Goal: Information Seeking & Learning: Learn about a topic

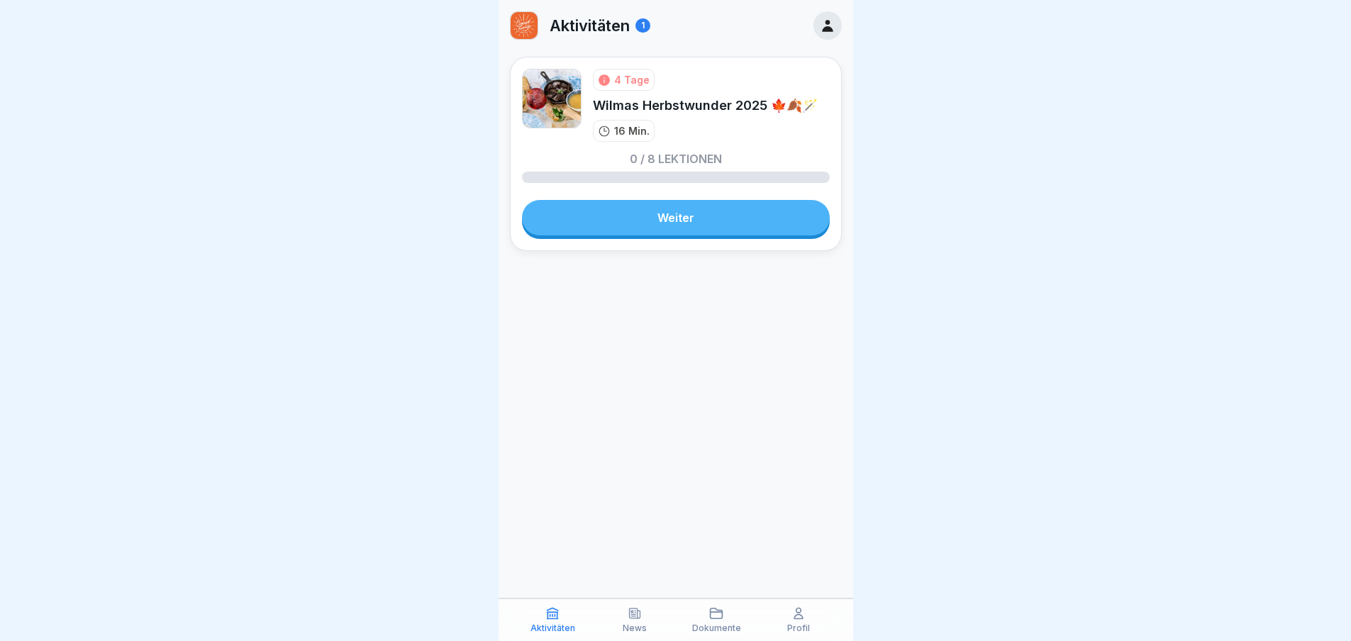
click at [703, 225] on link "Weiter" at bounding box center [676, 217] width 308 height 35
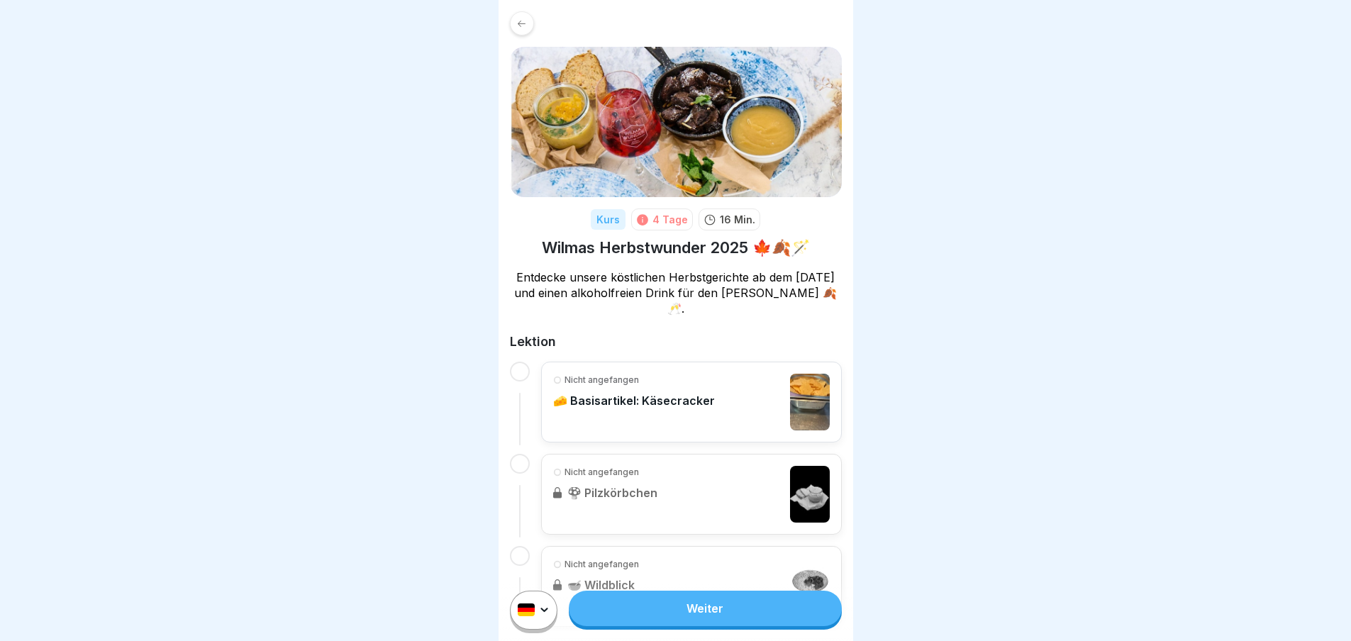
click at [703, 626] on link "Weiter" at bounding box center [705, 608] width 272 height 35
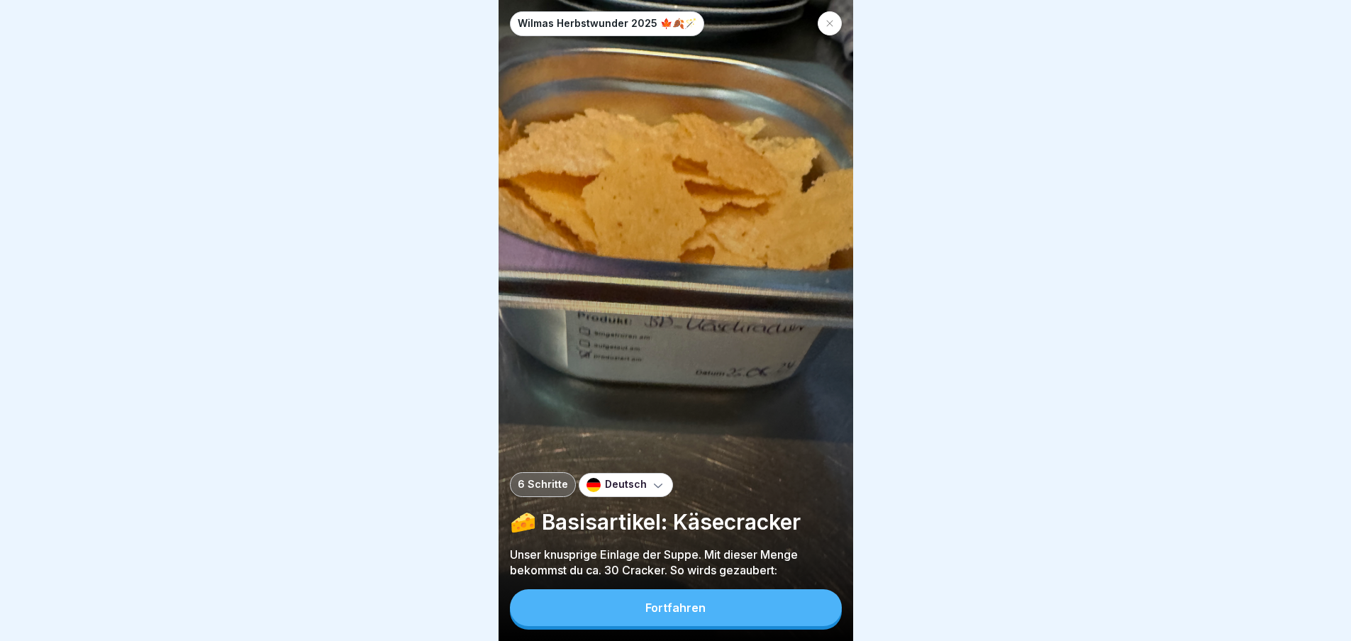
click at [703, 626] on button "Fortfahren" at bounding box center [676, 607] width 332 height 37
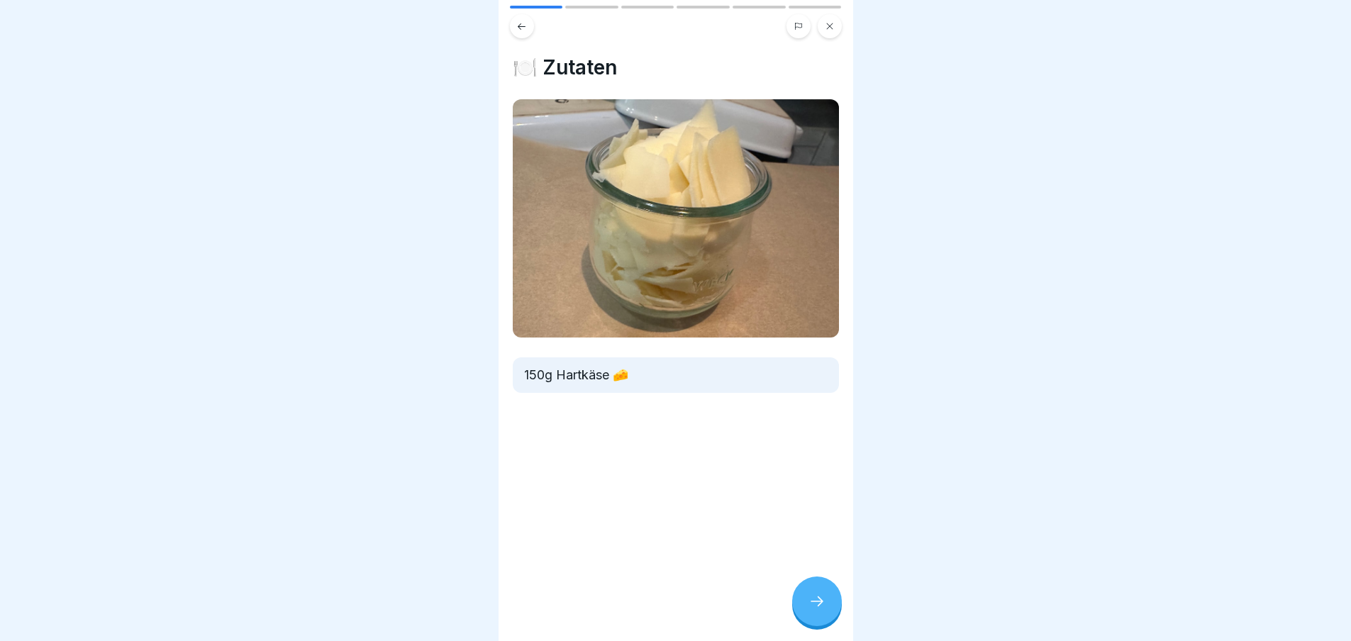
click at [705, 622] on div "🍽️ Zutaten 150g Hartkäse 🧀" at bounding box center [675, 320] width 354 height 641
click at [798, 605] on div at bounding box center [817, 601] width 50 height 50
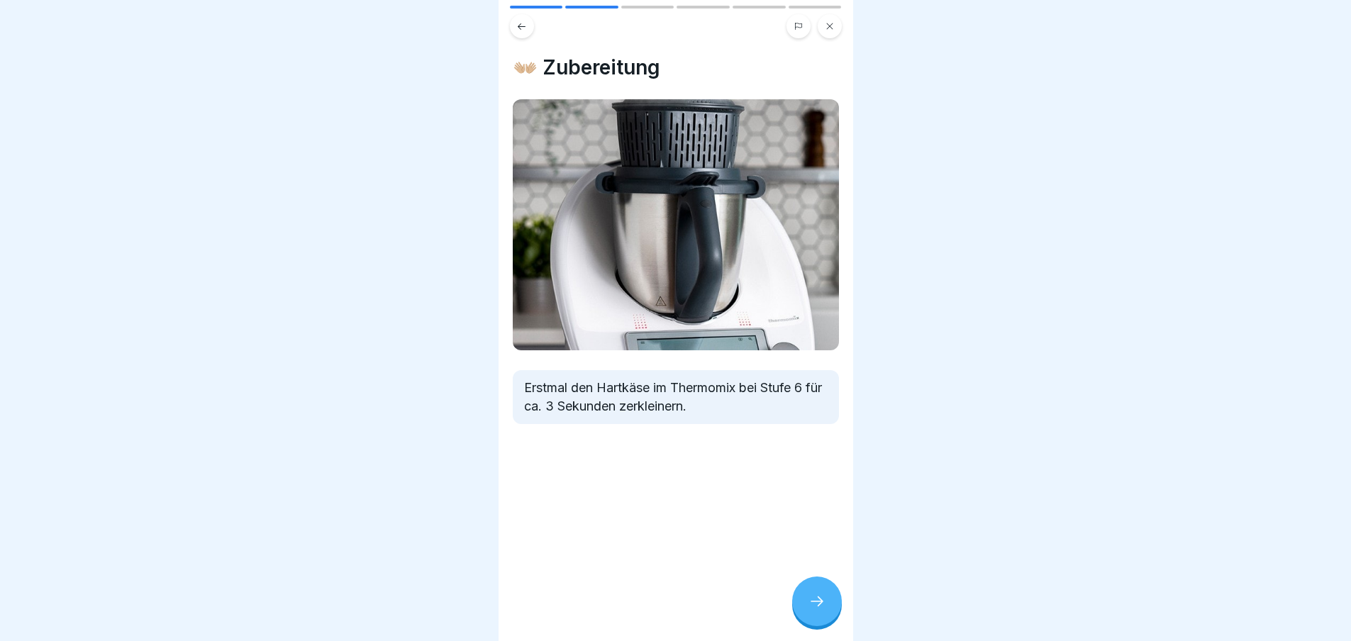
click at [800, 605] on div at bounding box center [817, 601] width 50 height 50
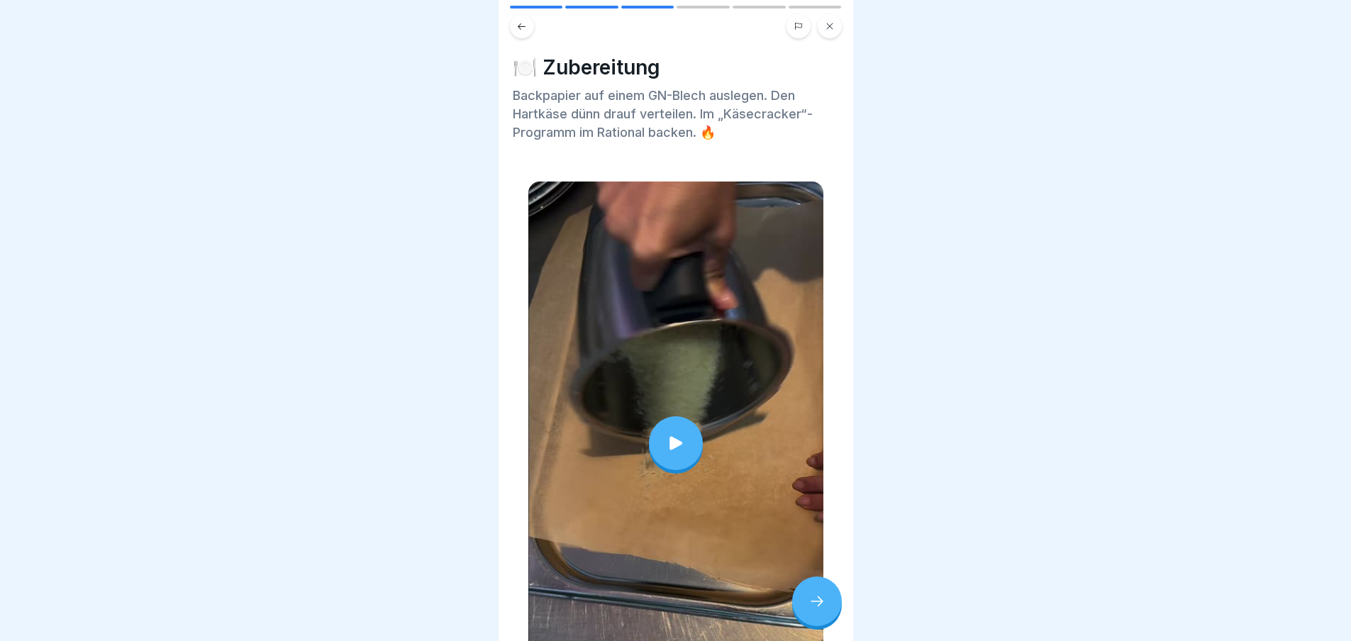
click at [800, 605] on div at bounding box center [817, 601] width 50 height 50
click at [809, 598] on div at bounding box center [817, 601] width 50 height 50
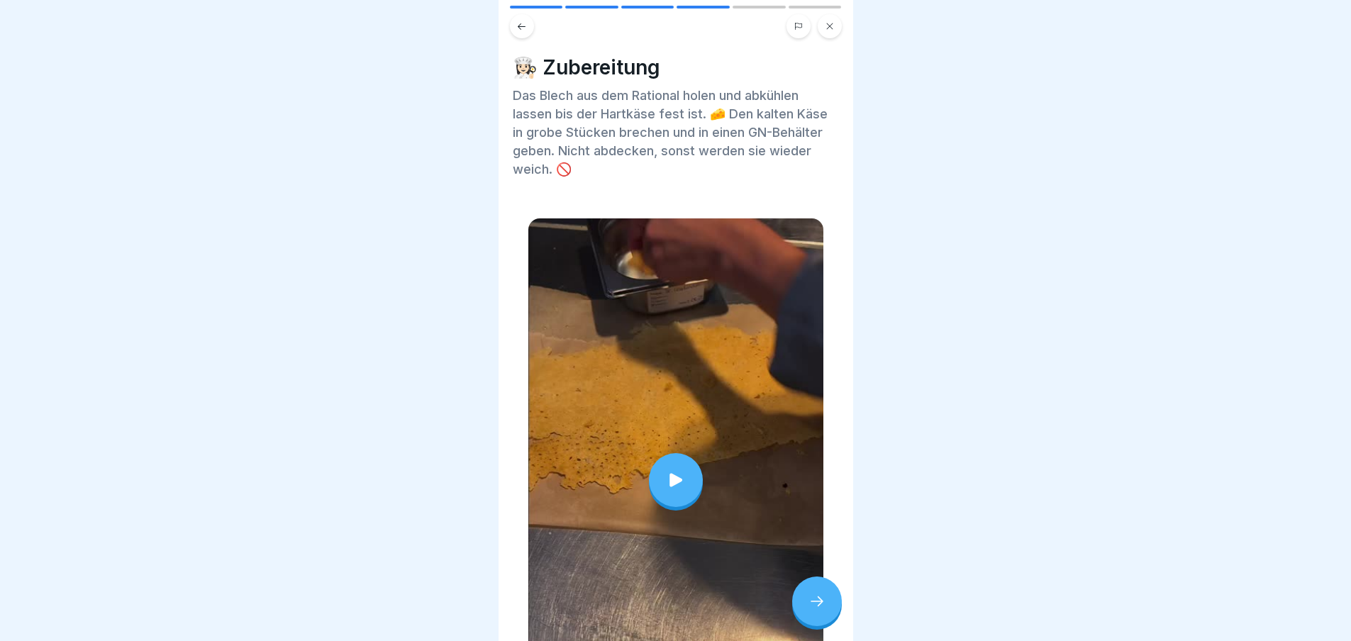
click at [809, 598] on div at bounding box center [817, 601] width 50 height 50
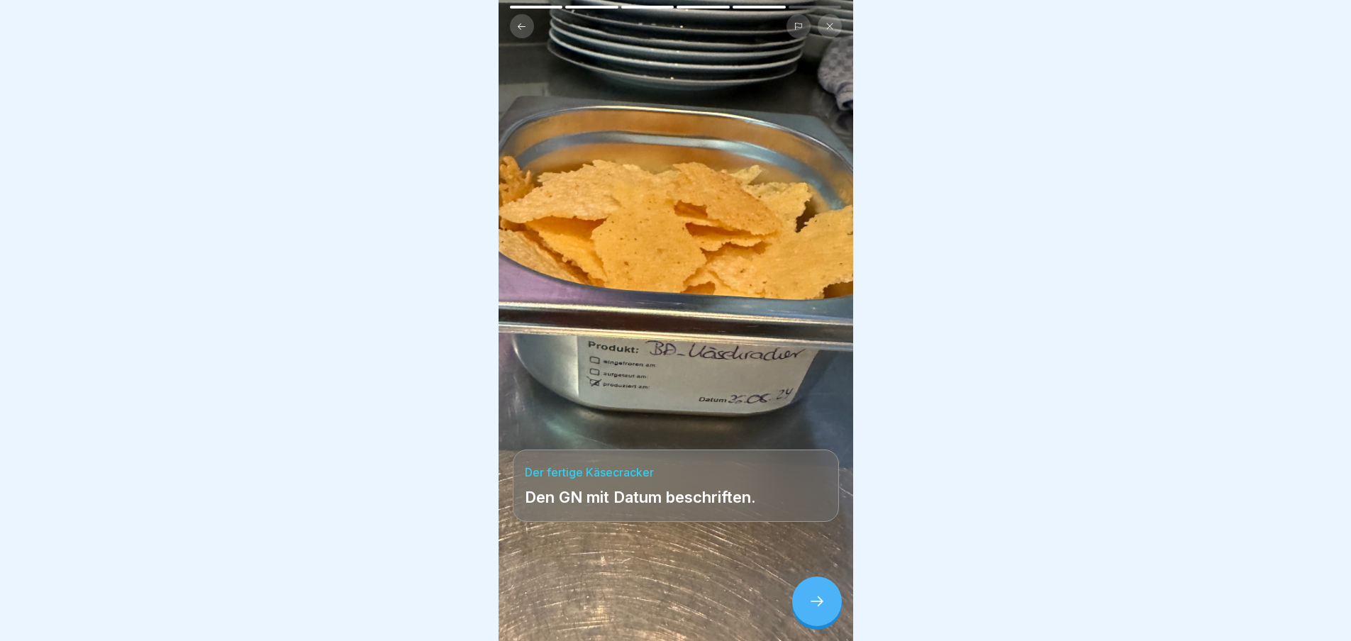
click at [809, 598] on div at bounding box center [817, 601] width 50 height 50
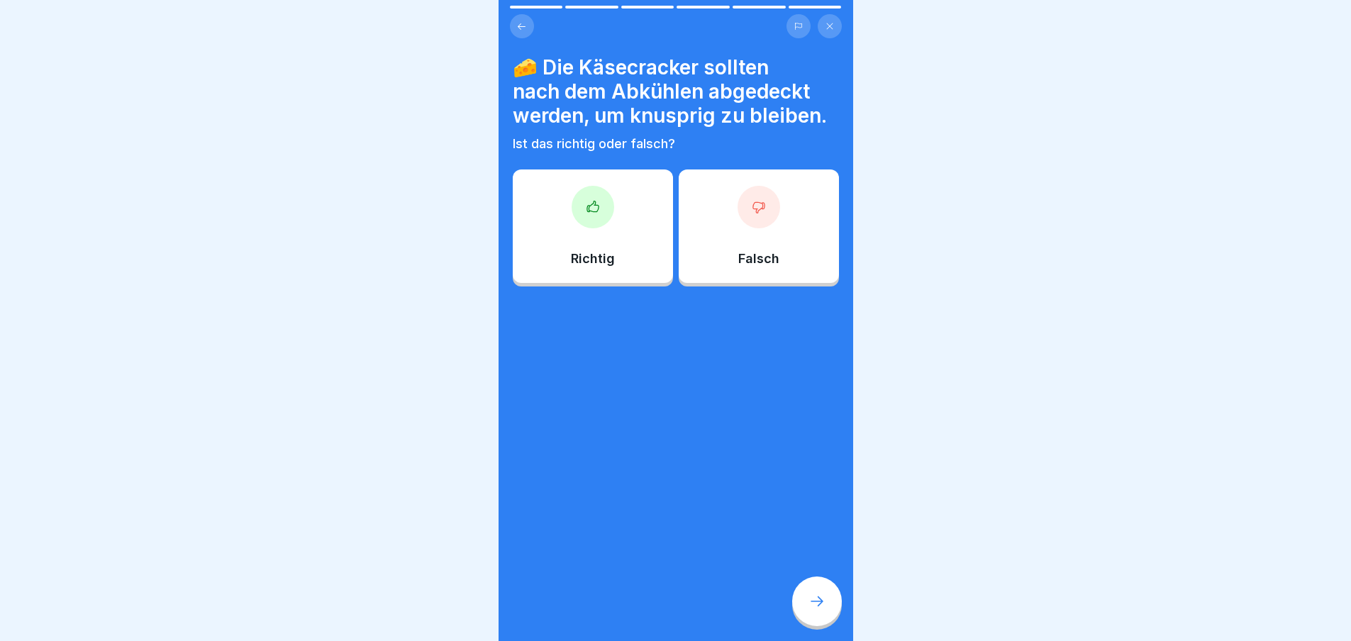
click at [809, 598] on div at bounding box center [817, 601] width 50 height 50
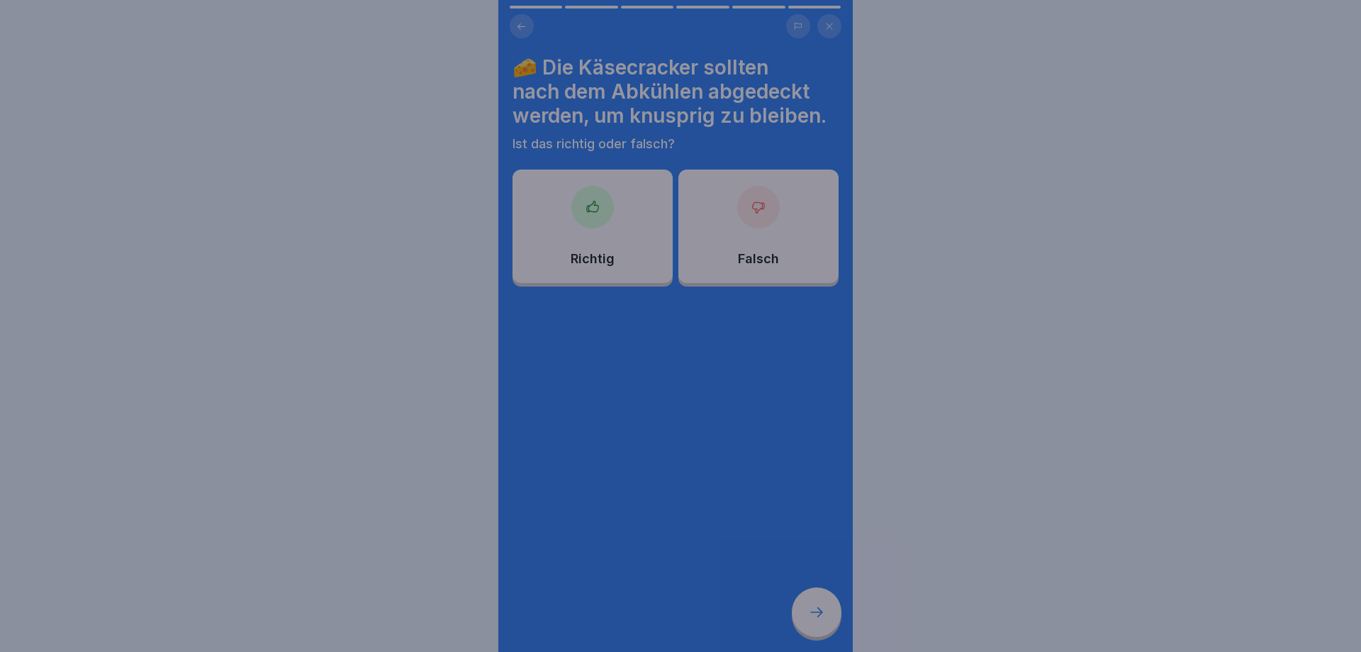
click at [809, 598] on div at bounding box center [680, 326] width 1361 height 652
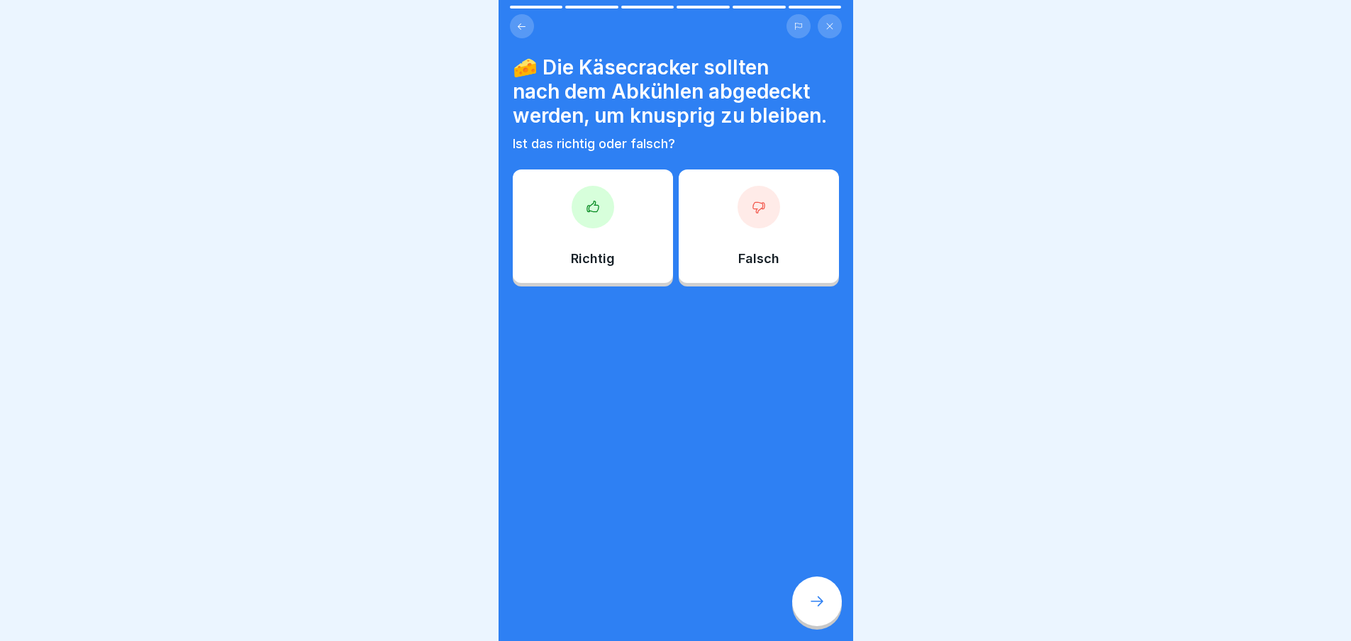
click at [613, 211] on div "Richtig" at bounding box center [593, 225] width 160 height 113
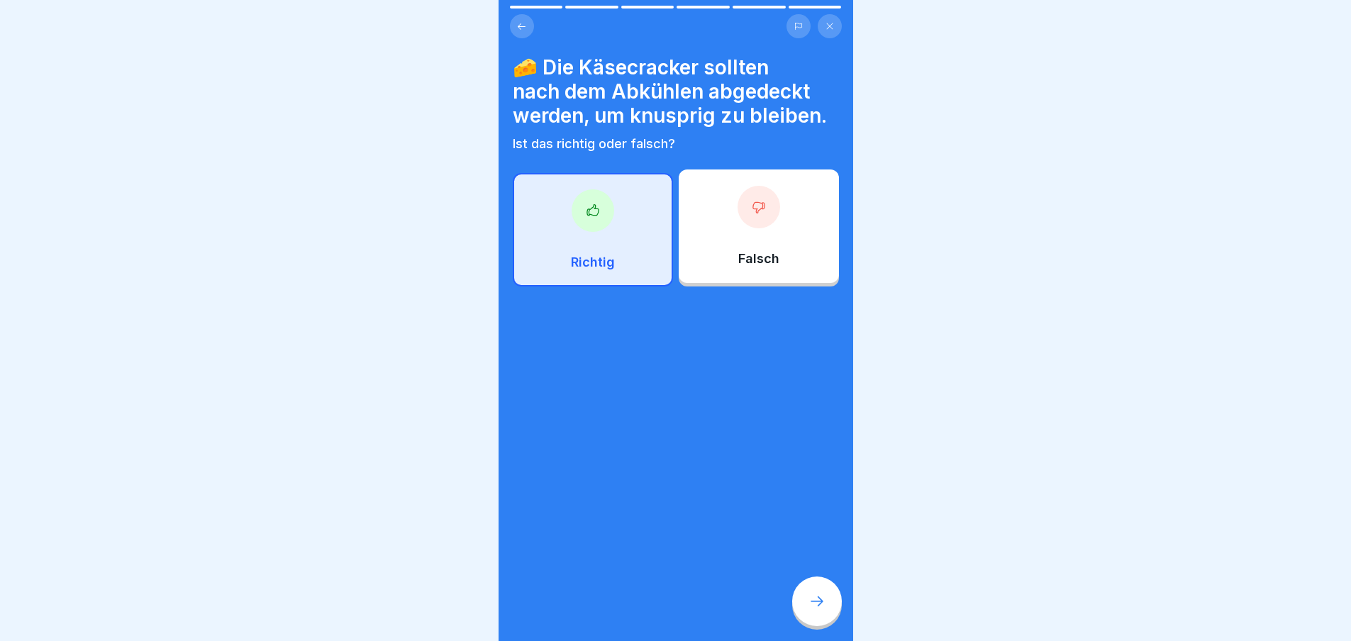
click at [834, 621] on div at bounding box center [817, 601] width 50 height 50
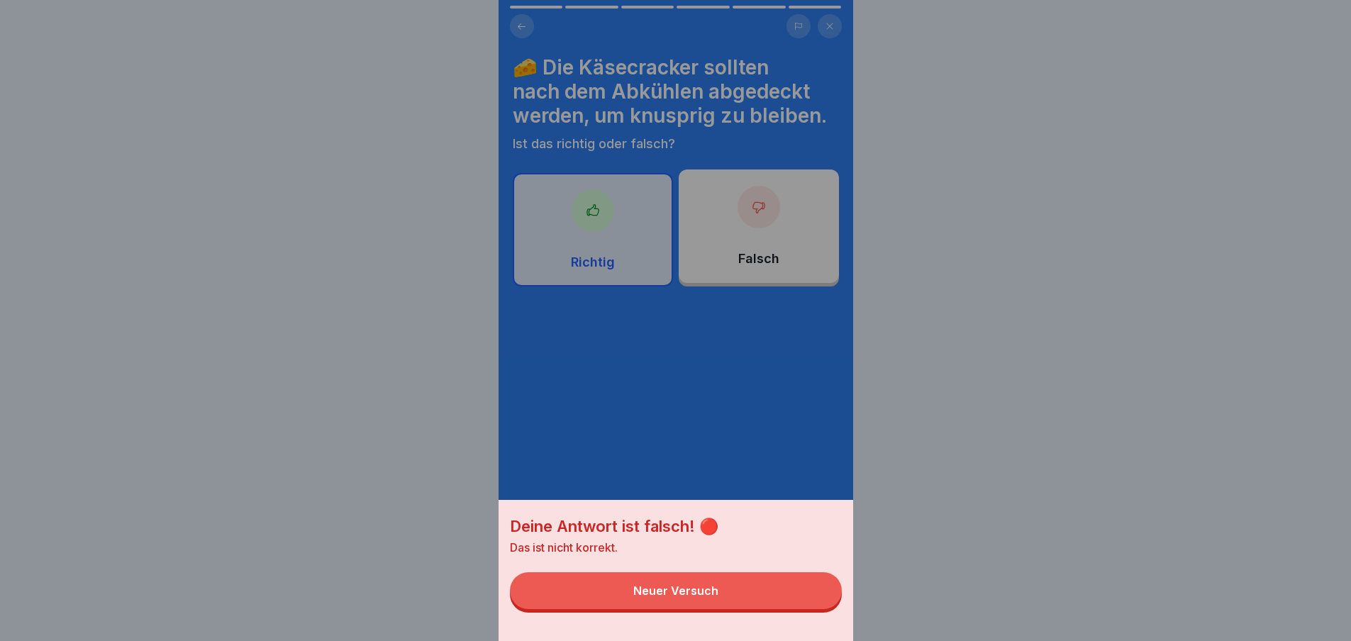
click at [817, 608] on button "Neuer Versuch" at bounding box center [676, 590] width 332 height 37
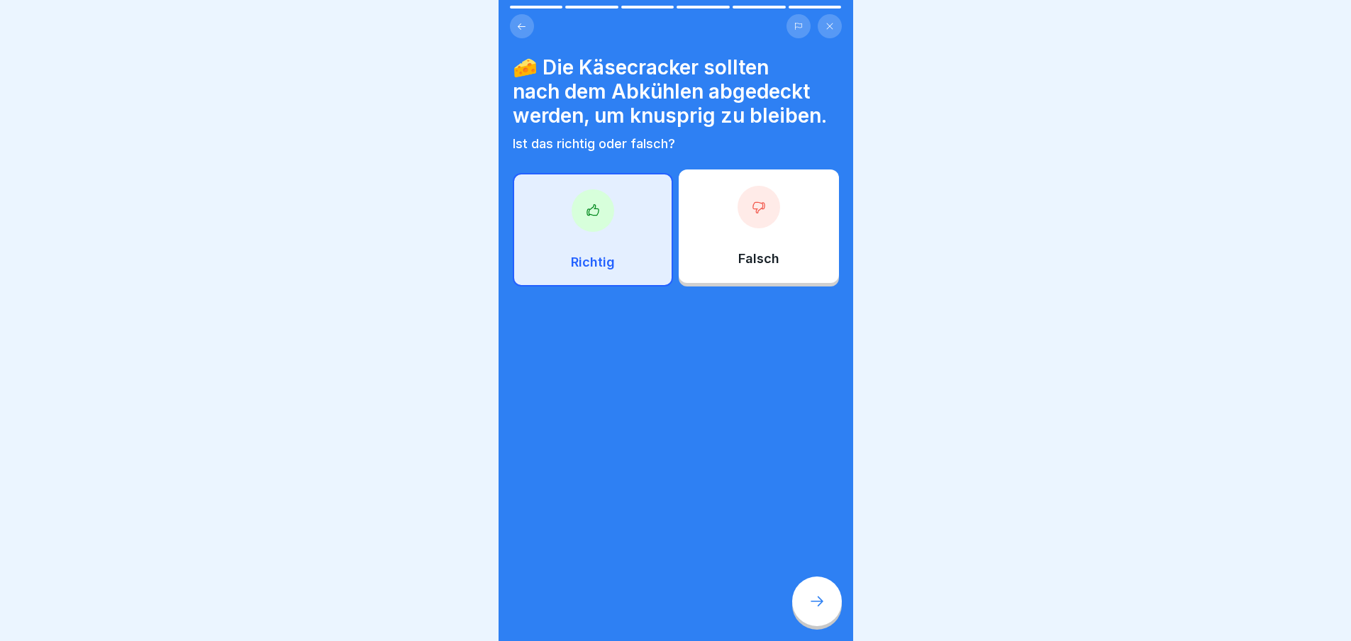
click at [763, 224] on div "Falsch" at bounding box center [758, 225] width 160 height 113
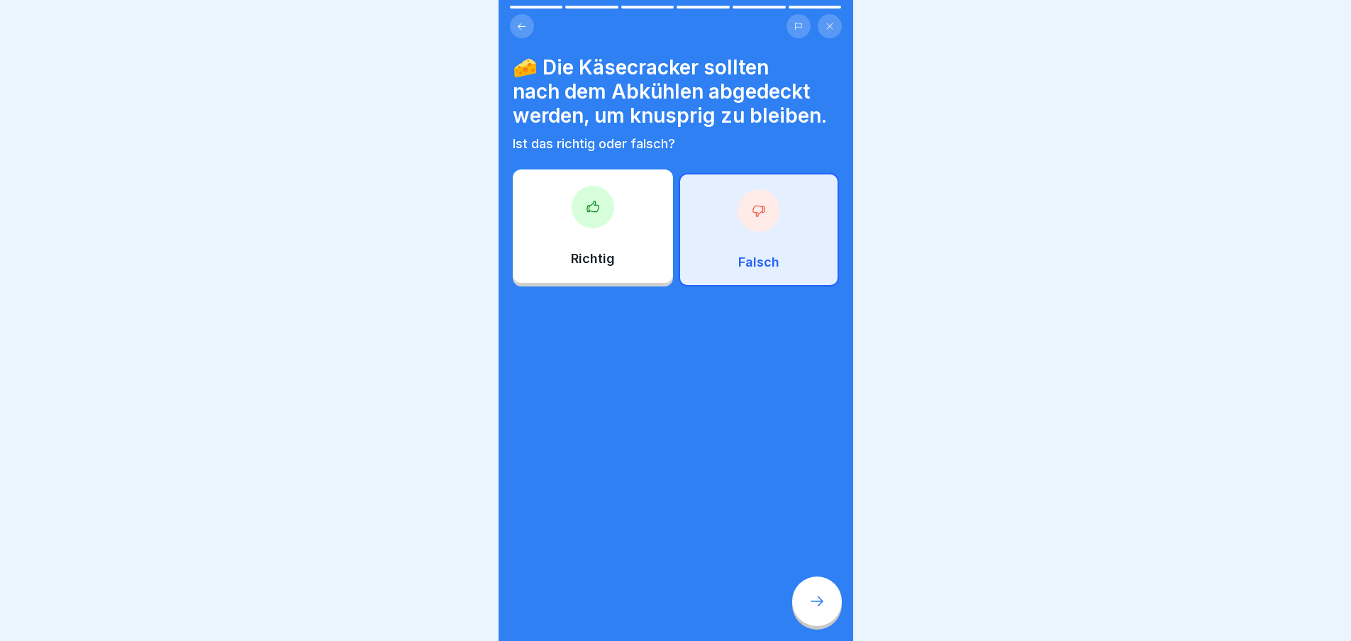
click at [836, 625] on div at bounding box center [817, 601] width 50 height 50
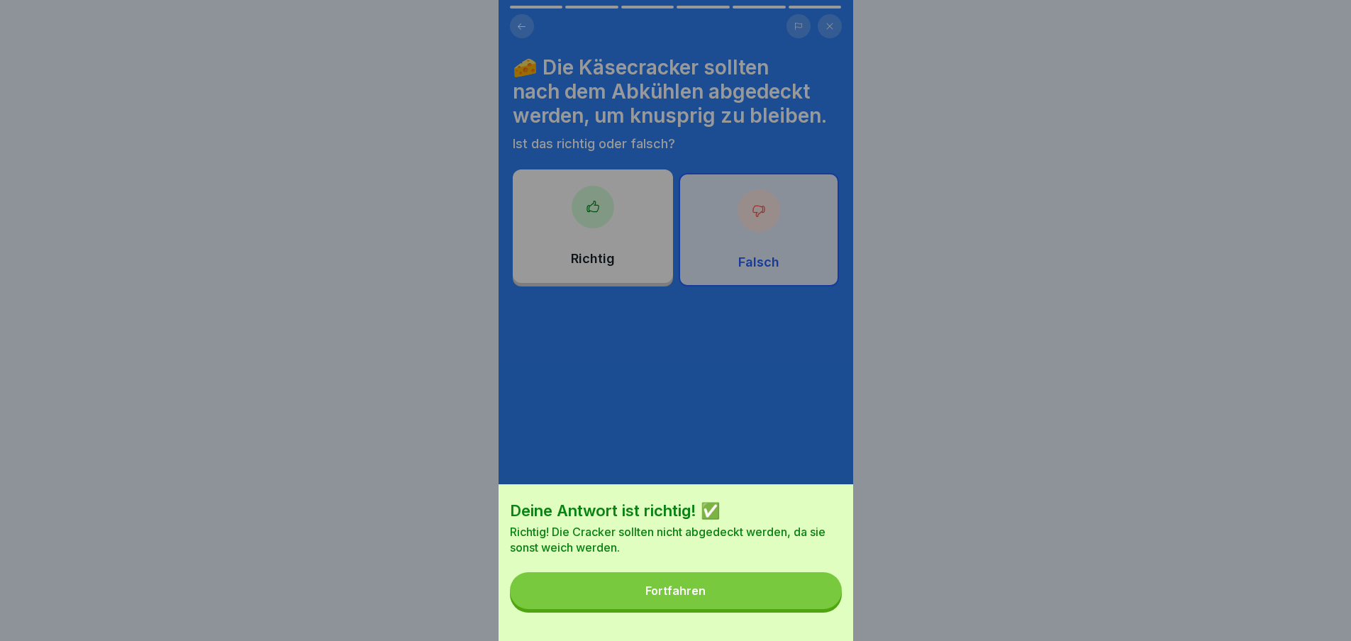
click at [824, 609] on button "Fortfahren" at bounding box center [676, 590] width 332 height 37
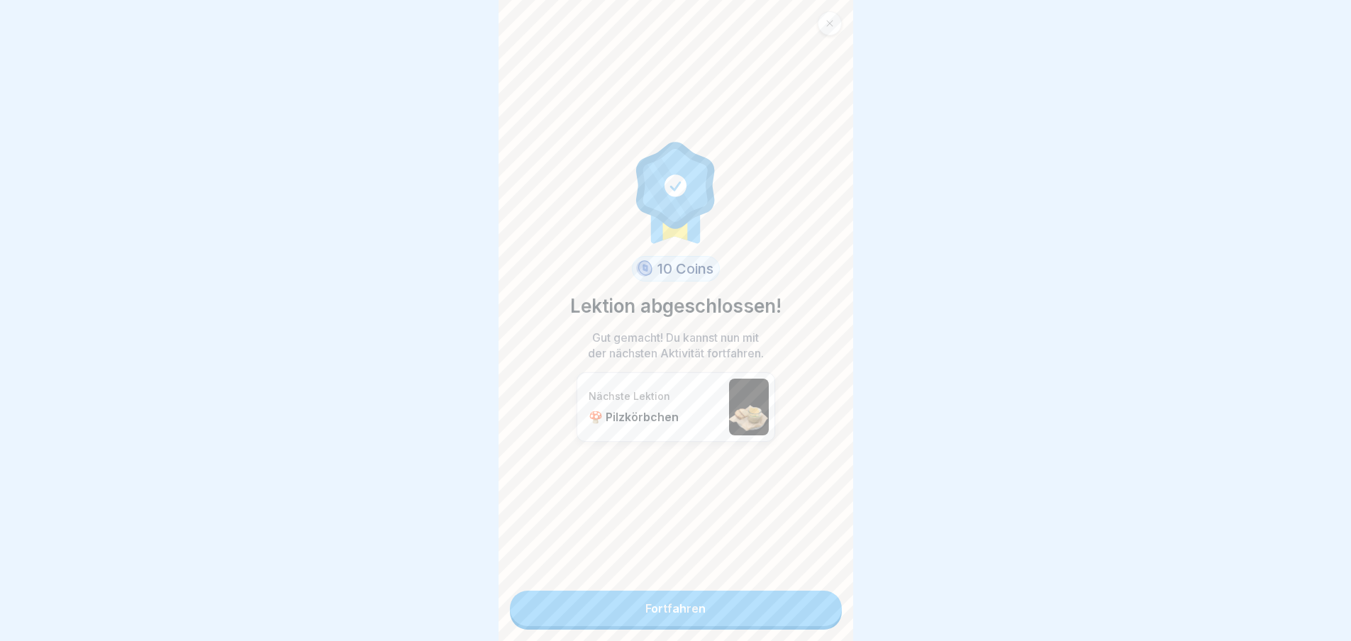
click at [823, 614] on link "Fortfahren" at bounding box center [676, 608] width 332 height 35
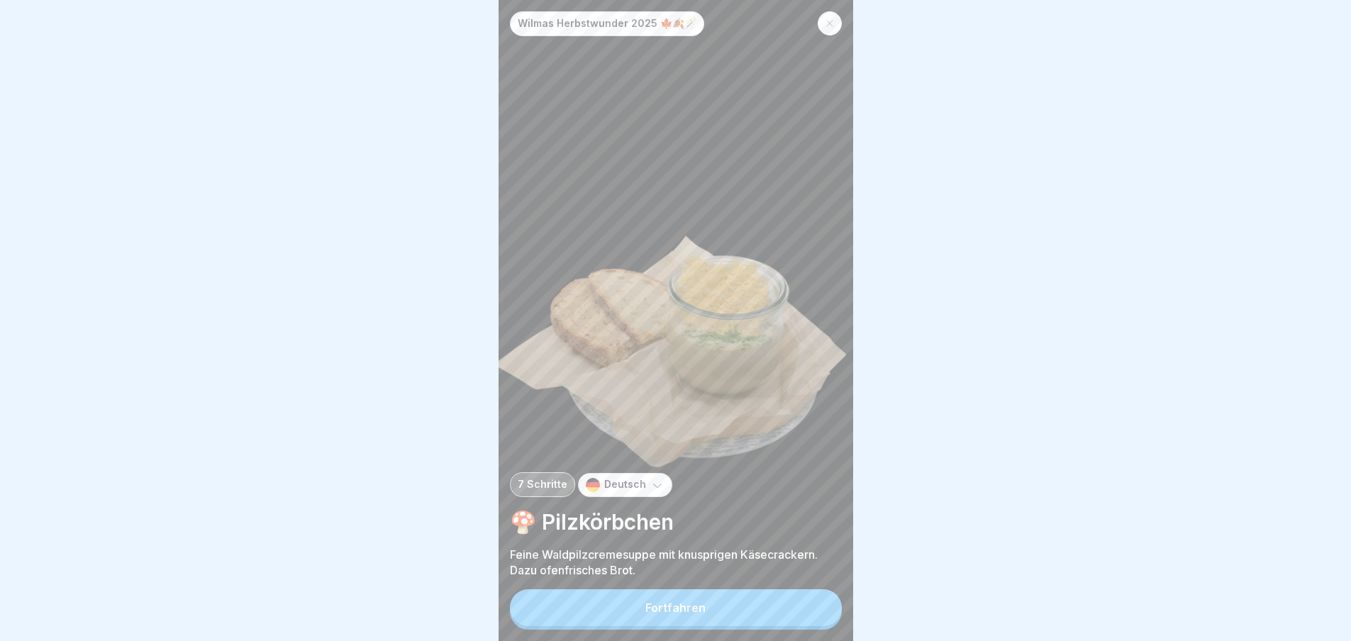
click at [787, 618] on button "Fortfahren" at bounding box center [676, 607] width 332 height 37
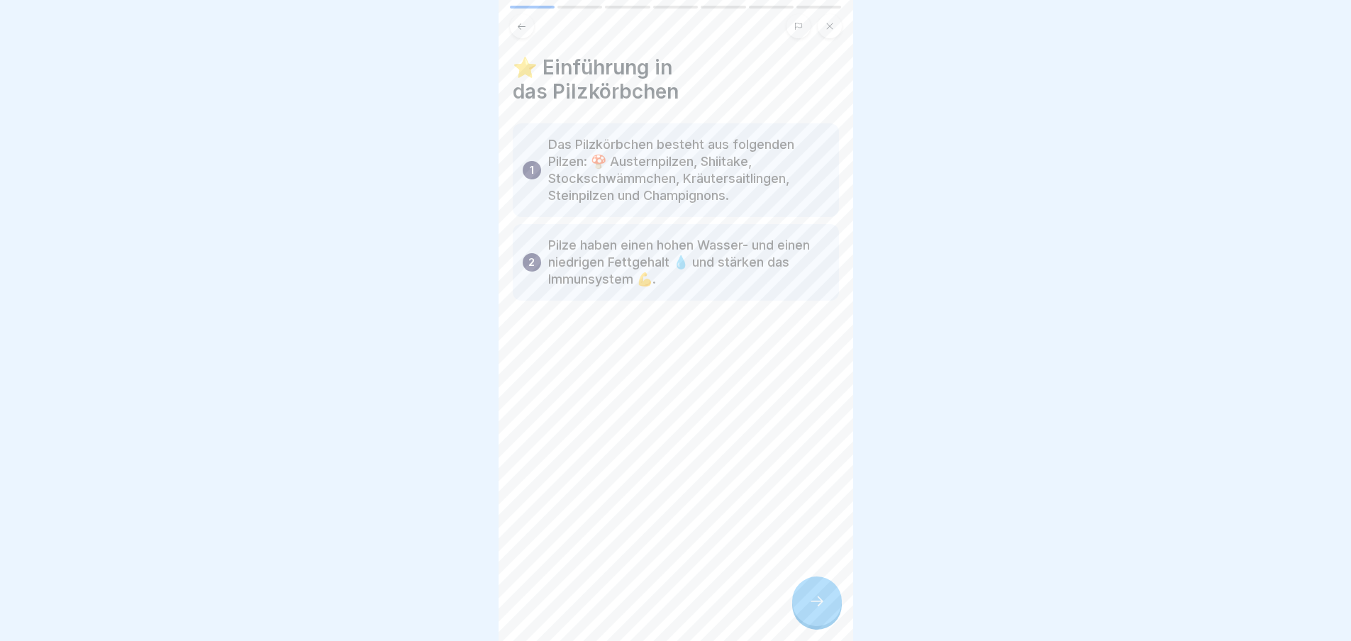
click at [787, 618] on div "⭐️ Einführung in das Pilzkörbchen 1 Das Pilzkörbchen besteht aus folgenden Pilz…" at bounding box center [675, 320] width 354 height 641
click at [824, 610] on icon at bounding box center [816, 601] width 17 height 17
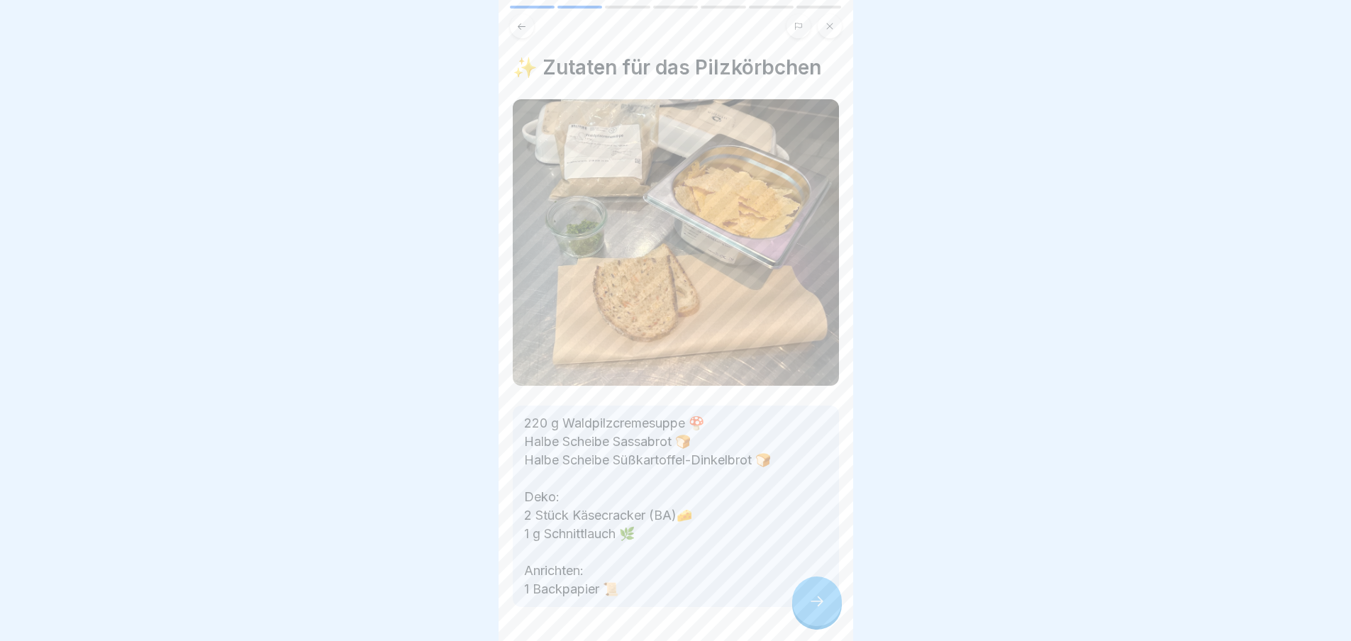
click at [824, 610] on icon at bounding box center [816, 601] width 17 height 17
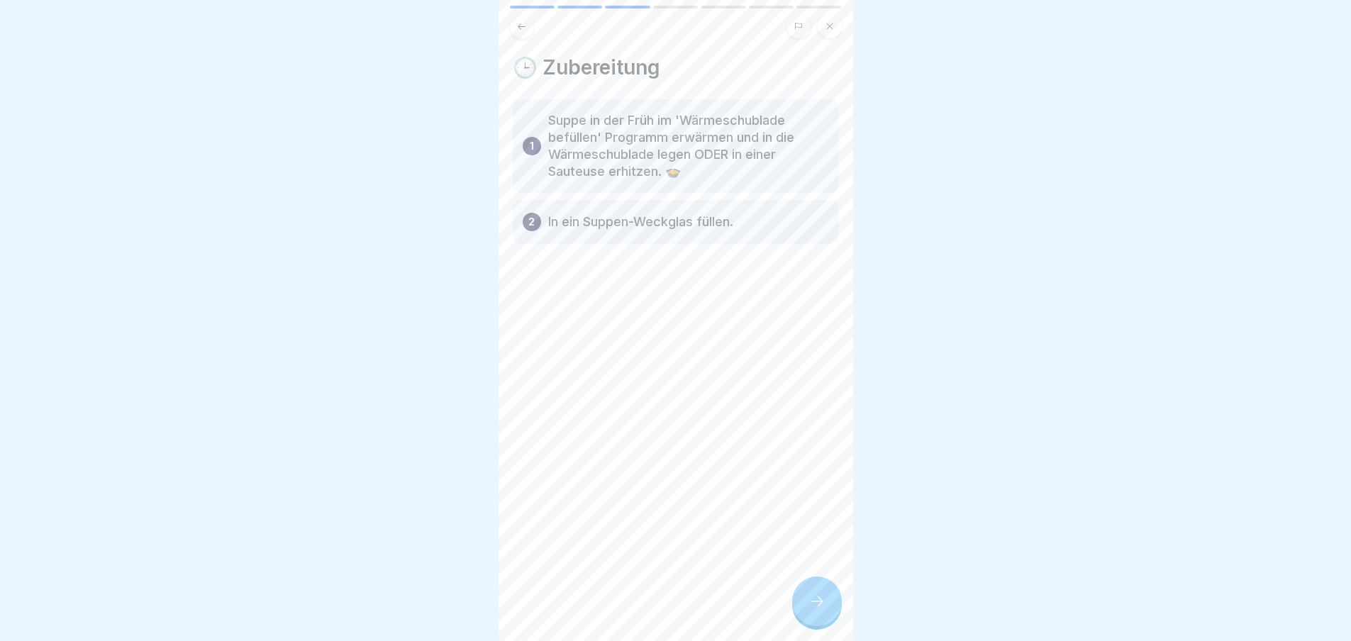
click at [824, 610] on icon at bounding box center [816, 601] width 17 height 17
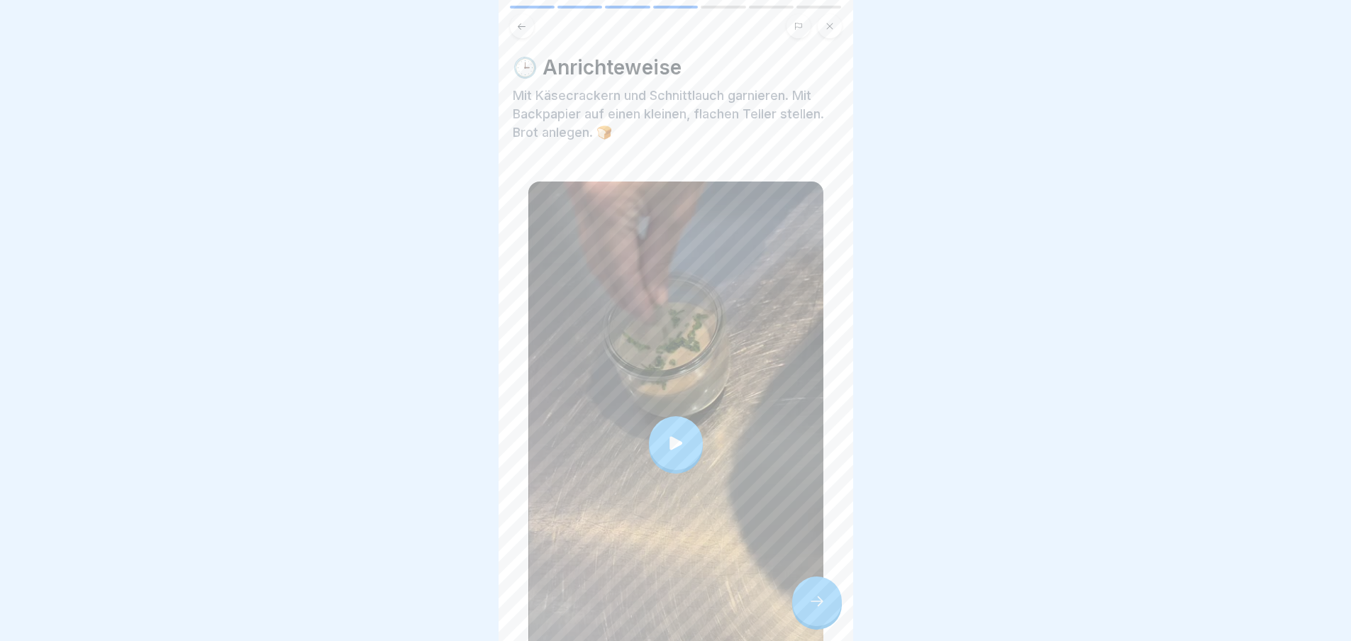
click at [824, 610] on icon at bounding box center [816, 601] width 17 height 17
click at [841, 606] on div "Wilmas Herbstwunder 2025 🍁🍂🪄 7 Schritte Deutsch 🍄 Pilzkörbchen Feine Waldpilzcr…" at bounding box center [675, 320] width 354 height 641
click at [824, 610] on icon at bounding box center [816, 601] width 17 height 17
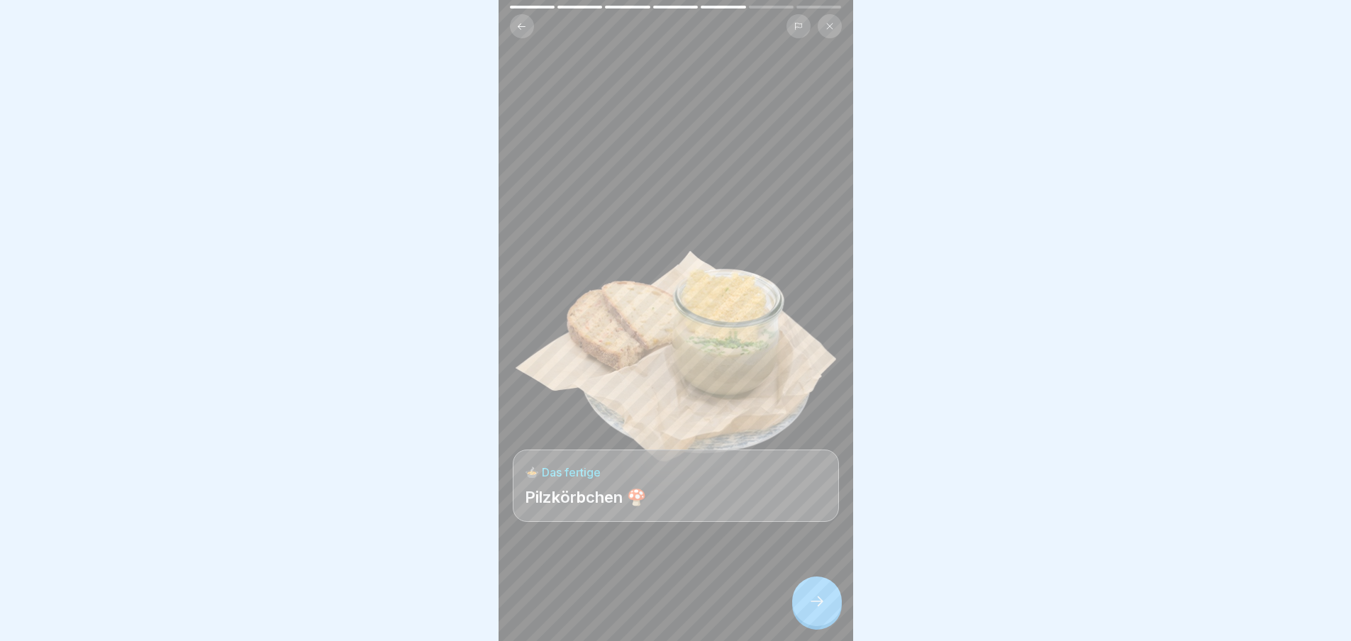
click at [824, 610] on icon at bounding box center [816, 601] width 17 height 17
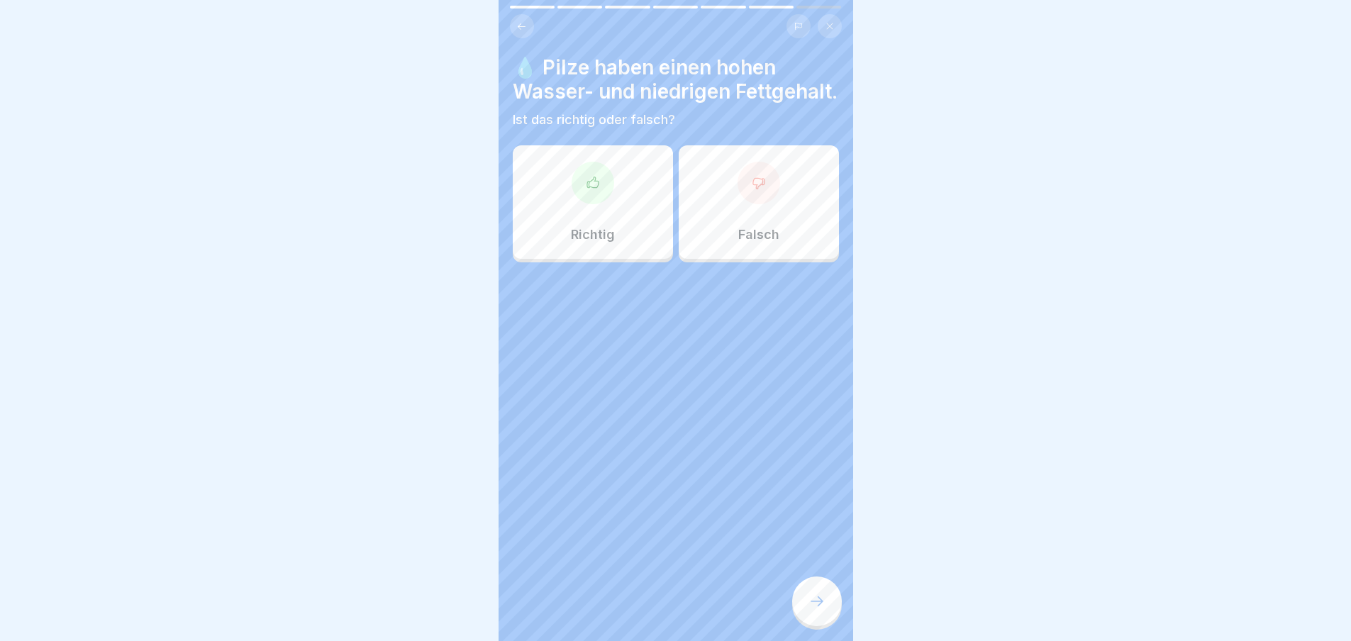
click at [605, 204] on div at bounding box center [592, 183] width 43 height 43
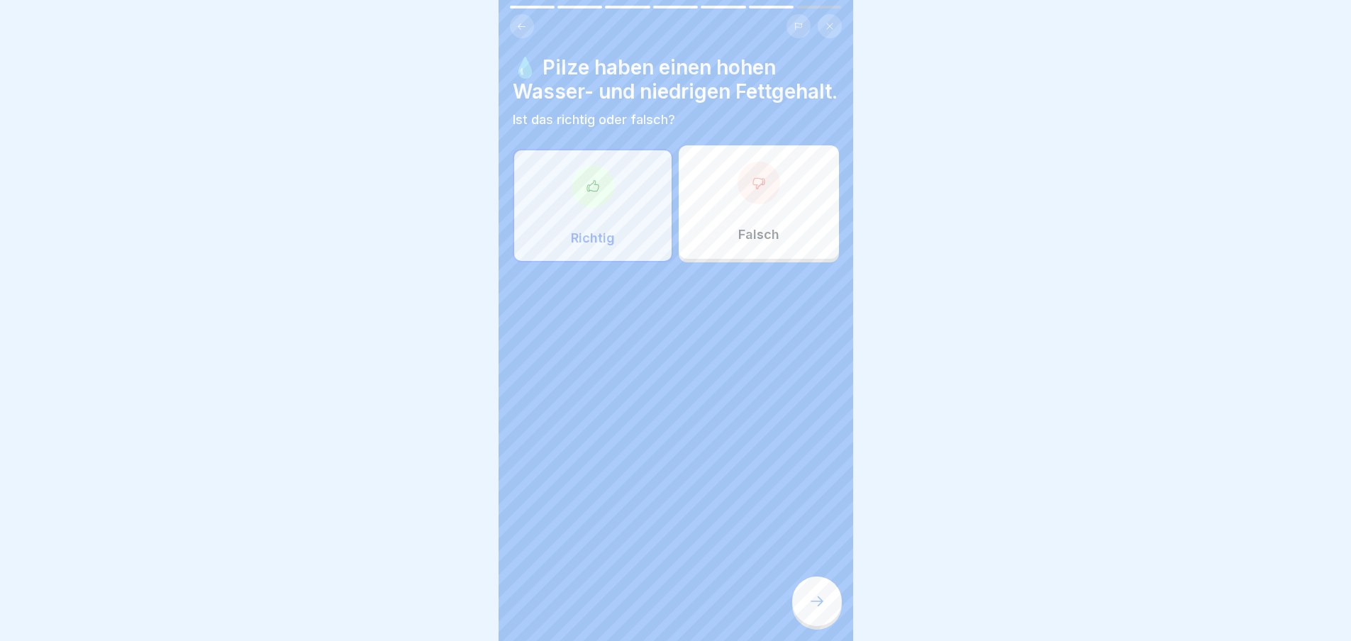
click at [822, 610] on icon at bounding box center [816, 601] width 17 height 17
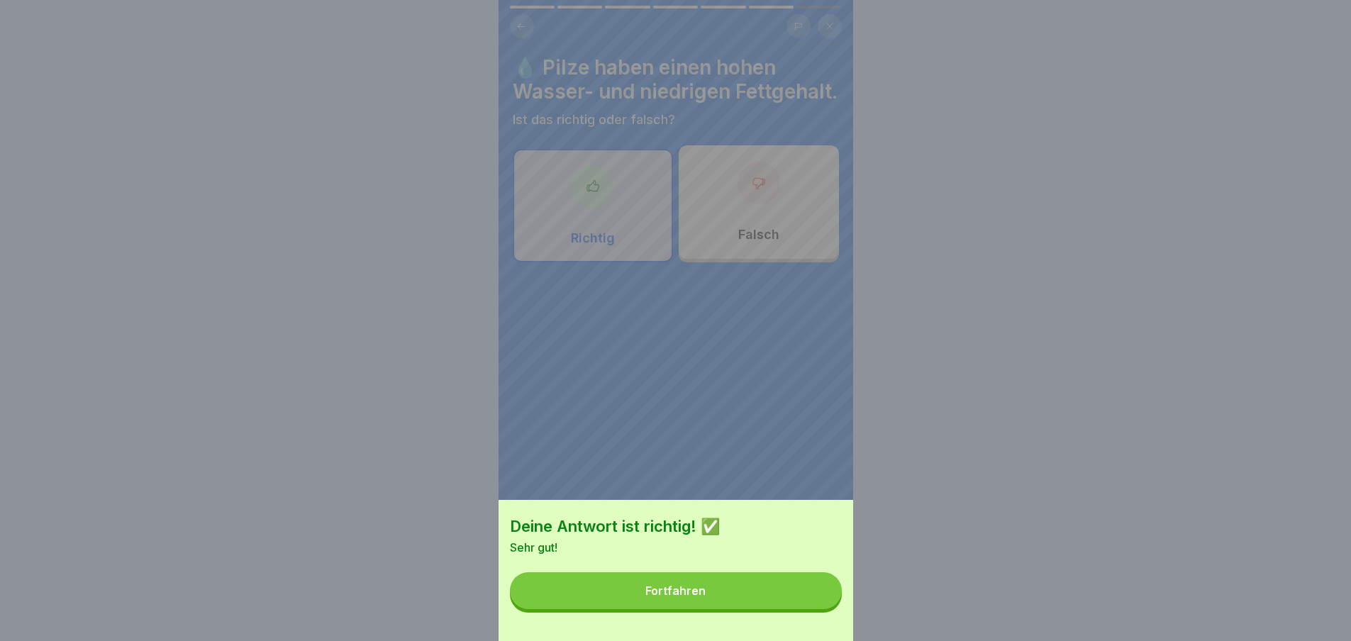
click at [822, 609] on button "Fortfahren" at bounding box center [676, 590] width 332 height 37
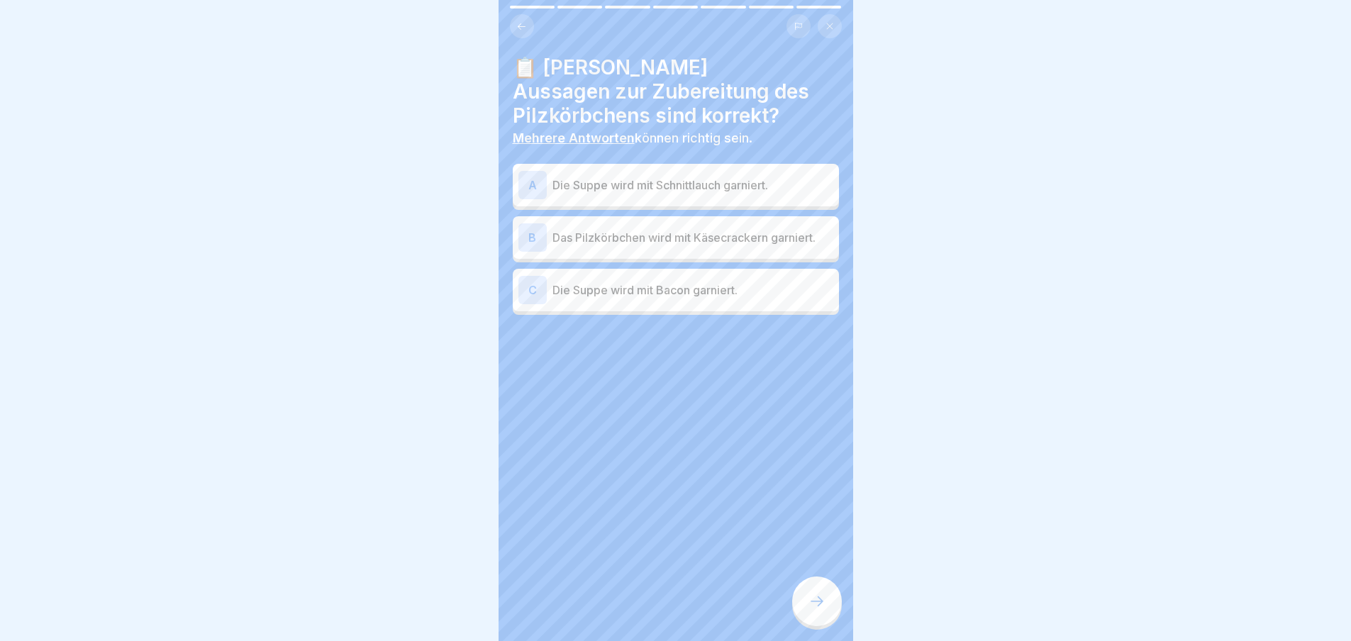
click at [822, 610] on icon at bounding box center [816, 601] width 17 height 17
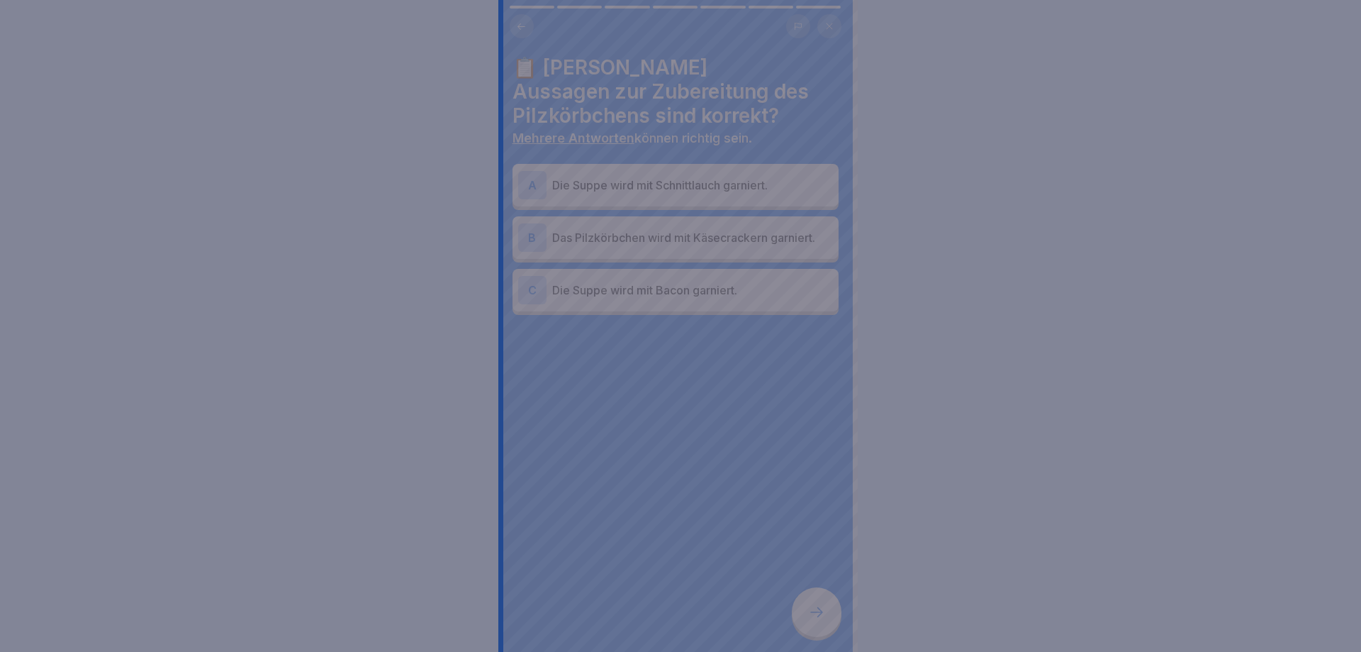
click at [822, 615] on div at bounding box center [680, 326] width 1361 height 652
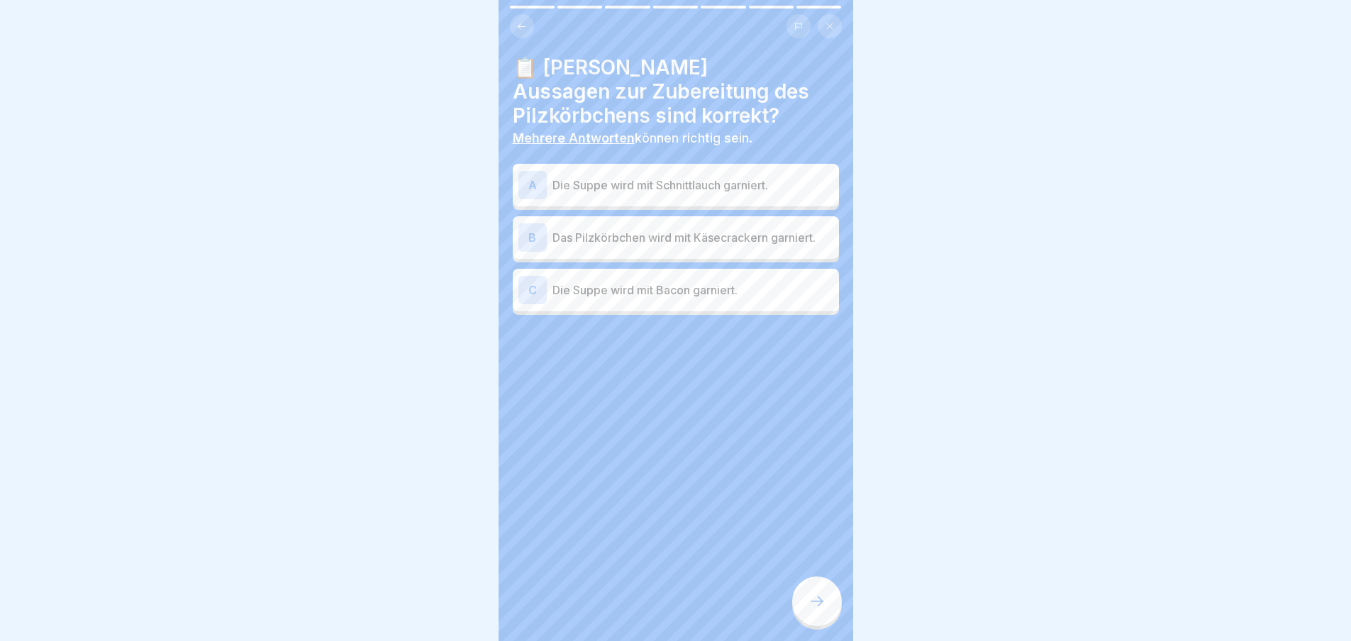
click at [655, 193] on p "Die Suppe wird mit Schnittlauch garniert." at bounding box center [692, 185] width 281 height 17
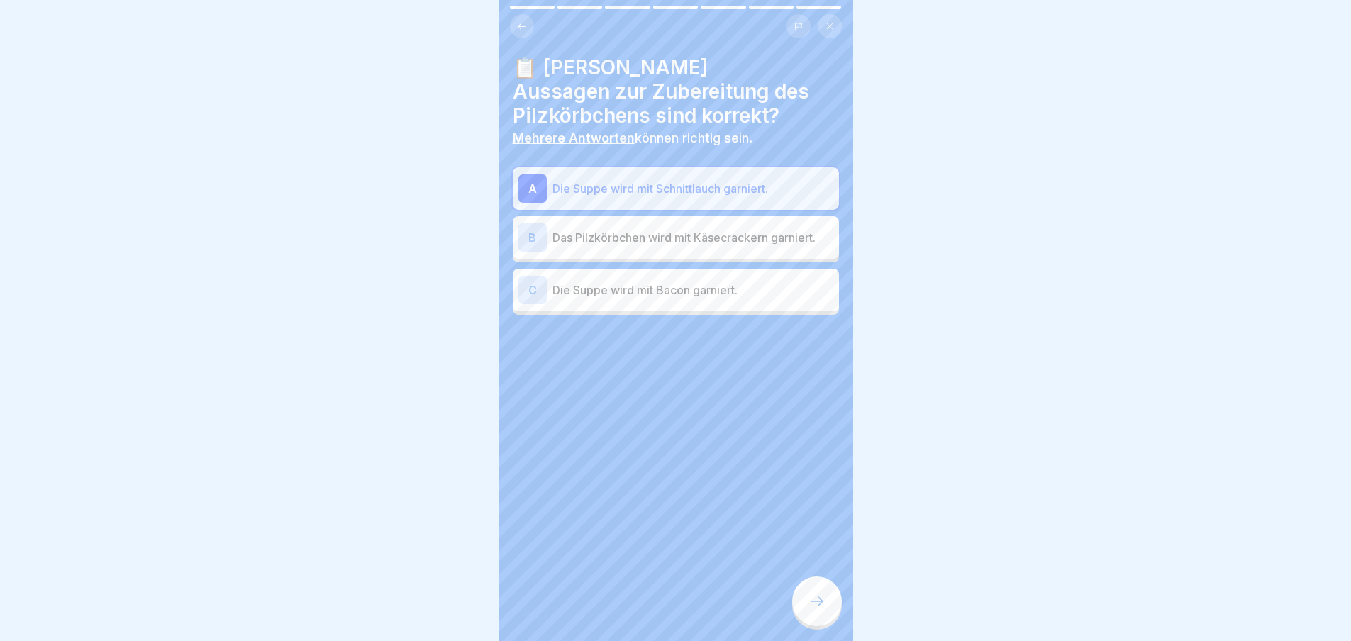
click at [654, 237] on p "Das Pilzkörbchen wird mit Käsecrackern garniert." at bounding box center [692, 237] width 281 height 17
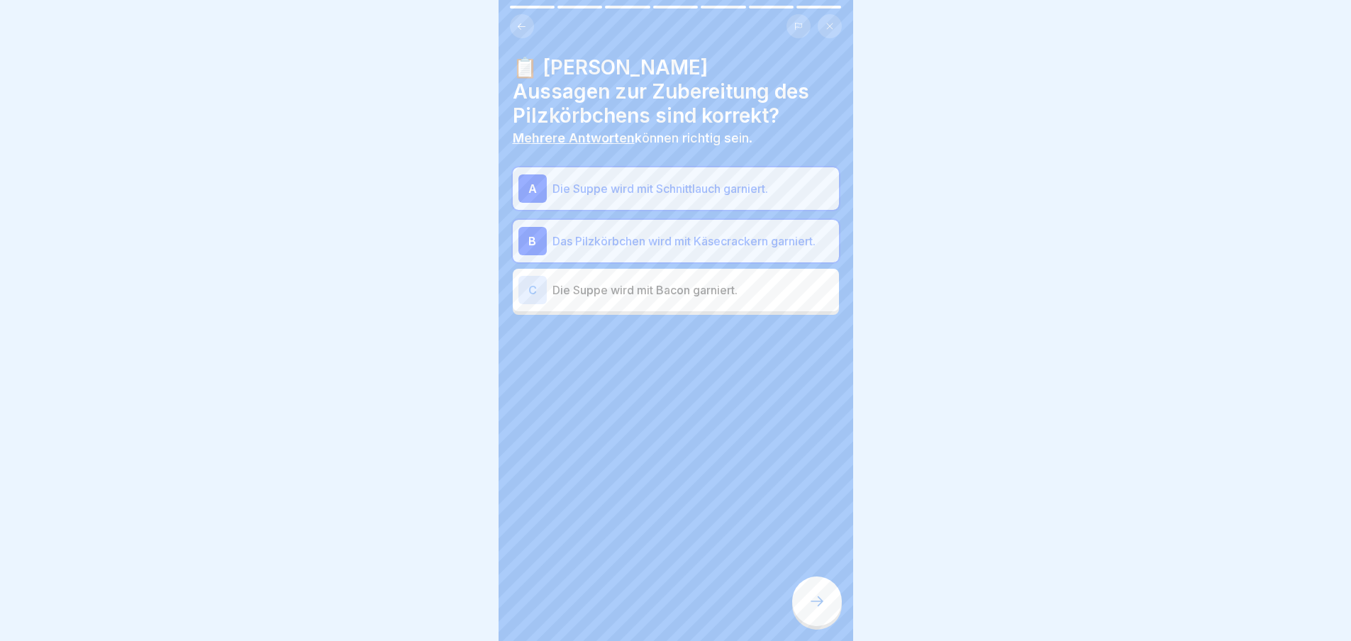
click at [819, 623] on div at bounding box center [817, 601] width 50 height 50
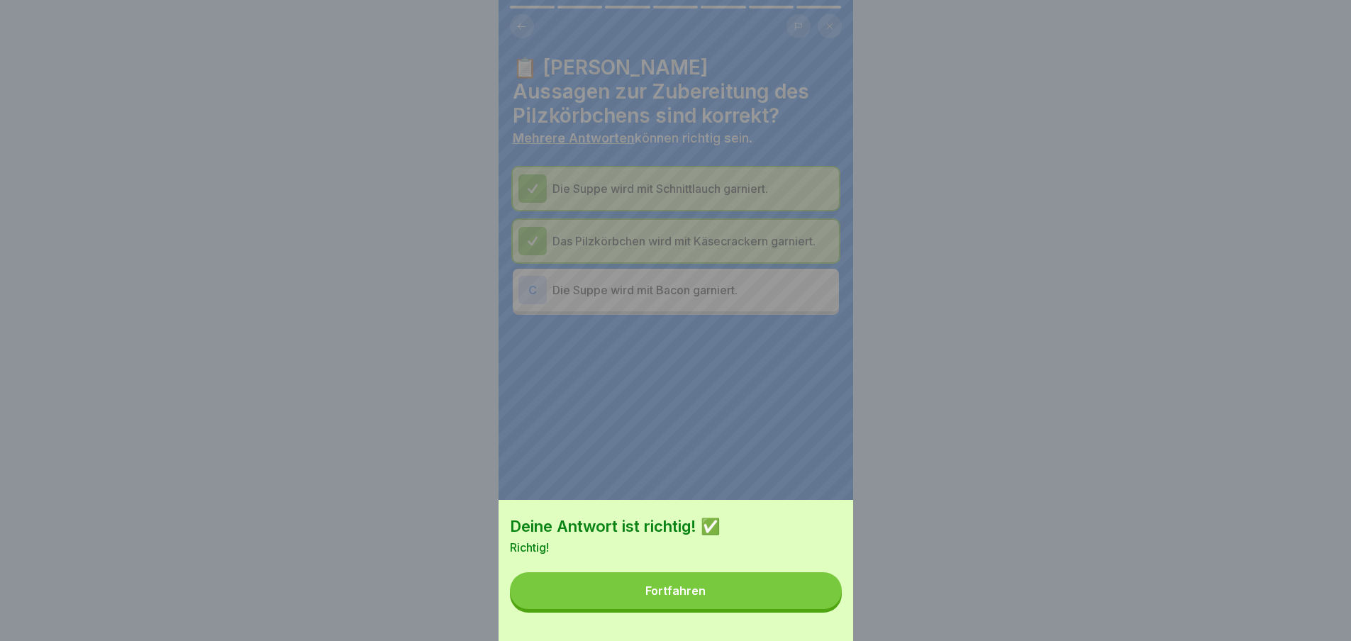
click at [822, 609] on button "Fortfahren" at bounding box center [676, 590] width 332 height 37
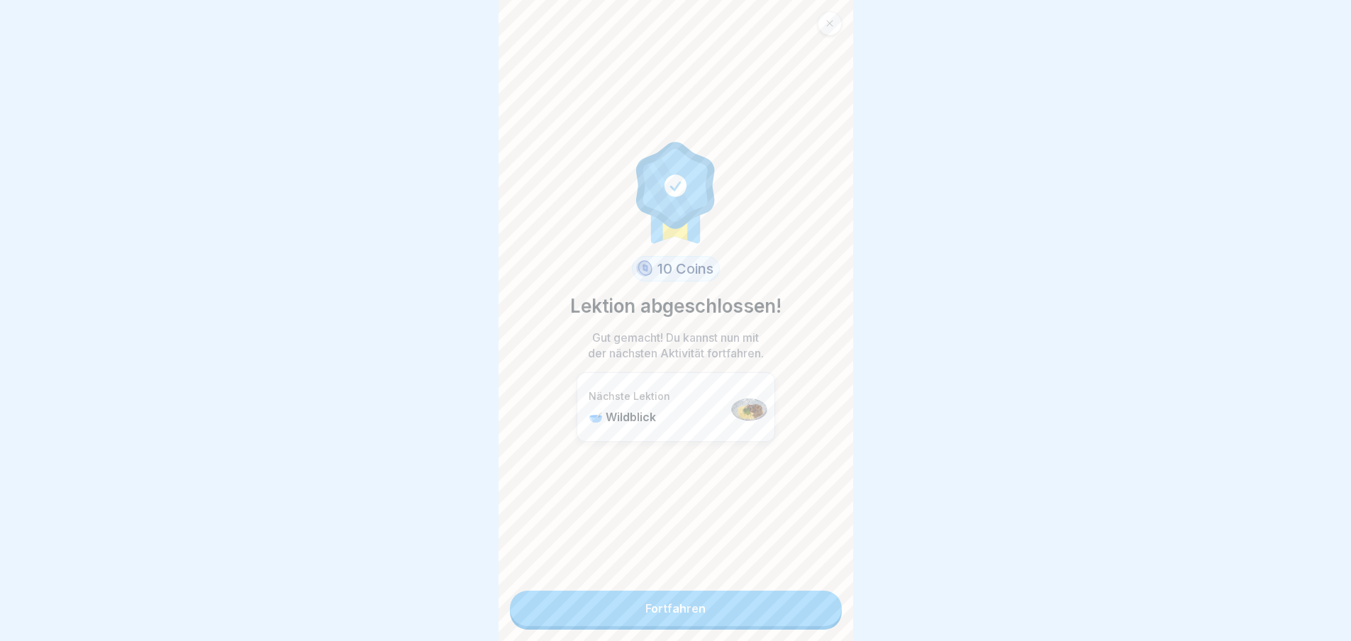
click at [822, 615] on link "Fortfahren" at bounding box center [676, 608] width 332 height 35
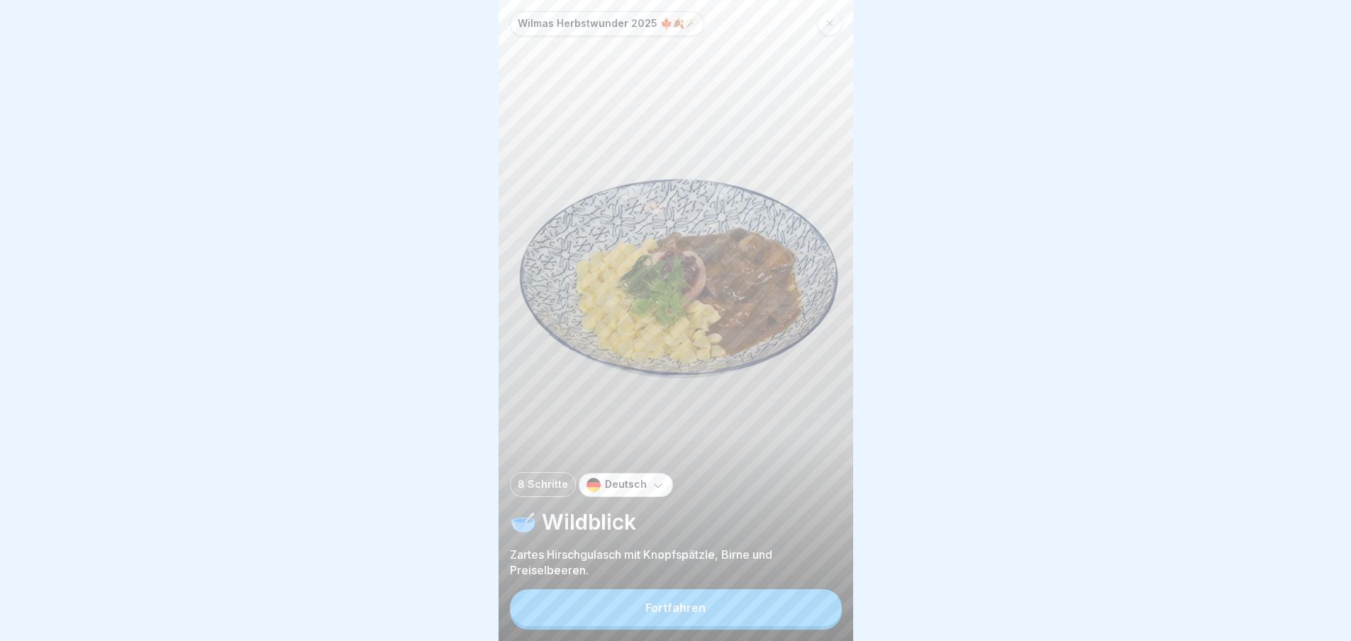
click at [822, 615] on button "Fortfahren" at bounding box center [676, 607] width 332 height 37
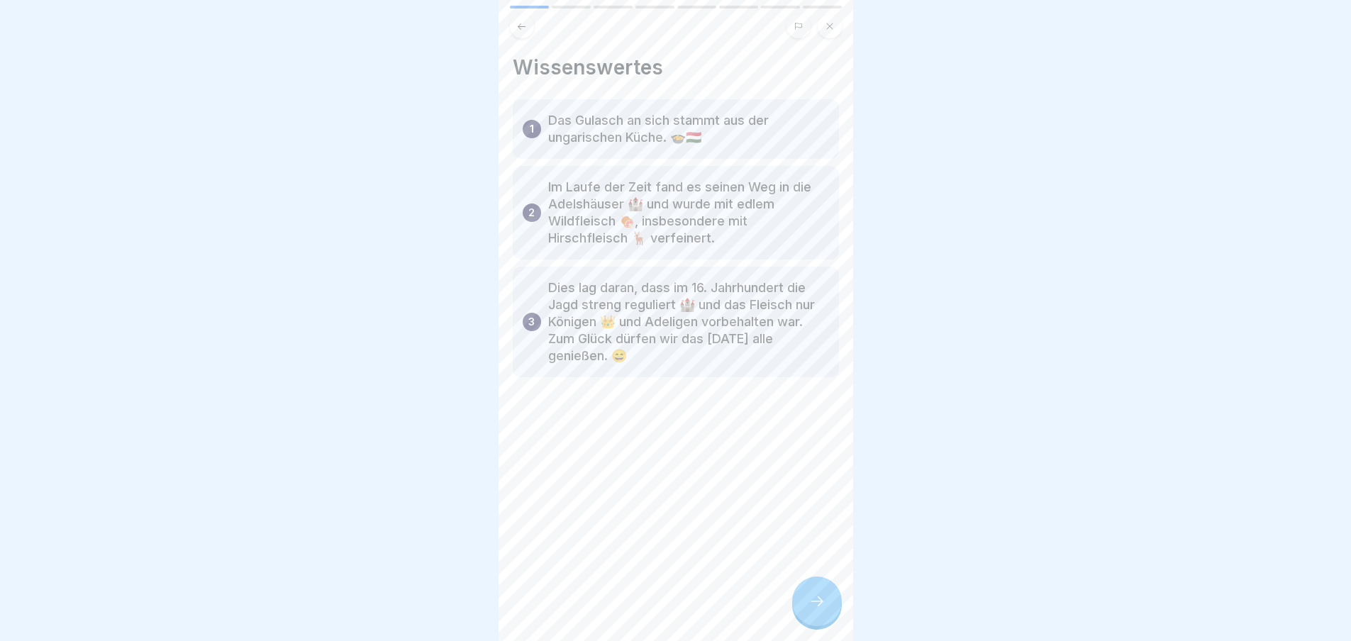
click at [822, 610] on icon at bounding box center [816, 601] width 17 height 17
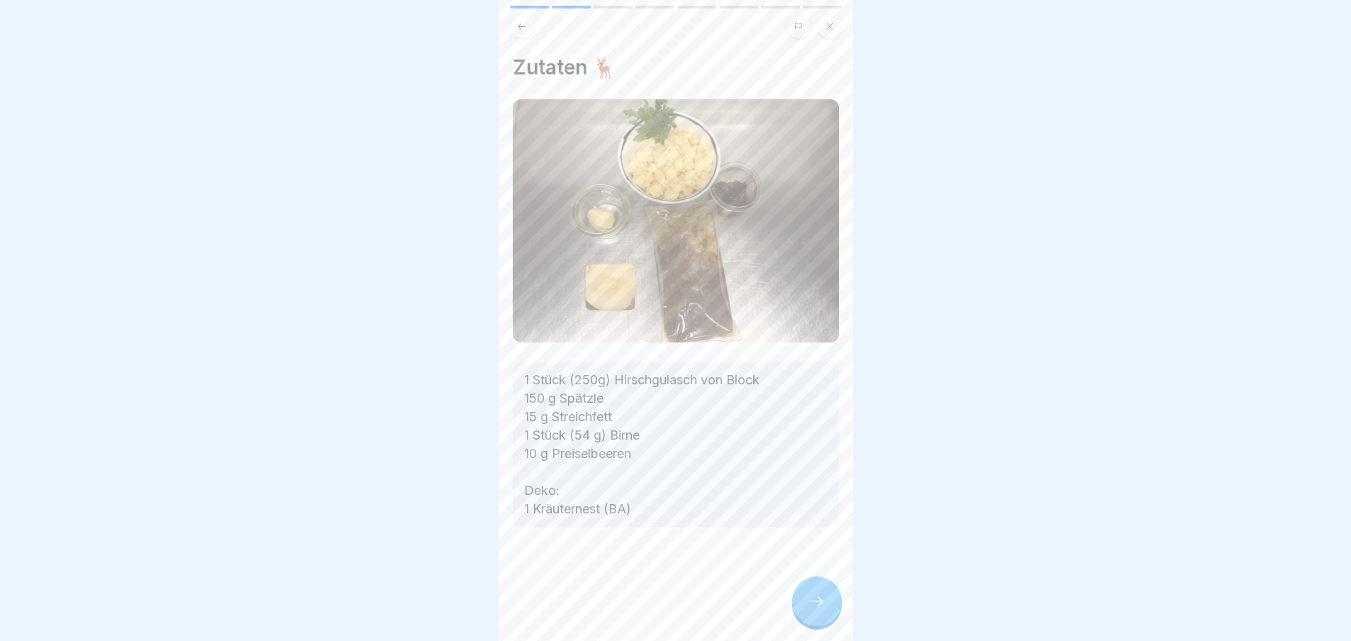
click at [822, 610] on icon at bounding box center [816, 601] width 17 height 17
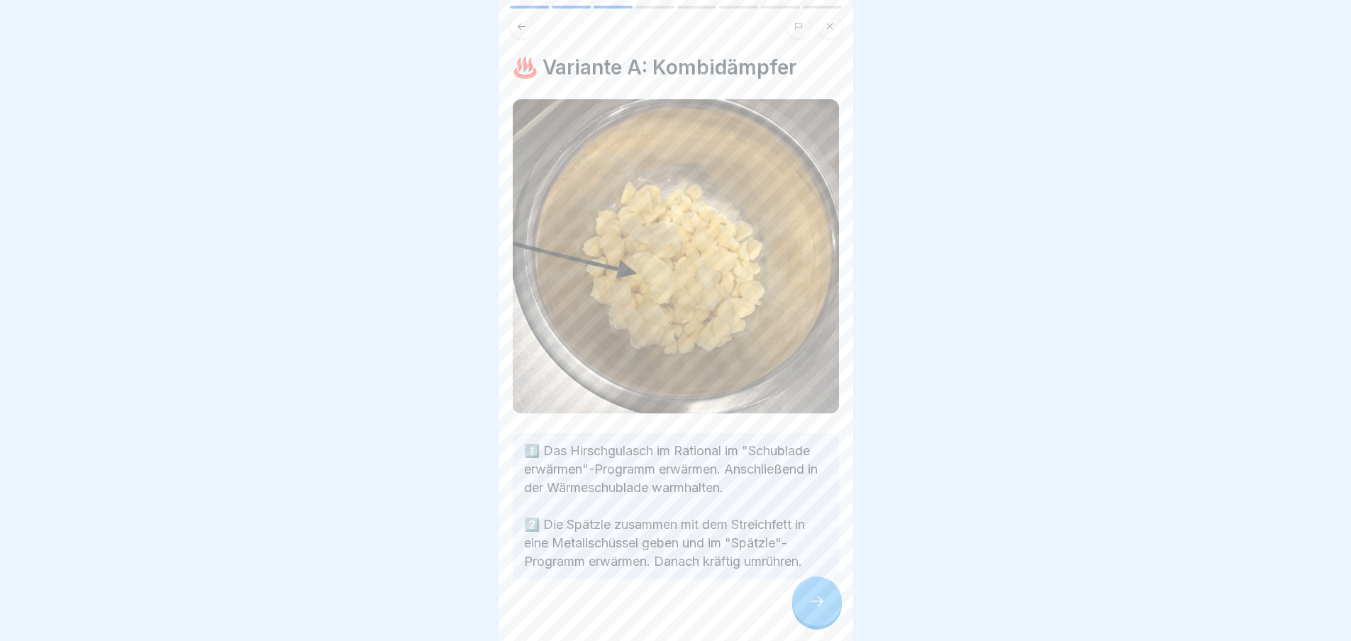
click at [822, 610] on icon at bounding box center [816, 601] width 17 height 17
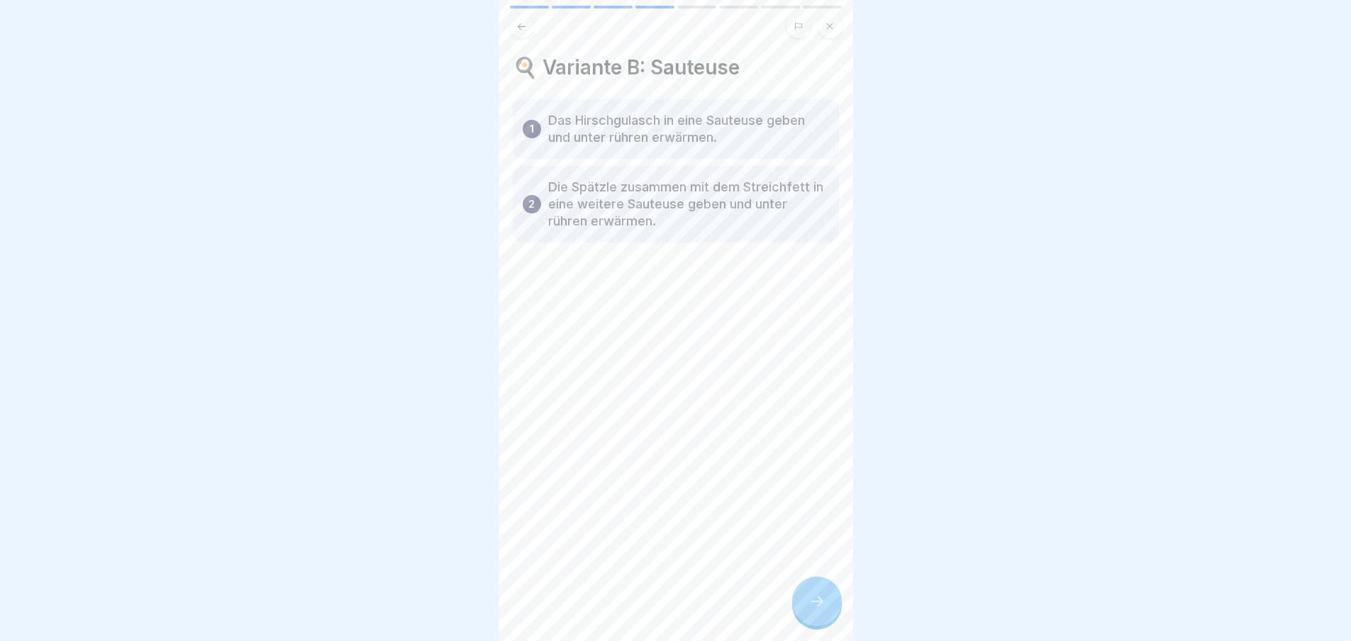
click at [822, 610] on icon at bounding box center [816, 601] width 17 height 17
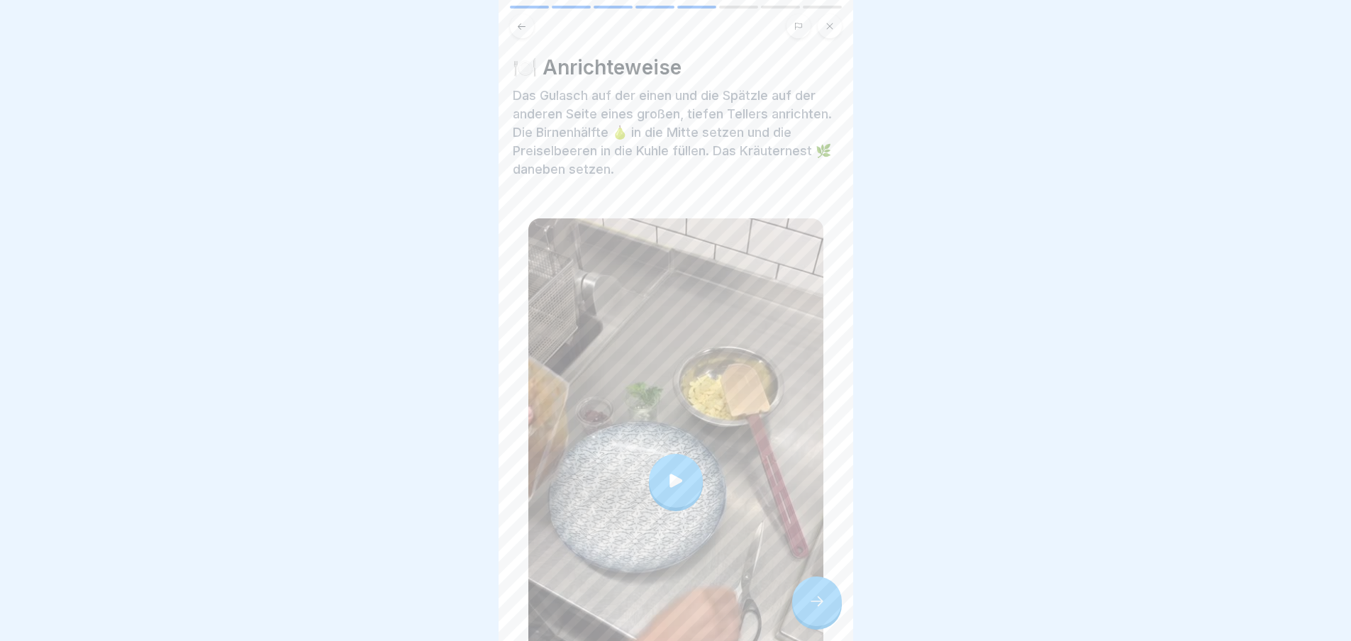
click at [822, 610] on icon at bounding box center [816, 601] width 17 height 17
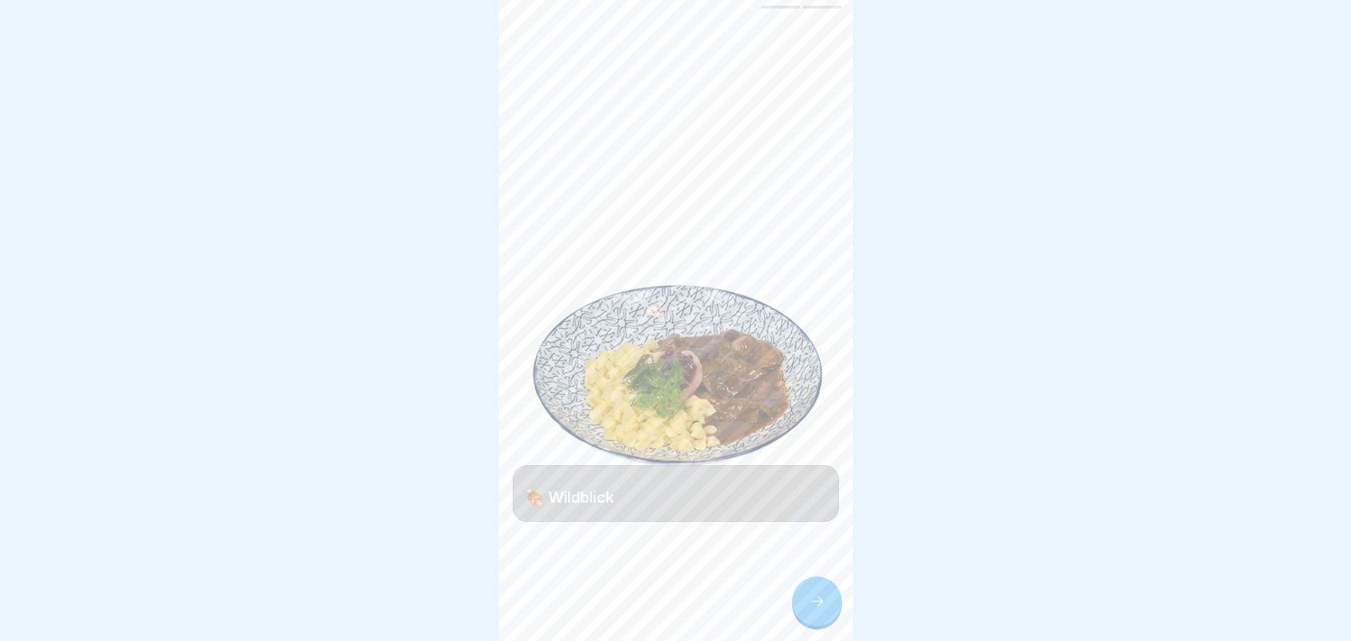
click at [822, 610] on icon at bounding box center [816, 601] width 17 height 17
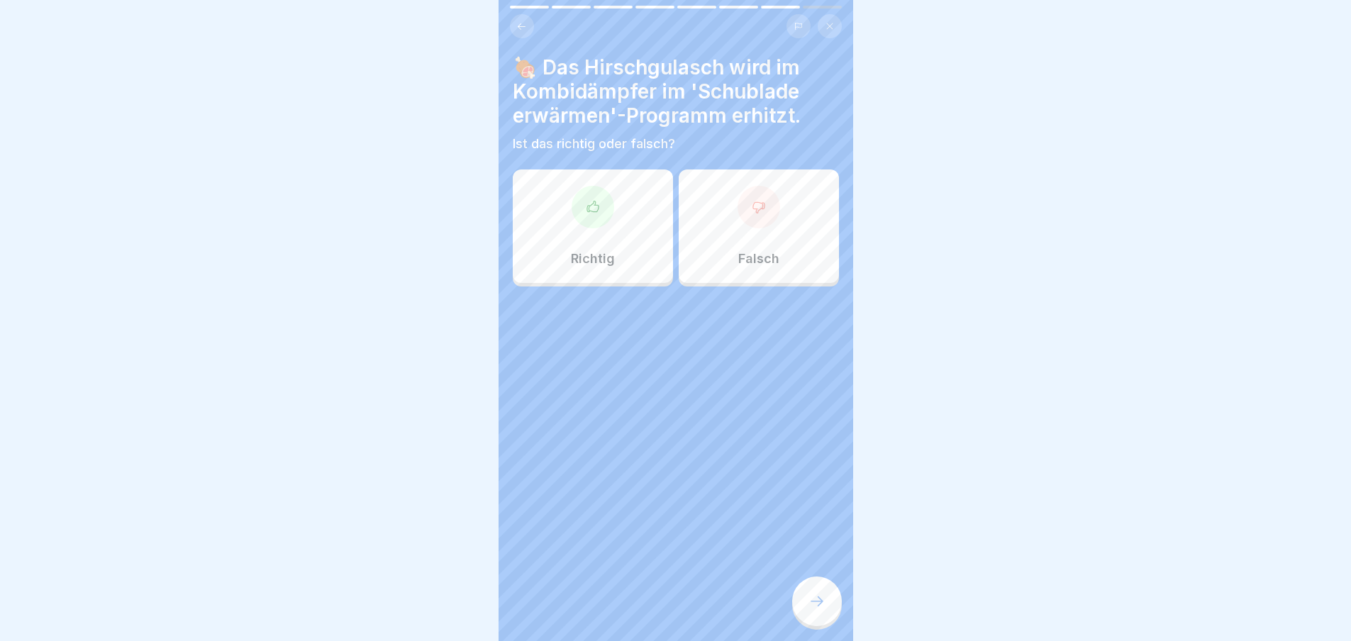
click at [822, 610] on icon at bounding box center [816, 601] width 17 height 17
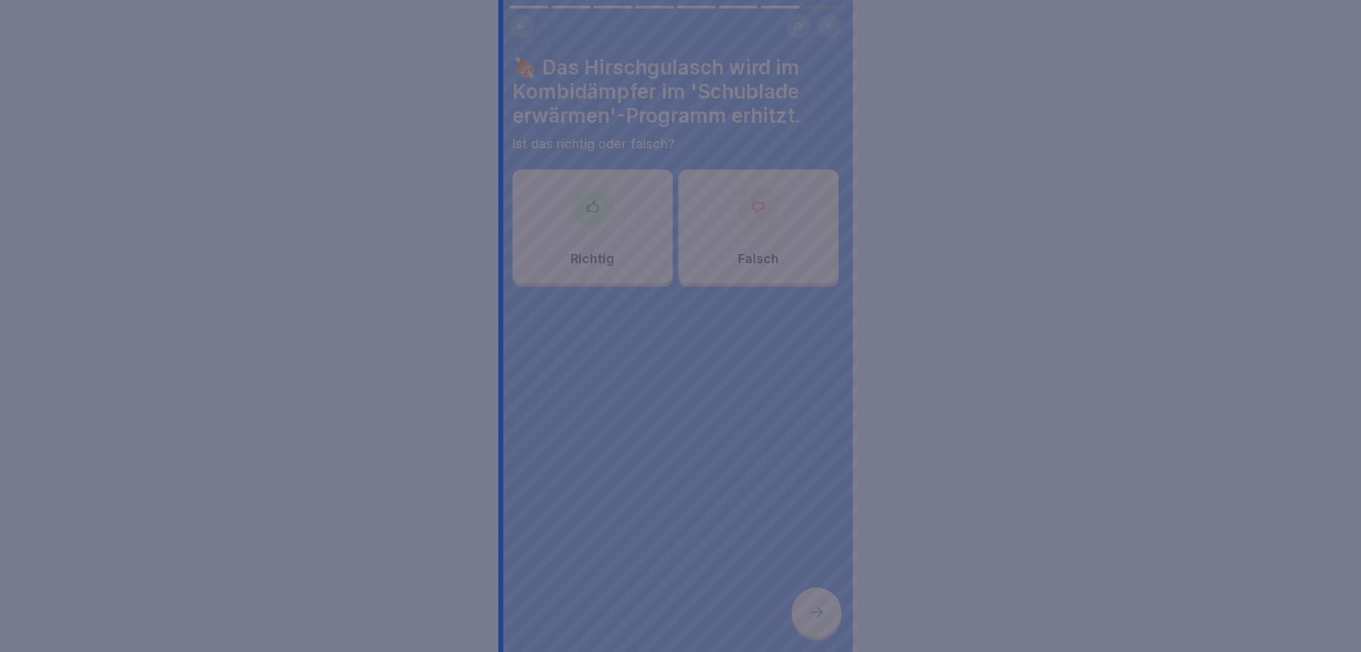
click at [822, 615] on div at bounding box center [680, 326] width 1361 height 652
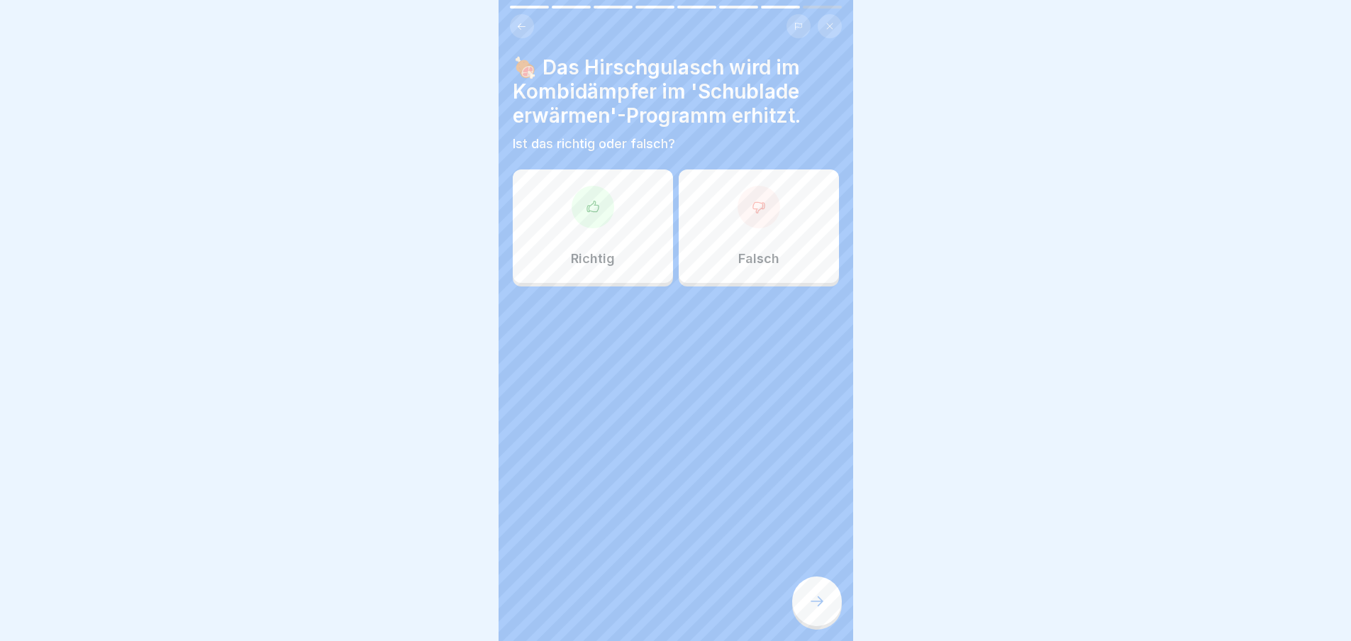
click at [621, 226] on div "Richtig" at bounding box center [593, 225] width 160 height 113
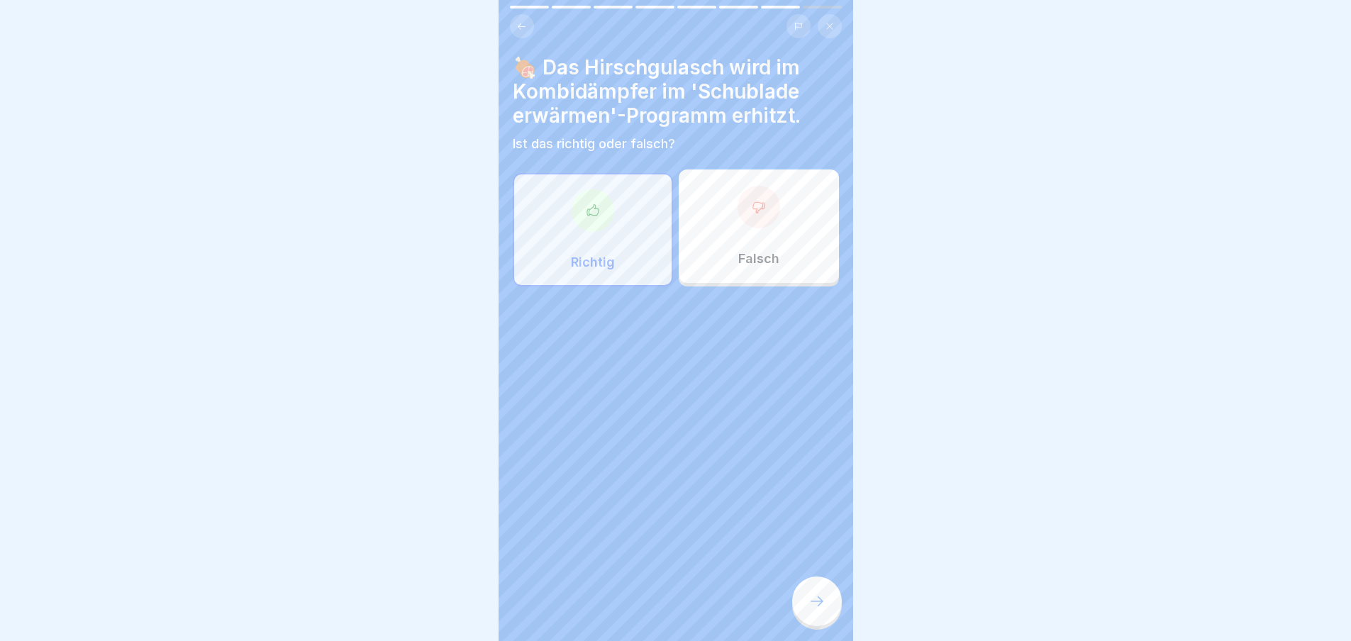
click at [826, 606] on div at bounding box center [817, 601] width 50 height 50
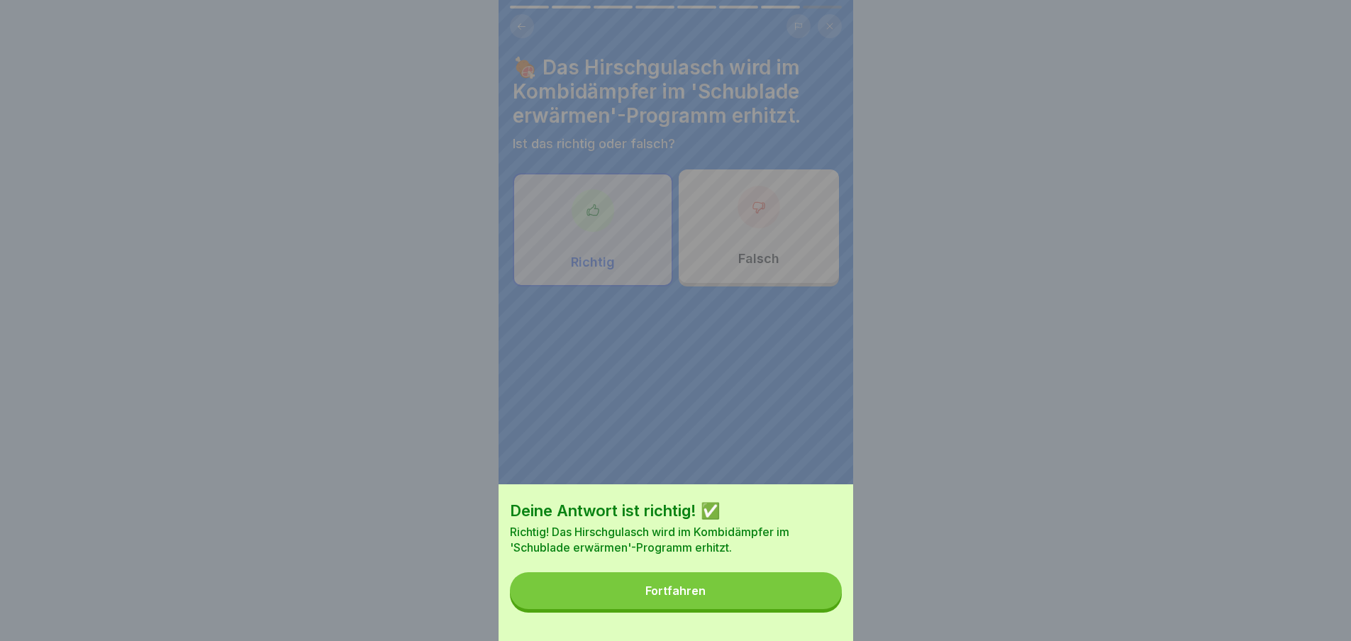
click at [819, 607] on button "Fortfahren" at bounding box center [676, 590] width 332 height 37
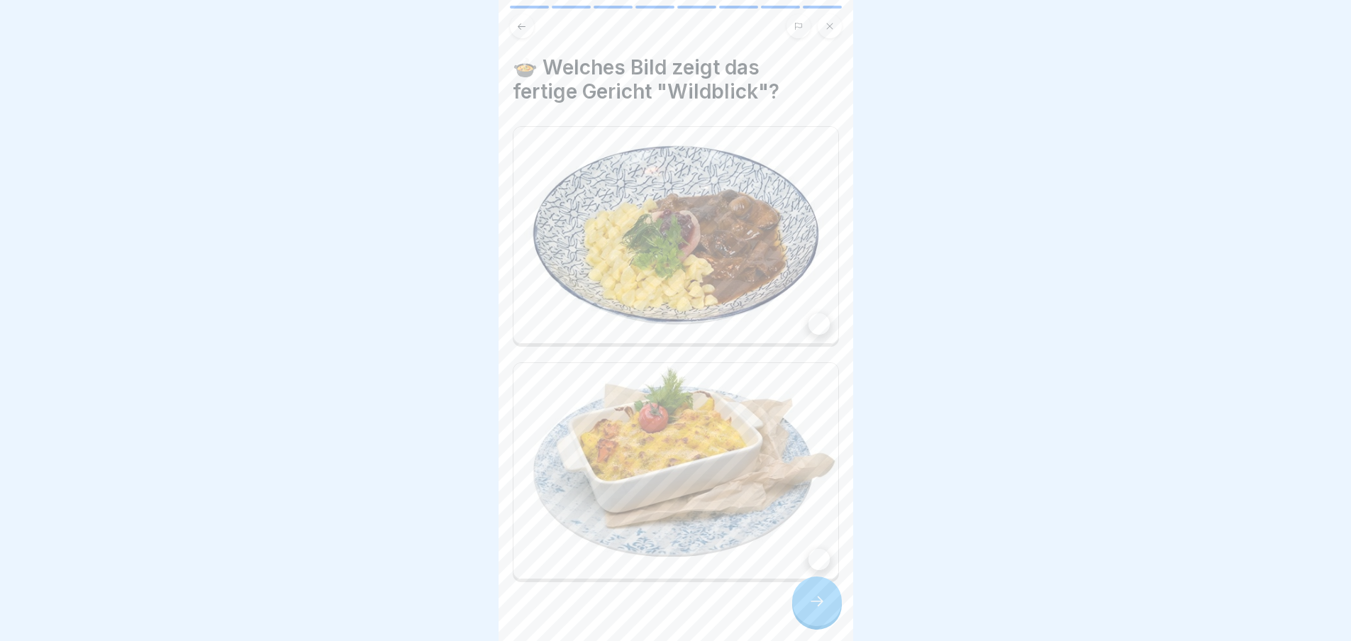
click at [819, 607] on icon at bounding box center [816, 601] width 17 height 17
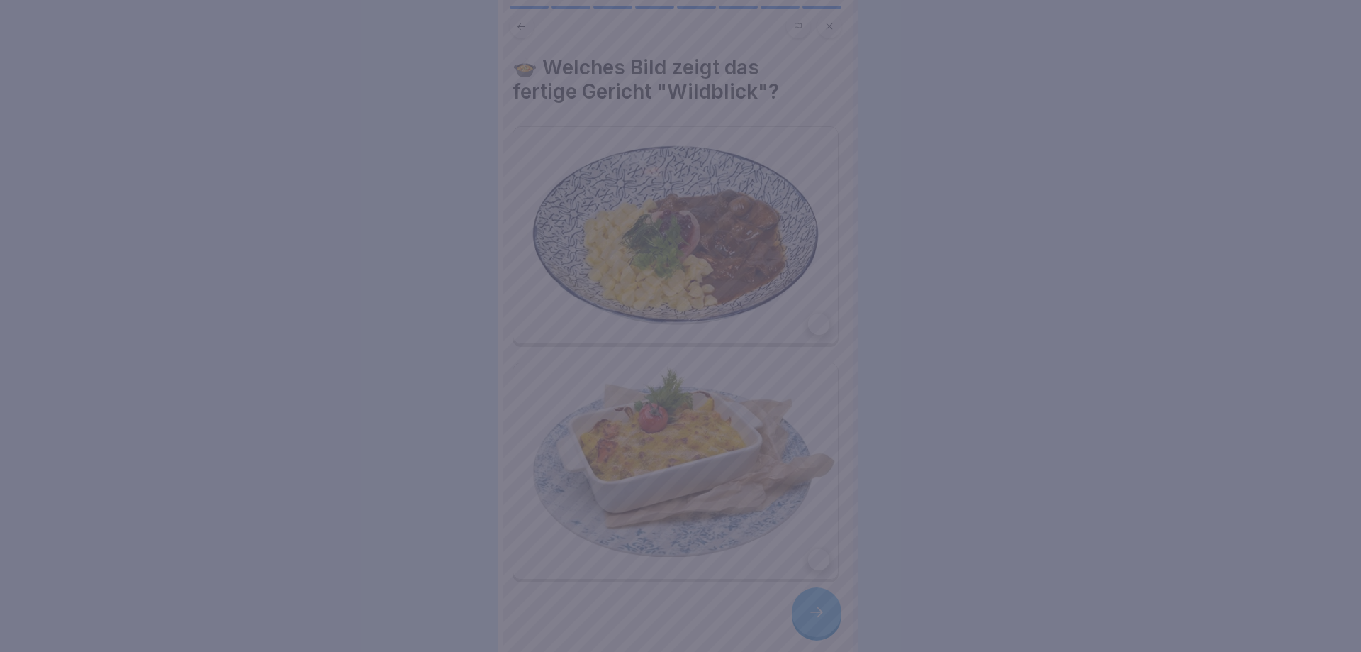
click at [819, 607] on div at bounding box center [680, 326] width 1361 height 652
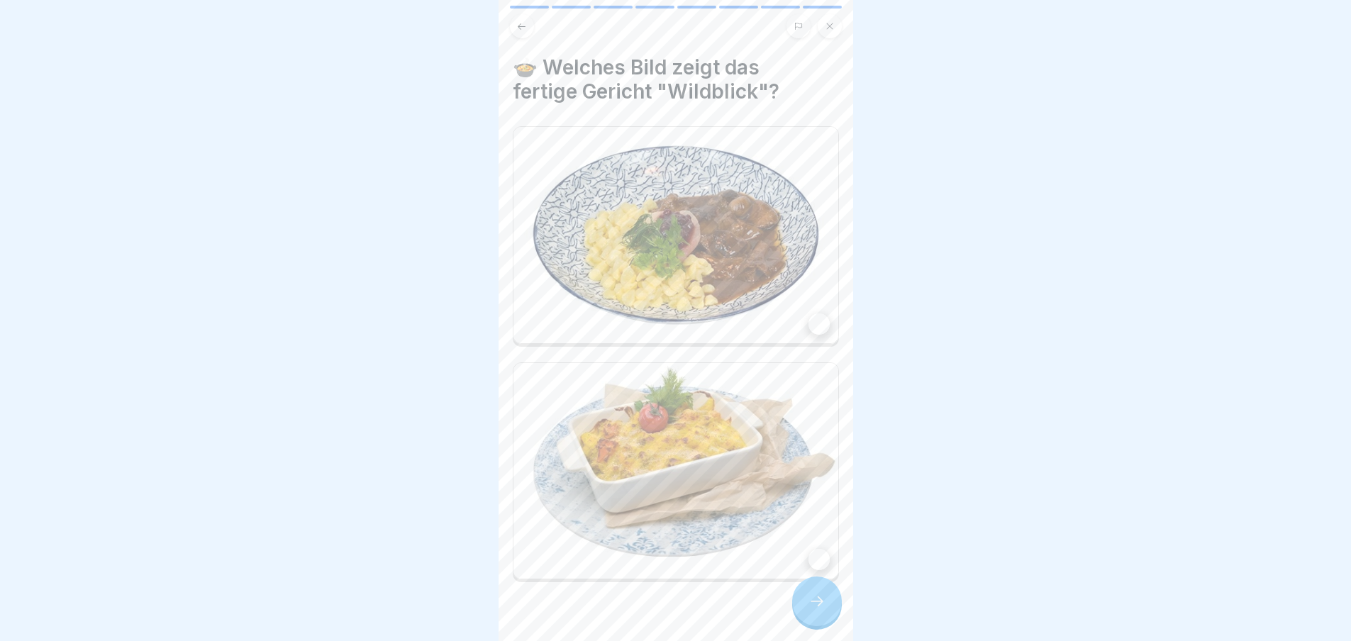
click at [693, 259] on img at bounding box center [675, 235] width 325 height 216
click at [810, 626] on div at bounding box center [817, 601] width 50 height 50
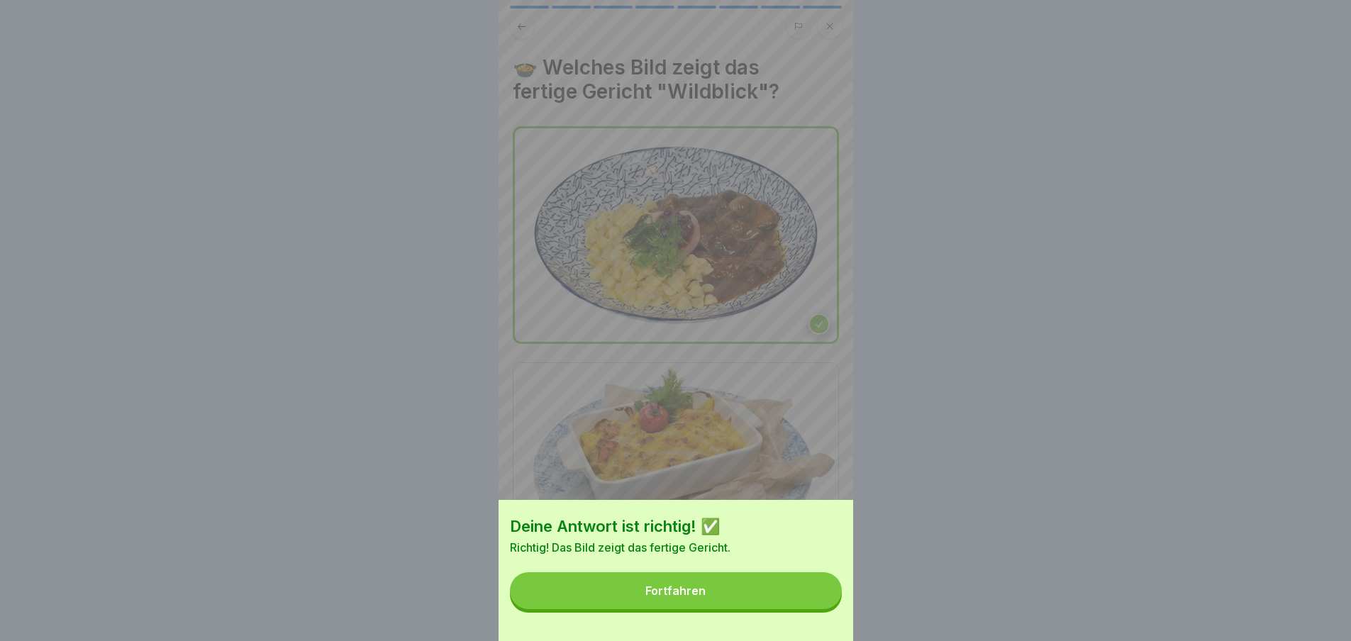
click at [746, 609] on button "Fortfahren" at bounding box center [676, 590] width 332 height 37
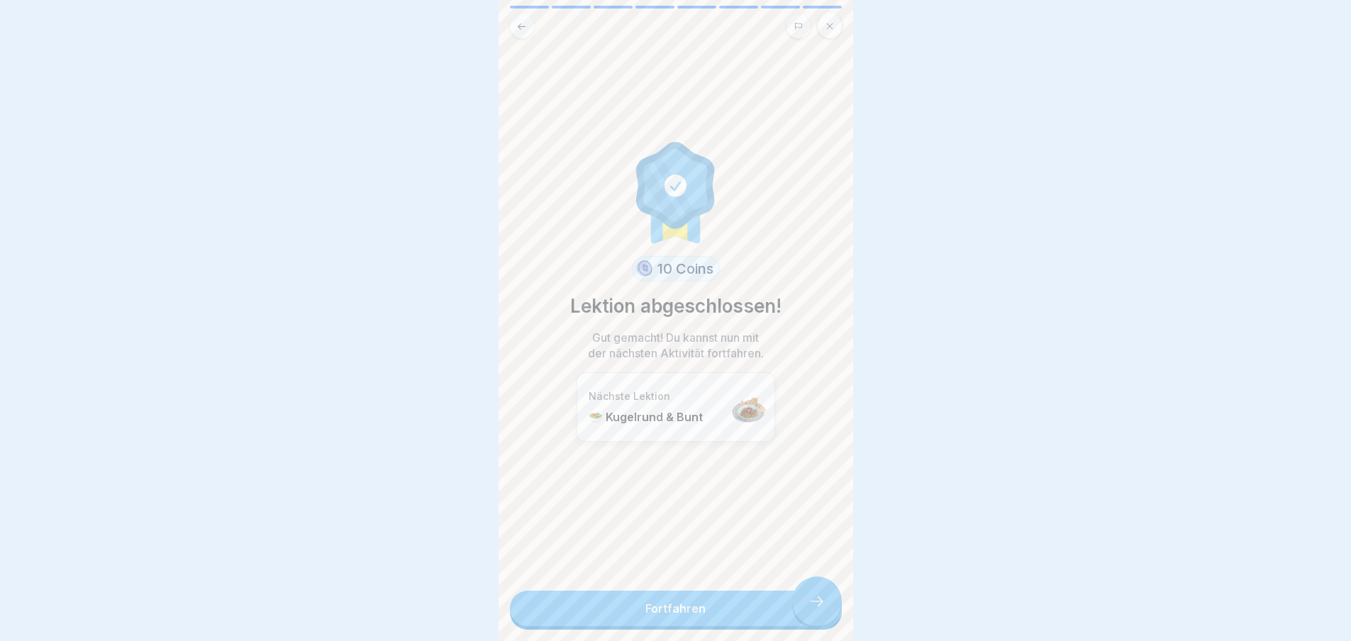
click at [746, 611] on link "Fortfahren" at bounding box center [676, 608] width 332 height 35
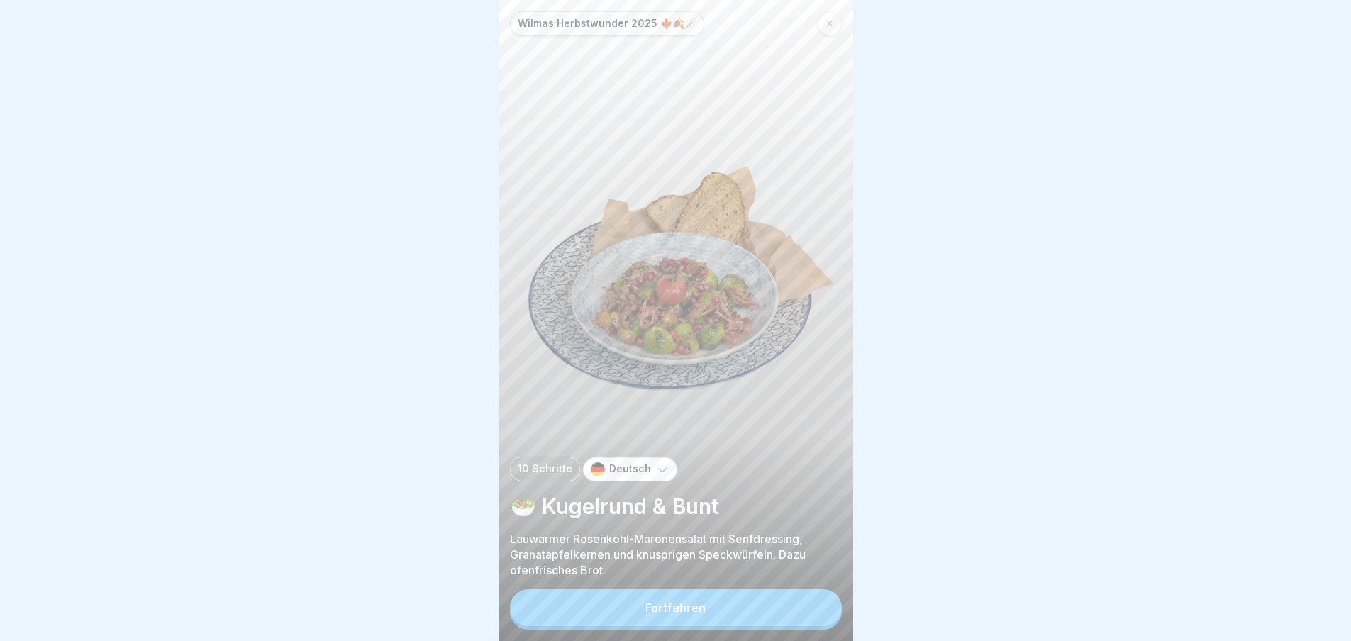
click at [746, 611] on button "Fortfahren" at bounding box center [676, 607] width 332 height 37
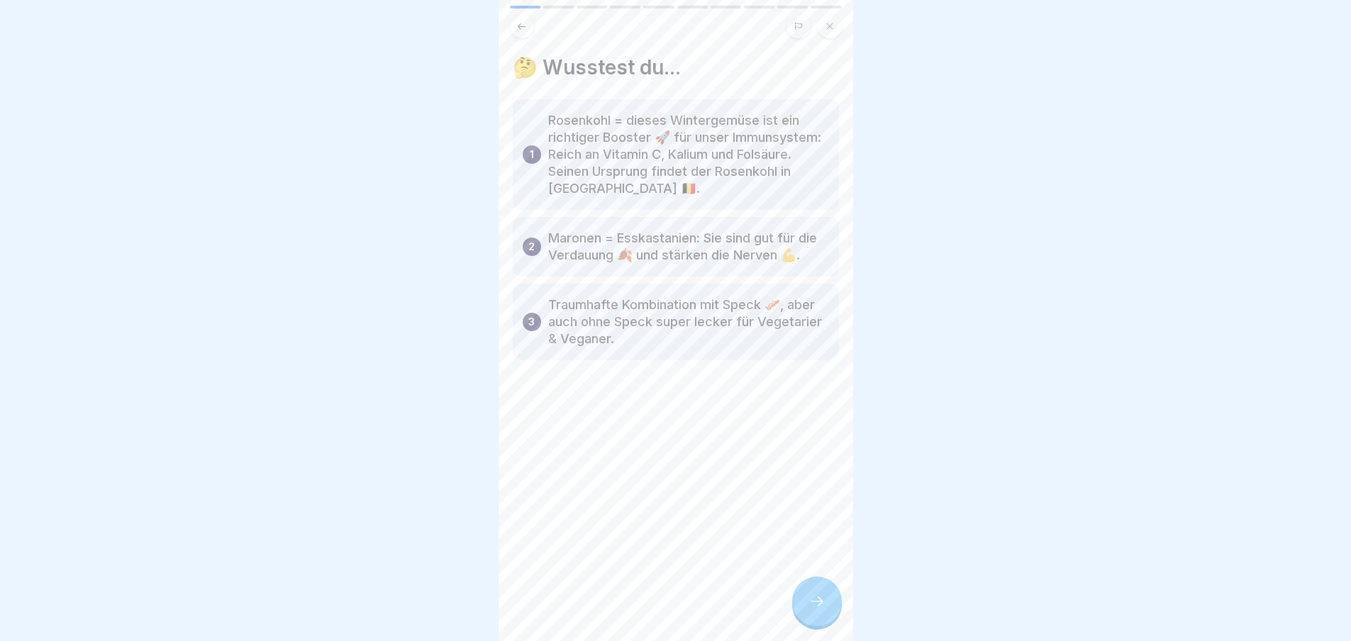
click at [853, 610] on div at bounding box center [675, 320] width 1351 height 641
click at [831, 612] on div at bounding box center [817, 601] width 50 height 50
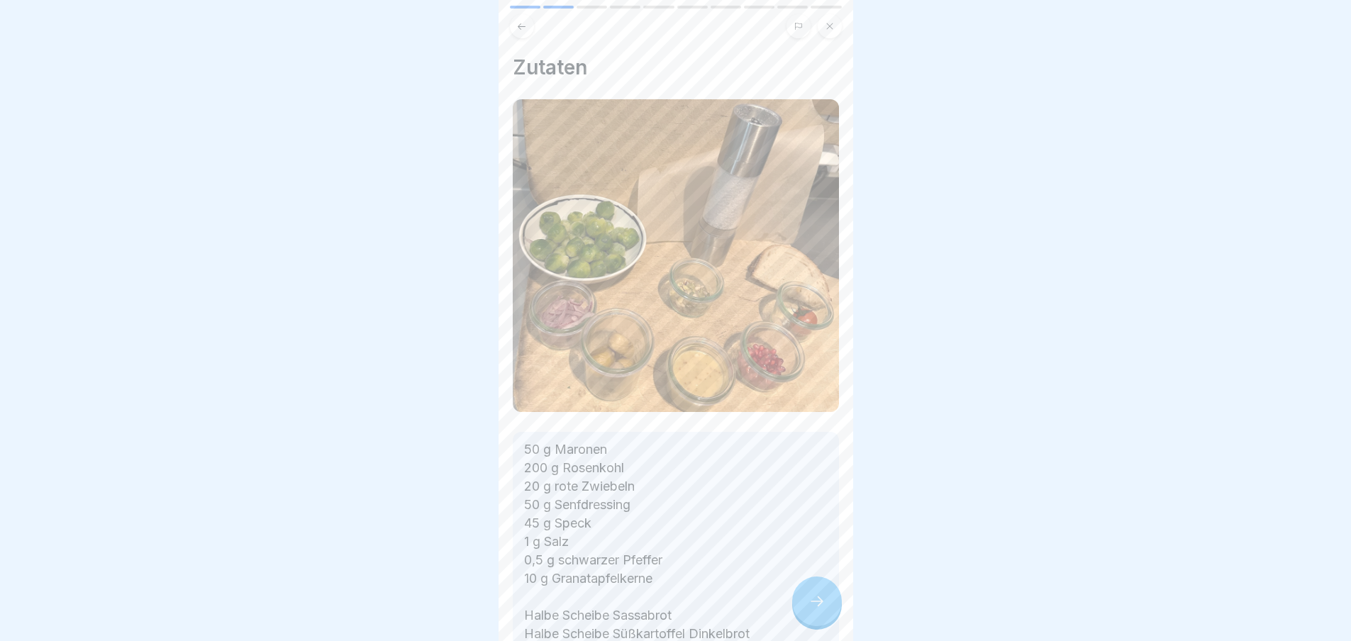
click at [829, 613] on div at bounding box center [817, 601] width 50 height 50
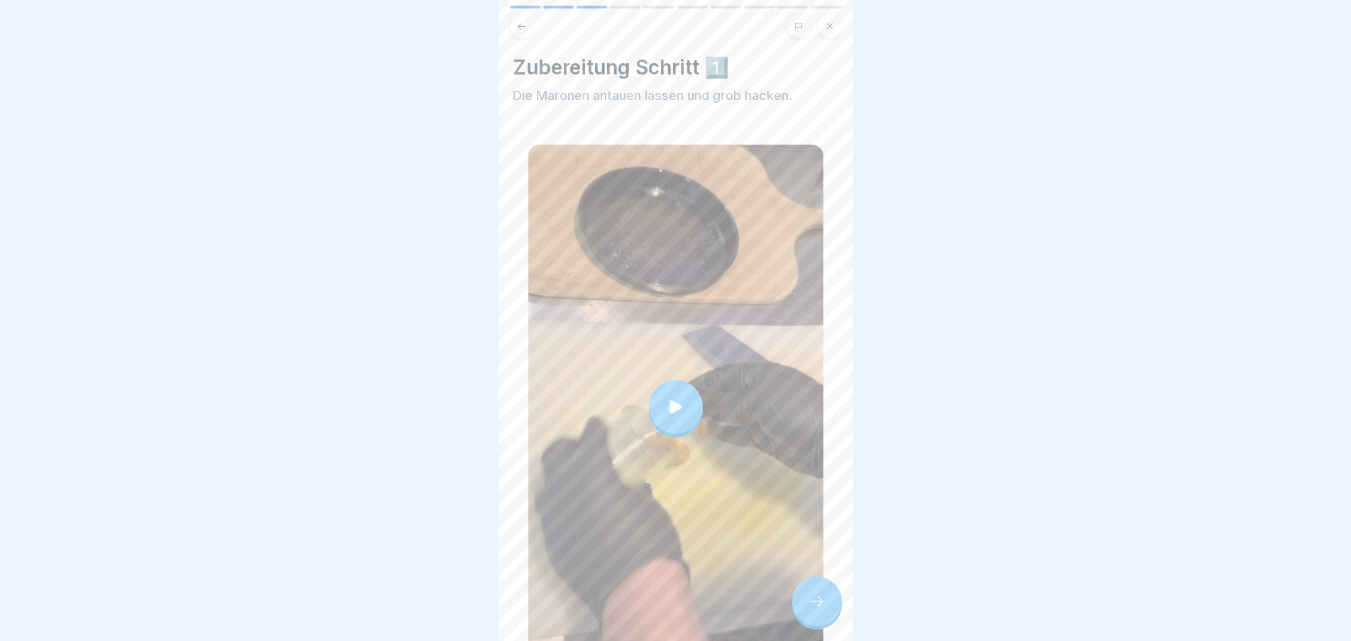
click at [829, 613] on div at bounding box center [817, 601] width 50 height 50
click at [800, 610] on div at bounding box center [817, 601] width 50 height 50
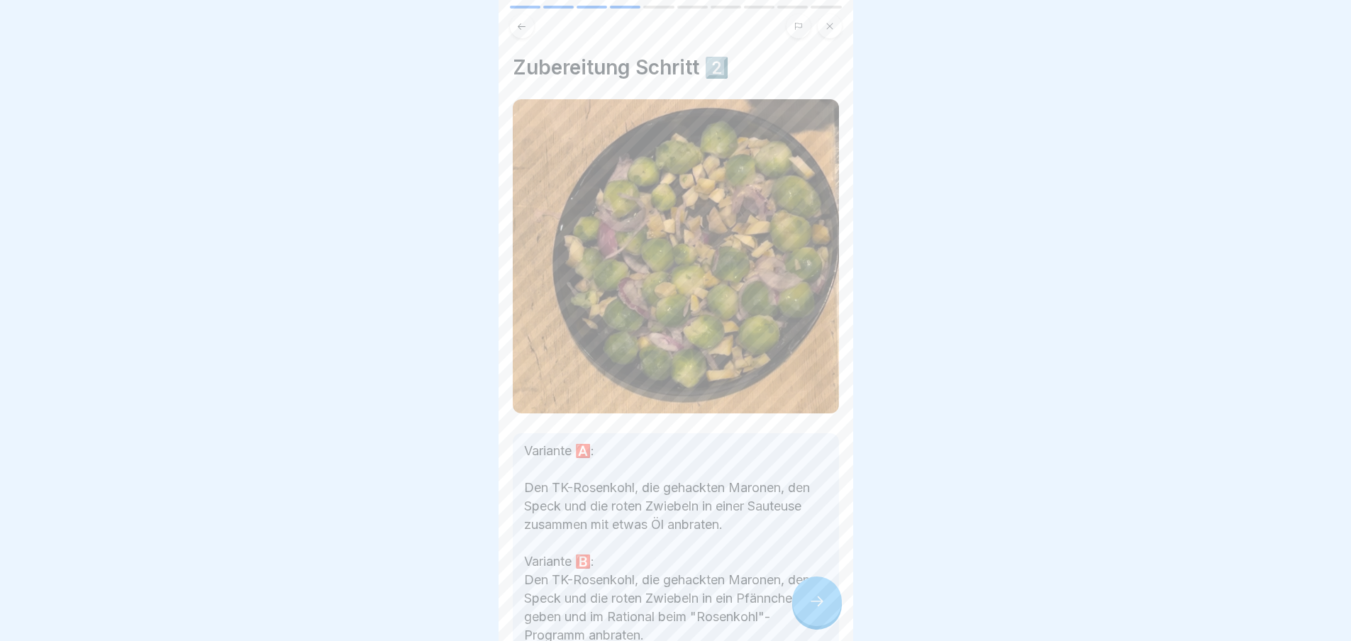
click at [822, 604] on div at bounding box center [817, 601] width 50 height 50
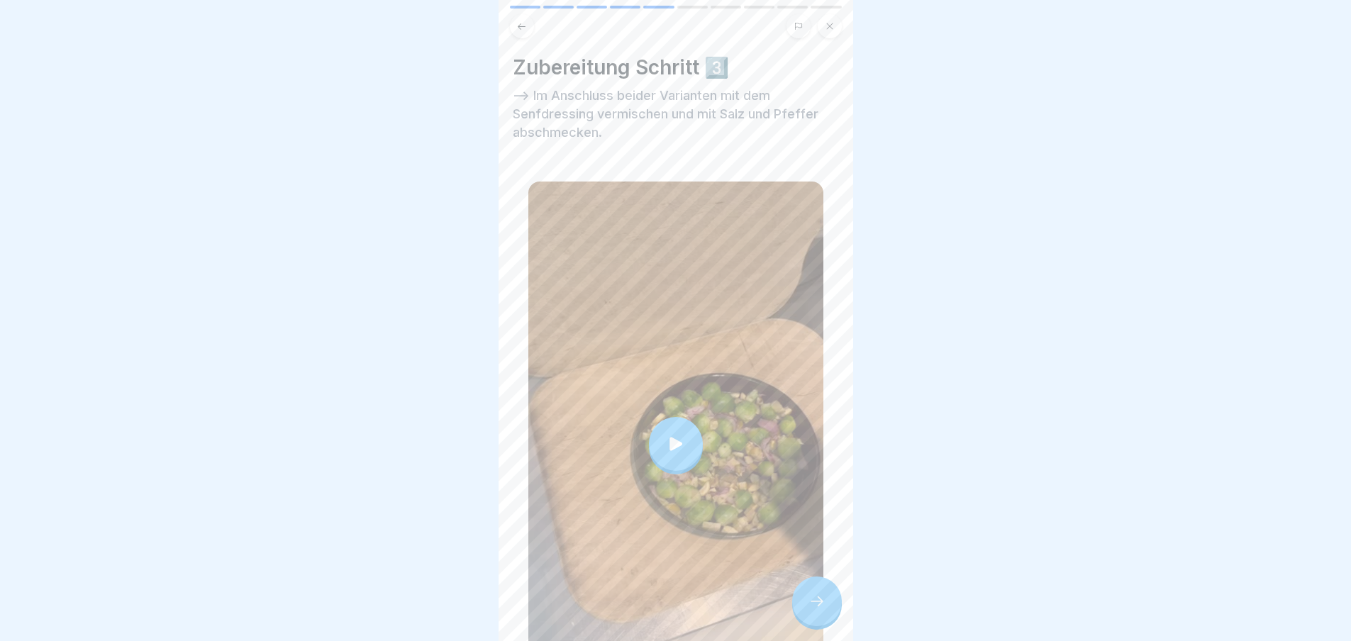
click at [822, 604] on div at bounding box center [817, 601] width 50 height 50
click at [813, 605] on icon at bounding box center [816, 601] width 17 height 17
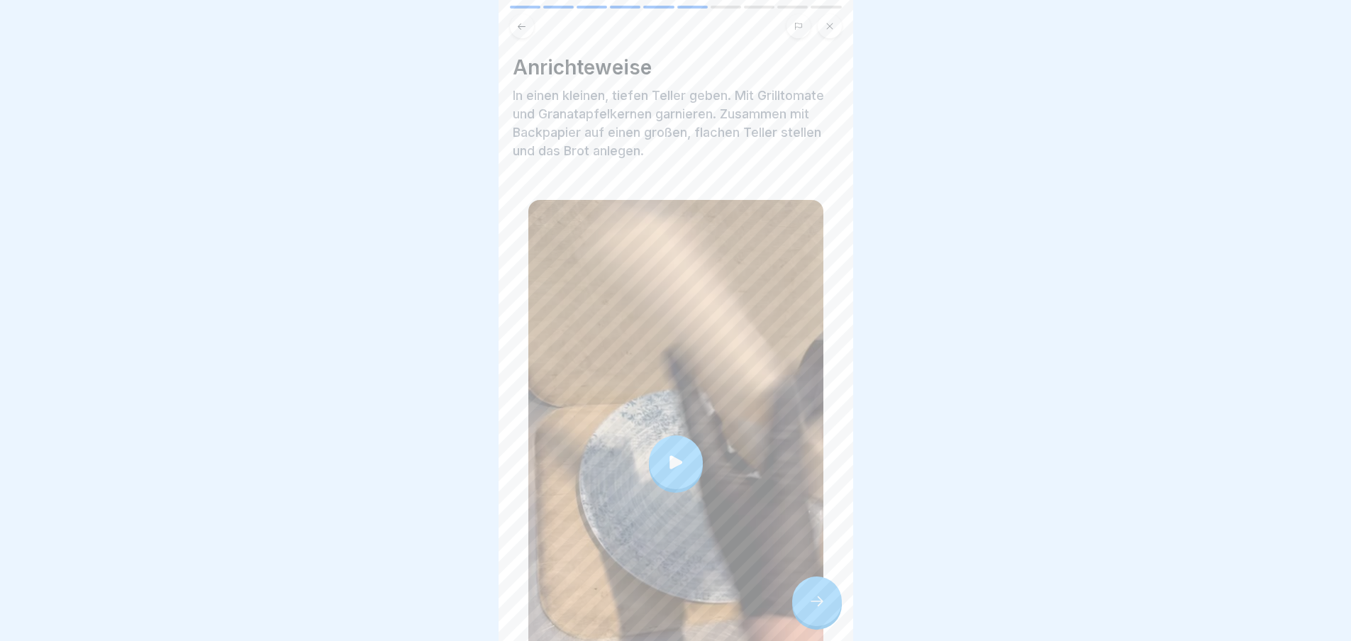
click at [813, 605] on icon at bounding box center [816, 601] width 17 height 17
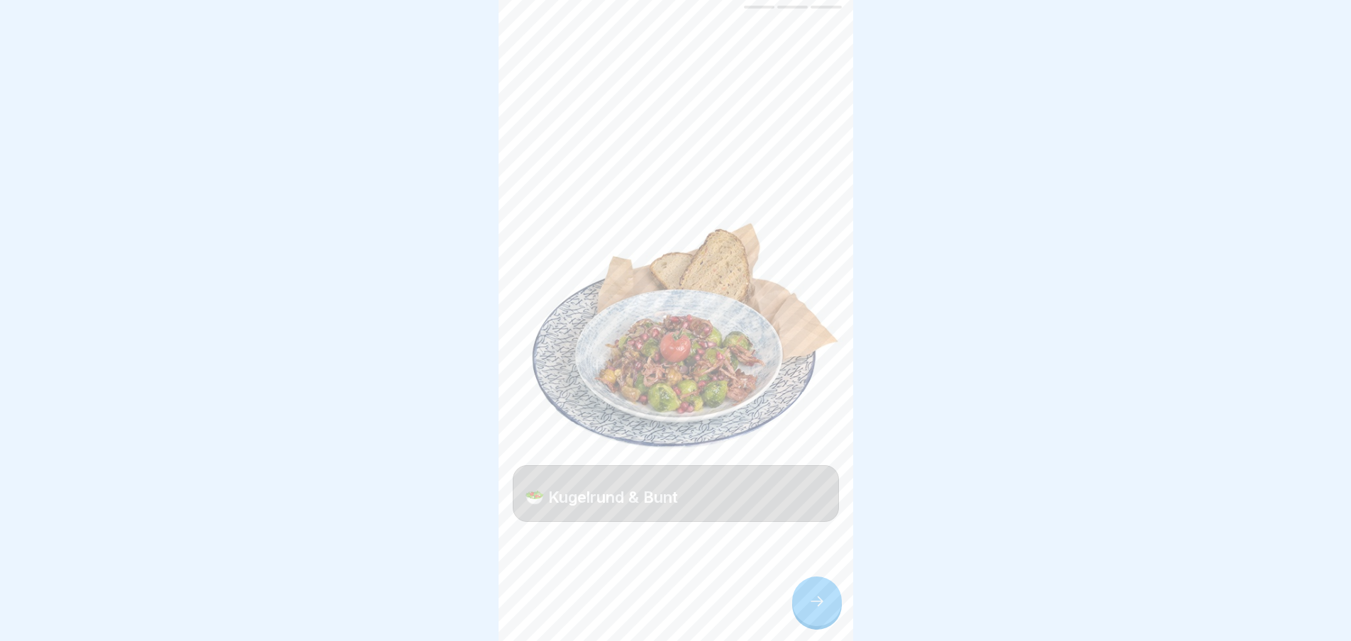
click at [813, 605] on icon at bounding box center [816, 601] width 17 height 17
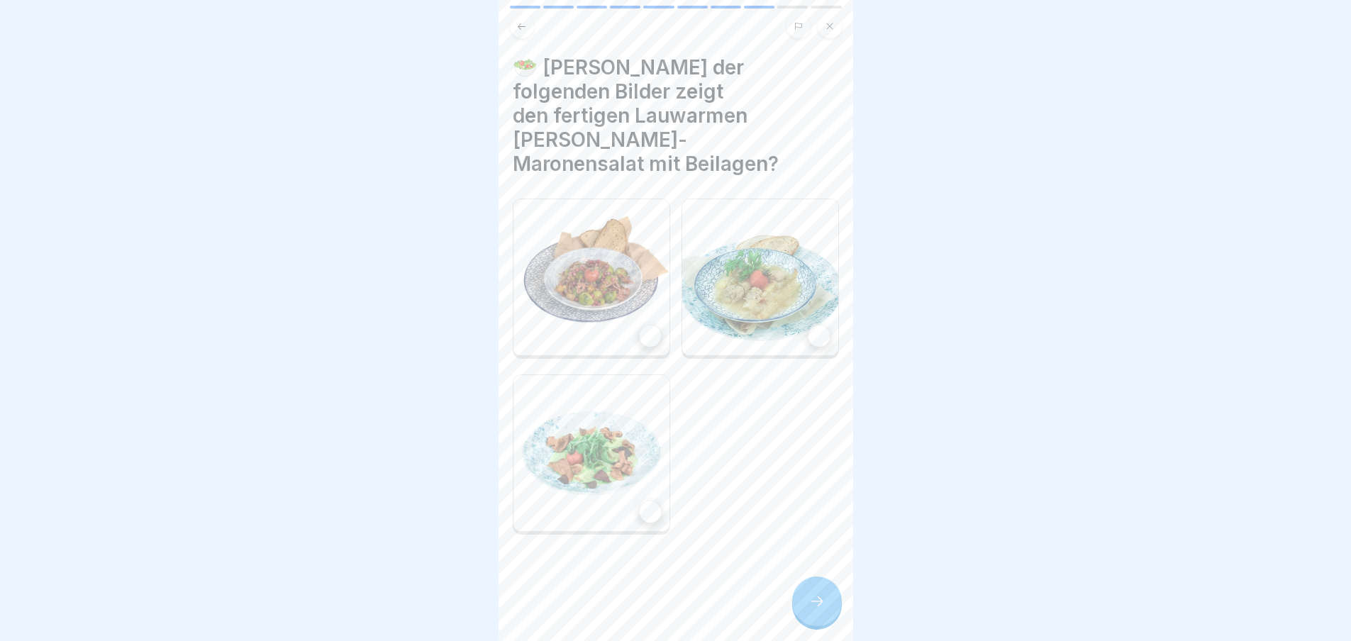
click at [813, 605] on icon at bounding box center [816, 601] width 17 height 17
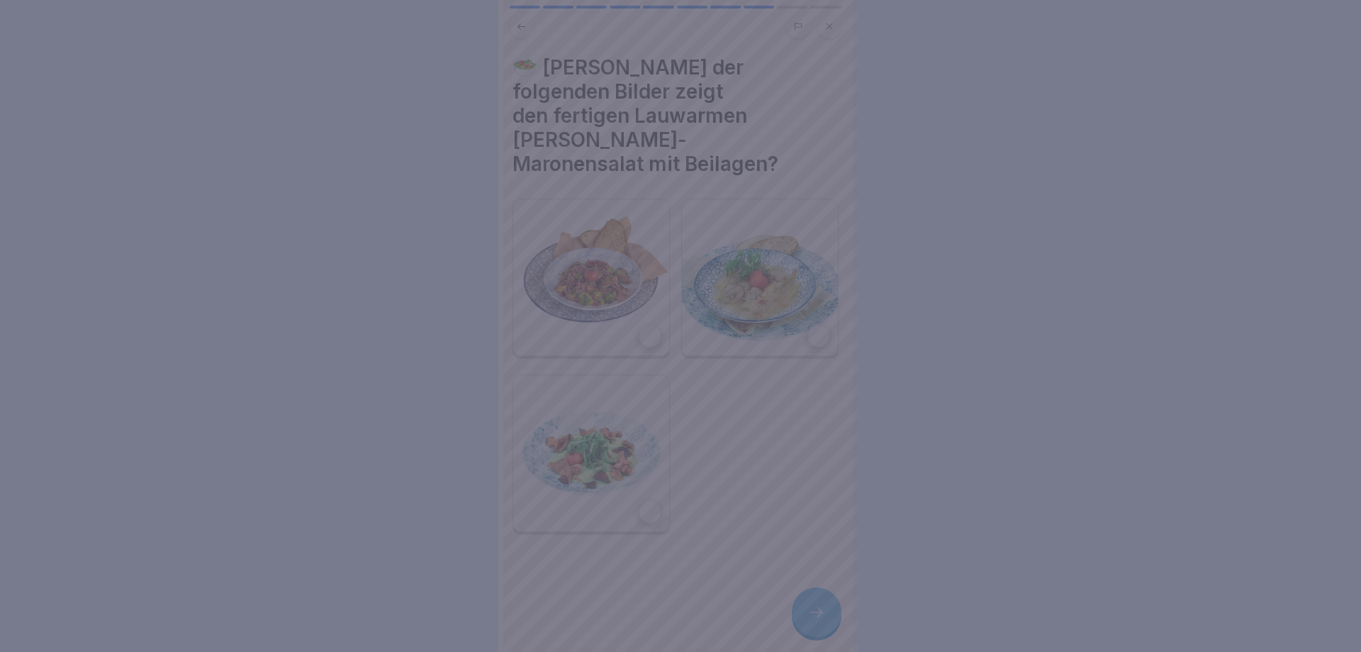
click at [813, 605] on div at bounding box center [680, 326] width 1361 height 652
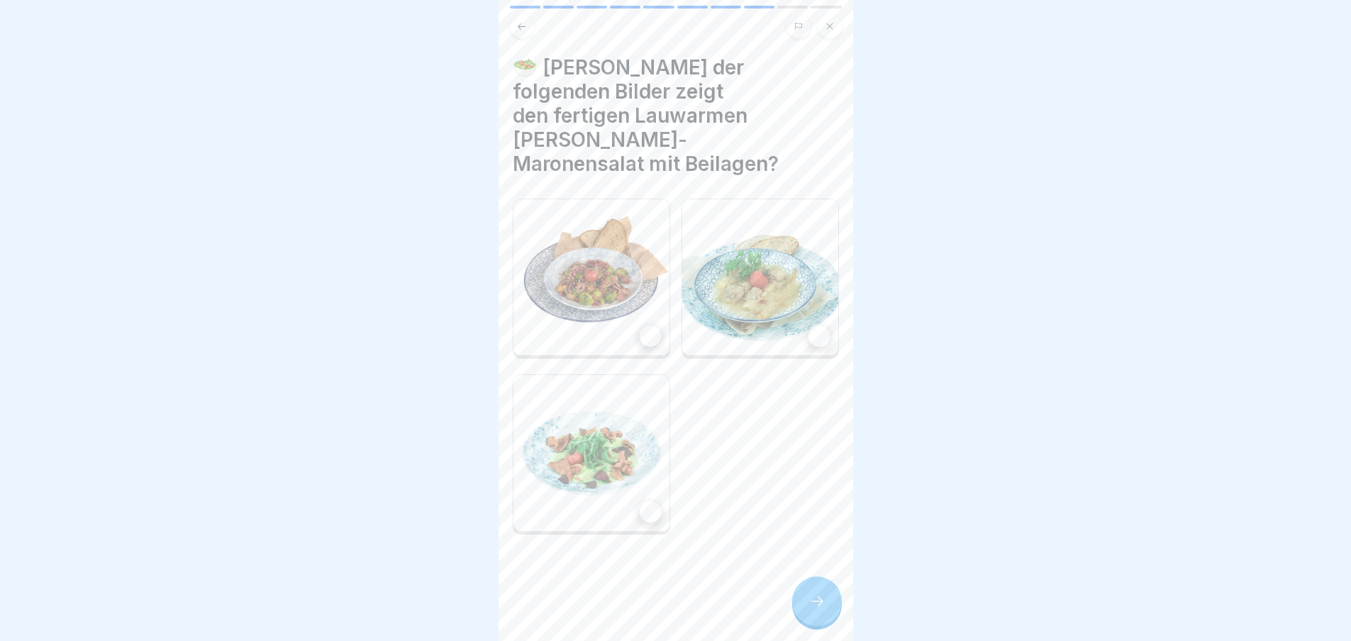
click at [577, 265] on img at bounding box center [591, 277] width 156 height 156
click at [819, 610] on icon at bounding box center [816, 601] width 17 height 17
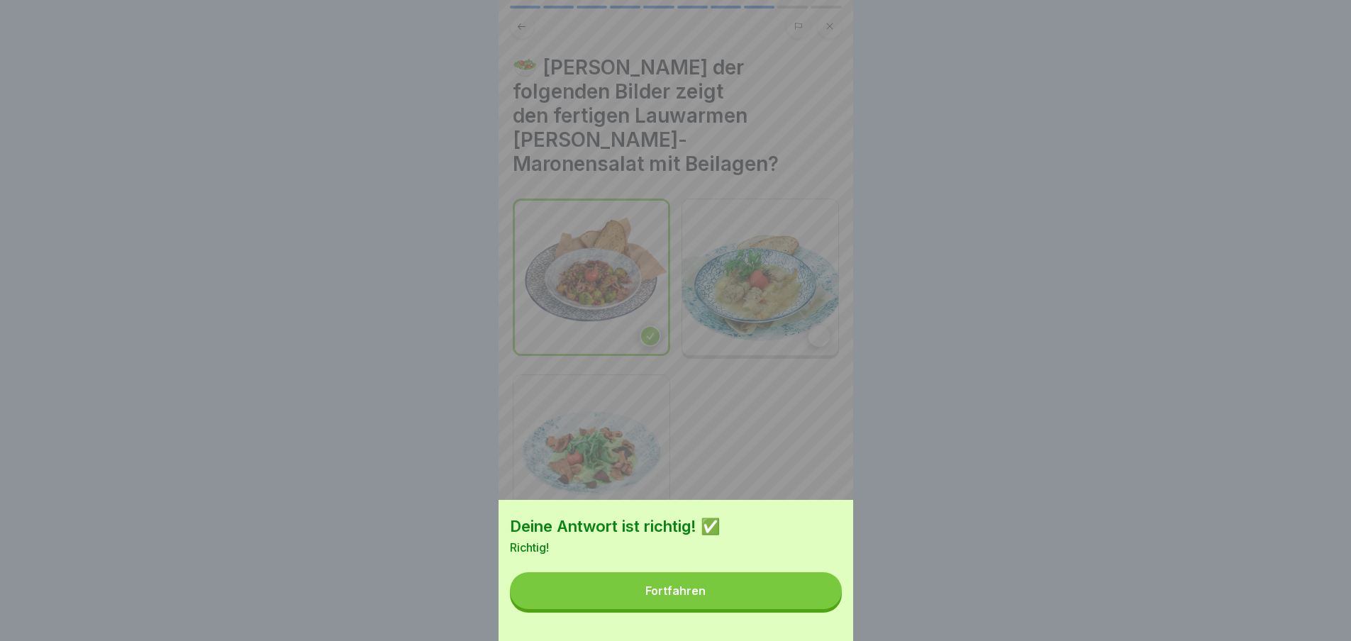
click at [812, 601] on button "Fortfahren" at bounding box center [676, 590] width 332 height 37
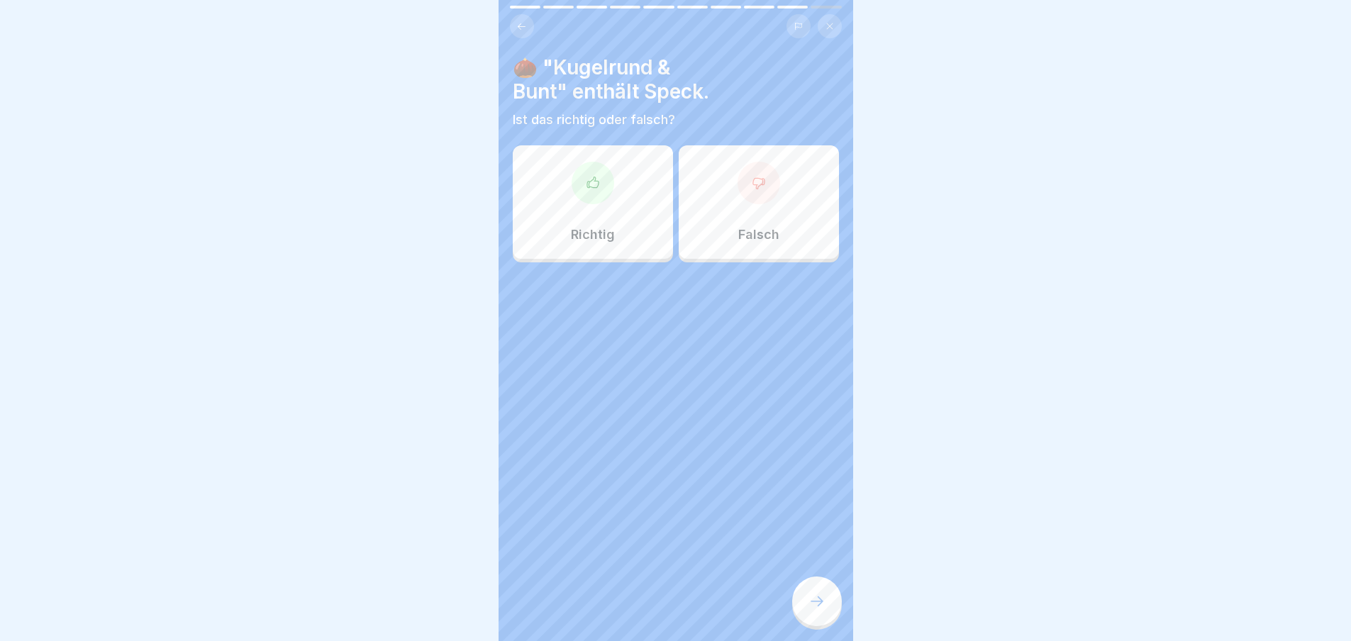
click at [598, 186] on div at bounding box center [592, 183] width 43 height 43
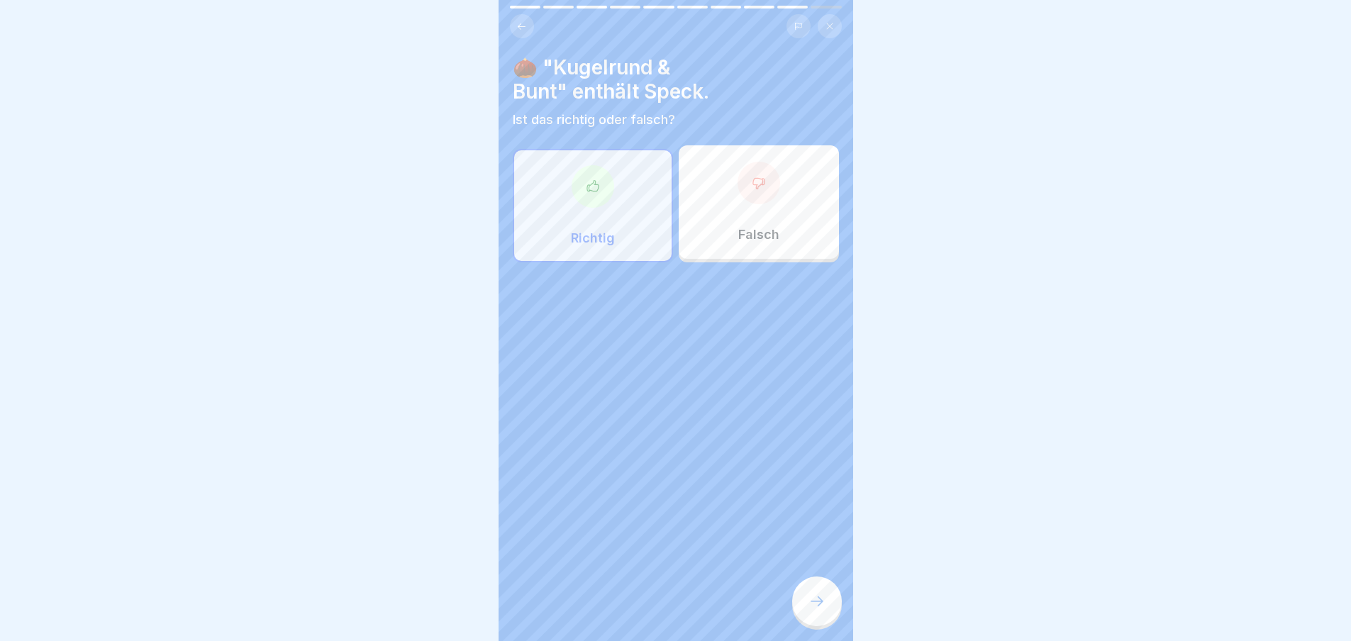
click at [832, 606] on div at bounding box center [817, 601] width 50 height 50
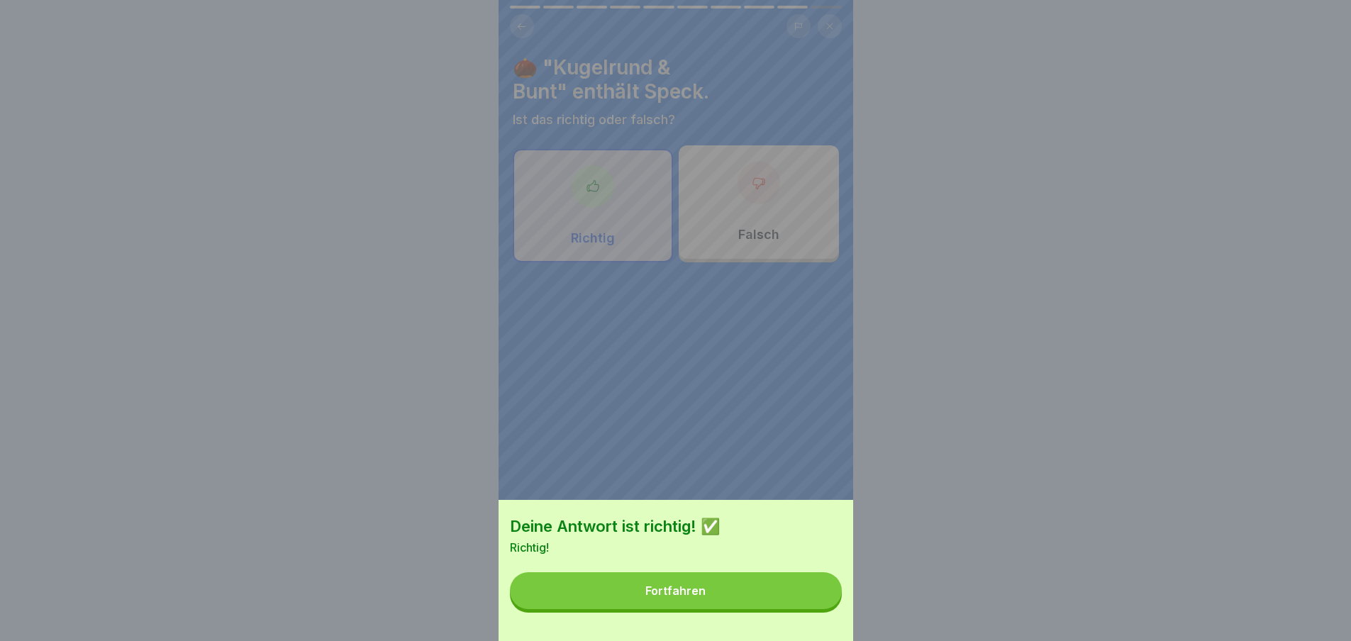
click at [820, 608] on button "Fortfahren" at bounding box center [676, 590] width 332 height 37
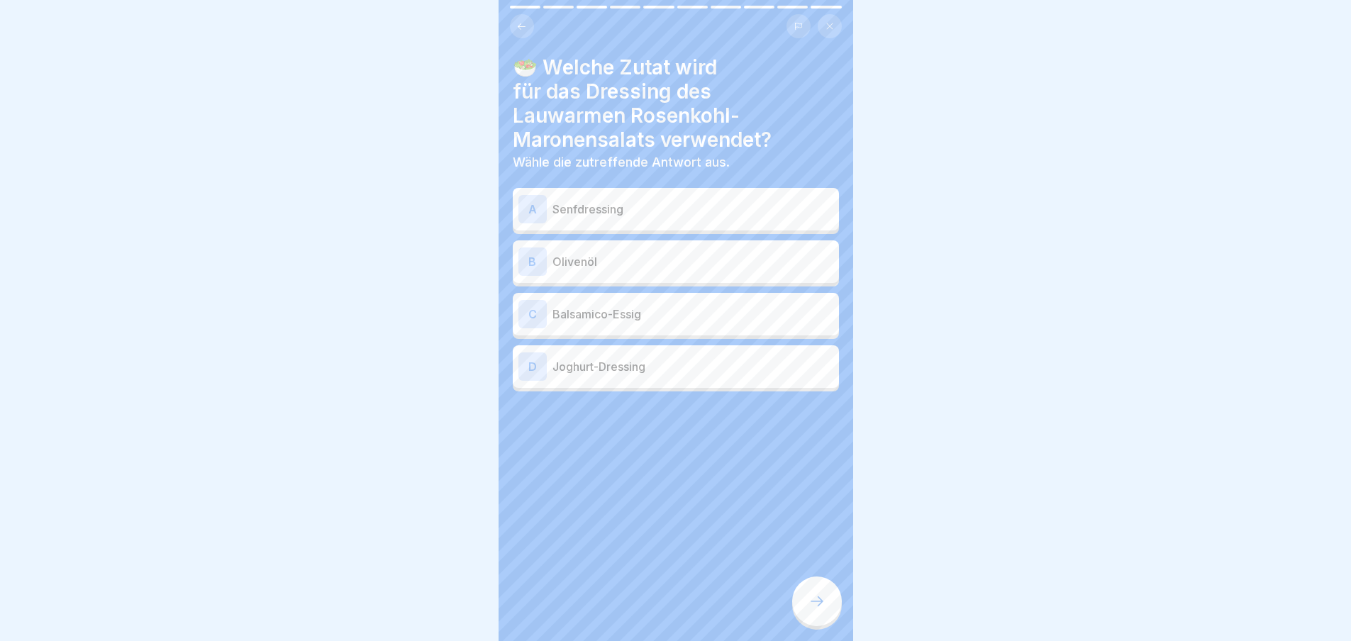
click at [820, 608] on icon at bounding box center [816, 601] width 17 height 17
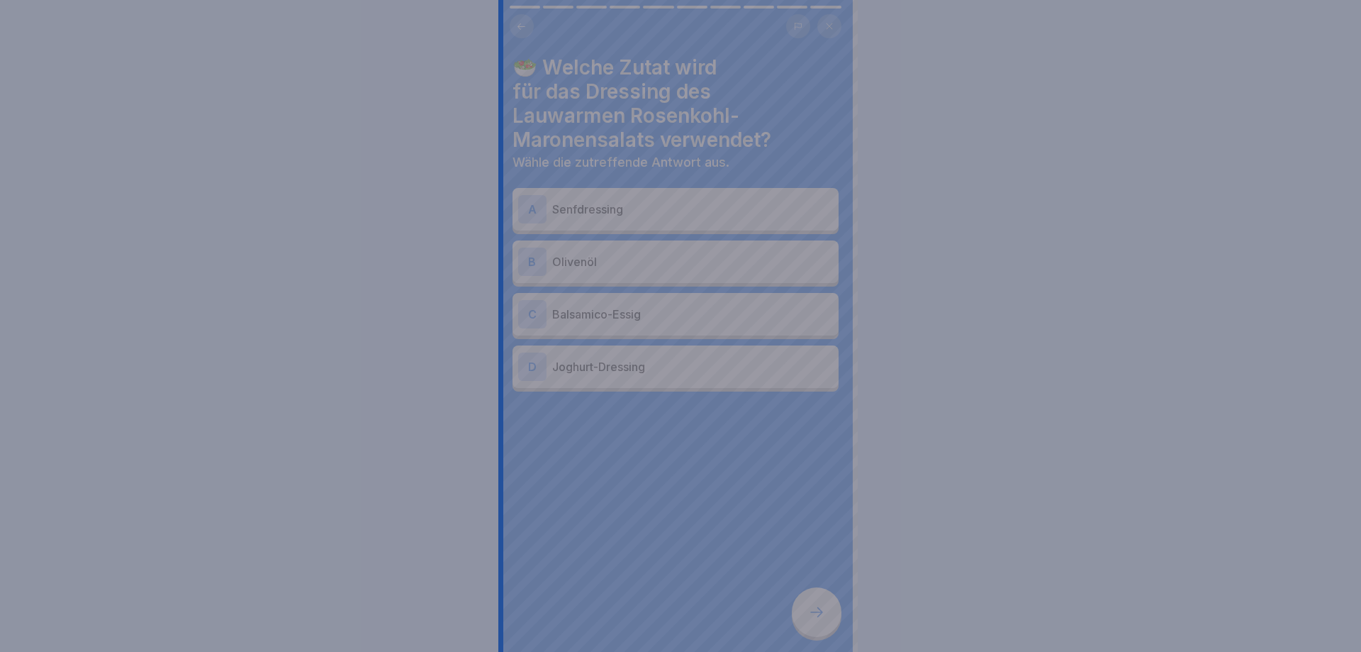
click at [820, 608] on div at bounding box center [680, 326] width 1361 height 652
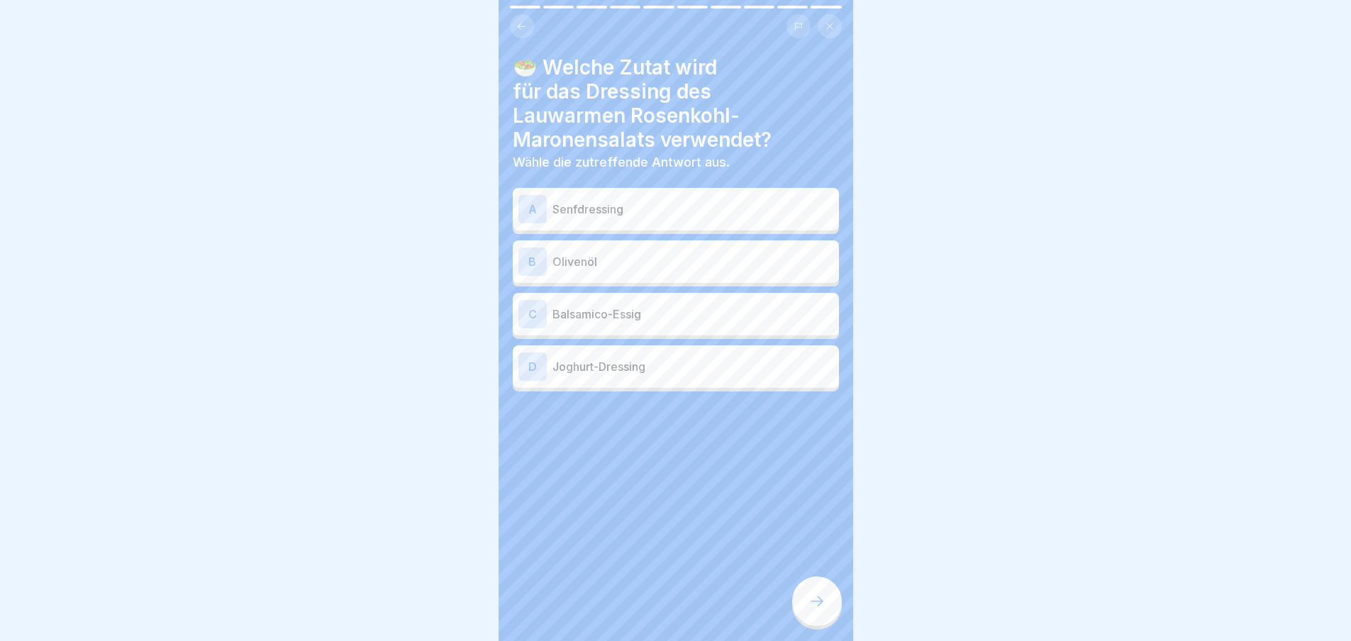
click at [701, 208] on p "Senfdressing" at bounding box center [692, 209] width 281 height 17
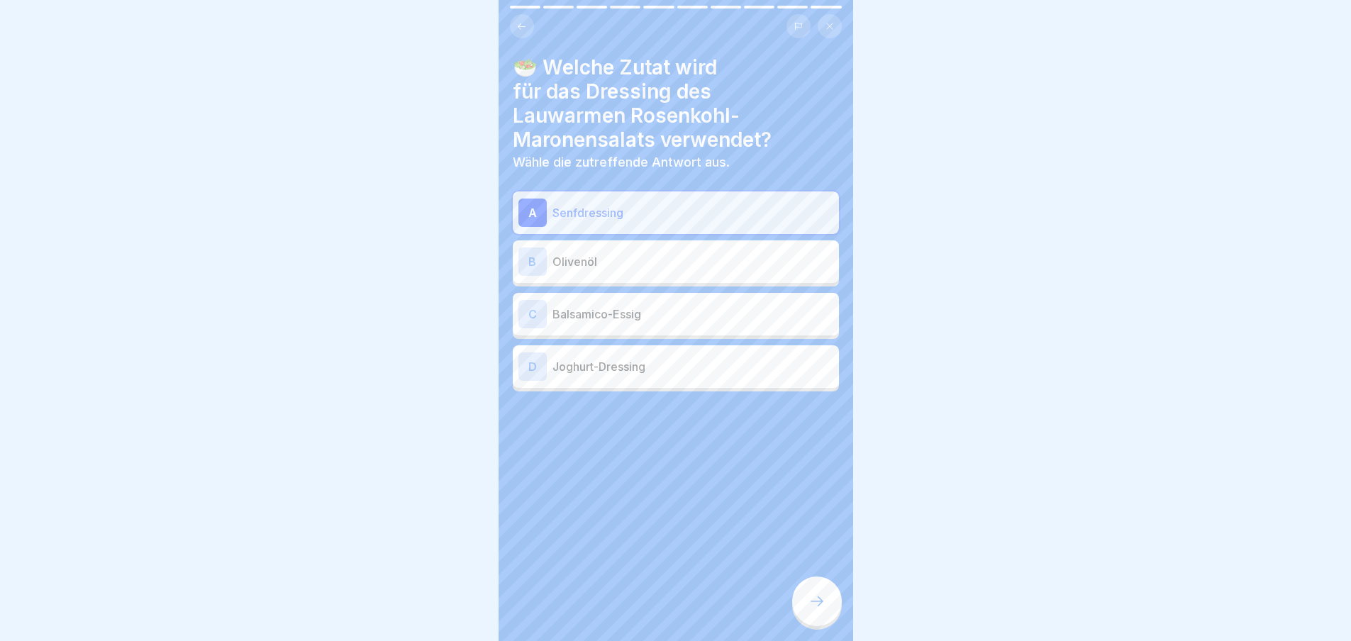
click at [795, 613] on div at bounding box center [817, 601] width 50 height 50
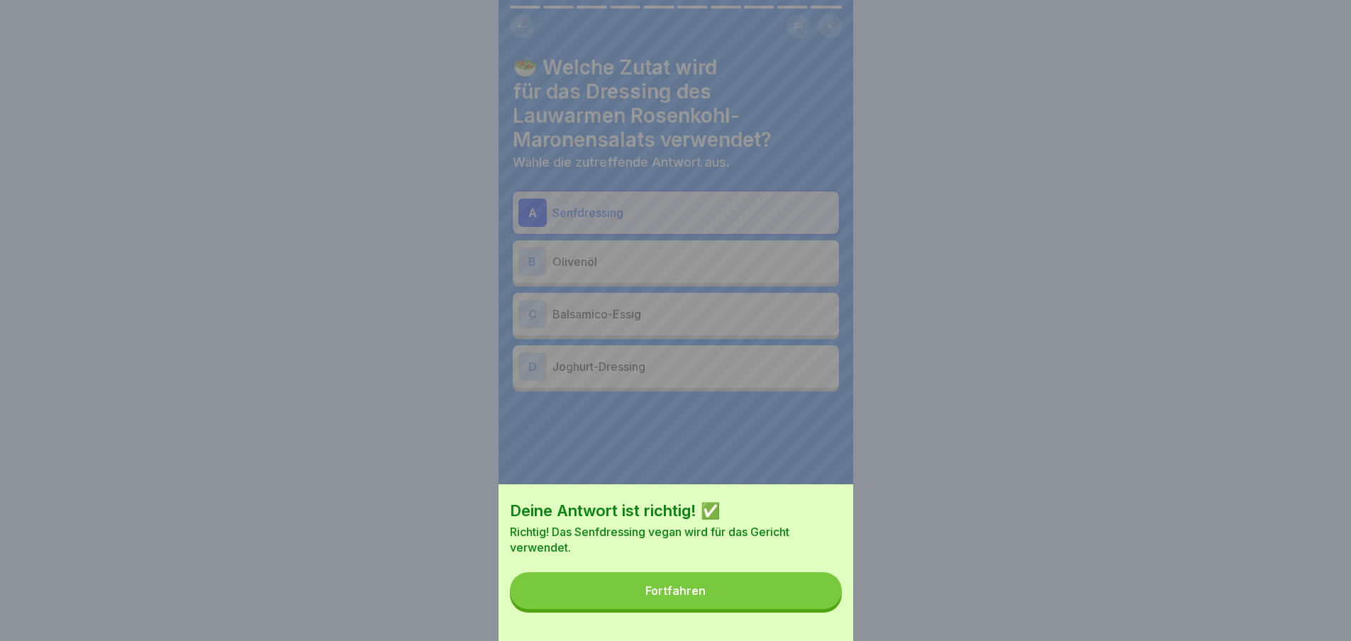
click at [802, 609] on button "Fortfahren" at bounding box center [676, 590] width 332 height 37
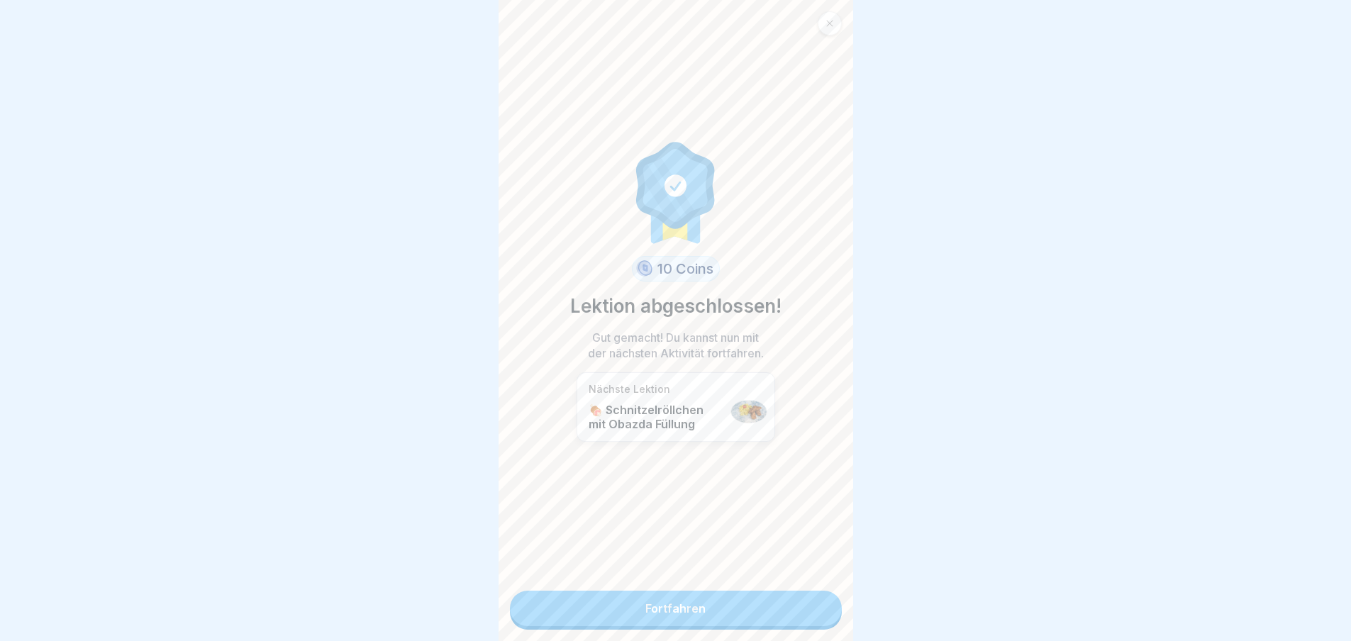
click at [802, 613] on link "Fortfahren" at bounding box center [676, 608] width 332 height 35
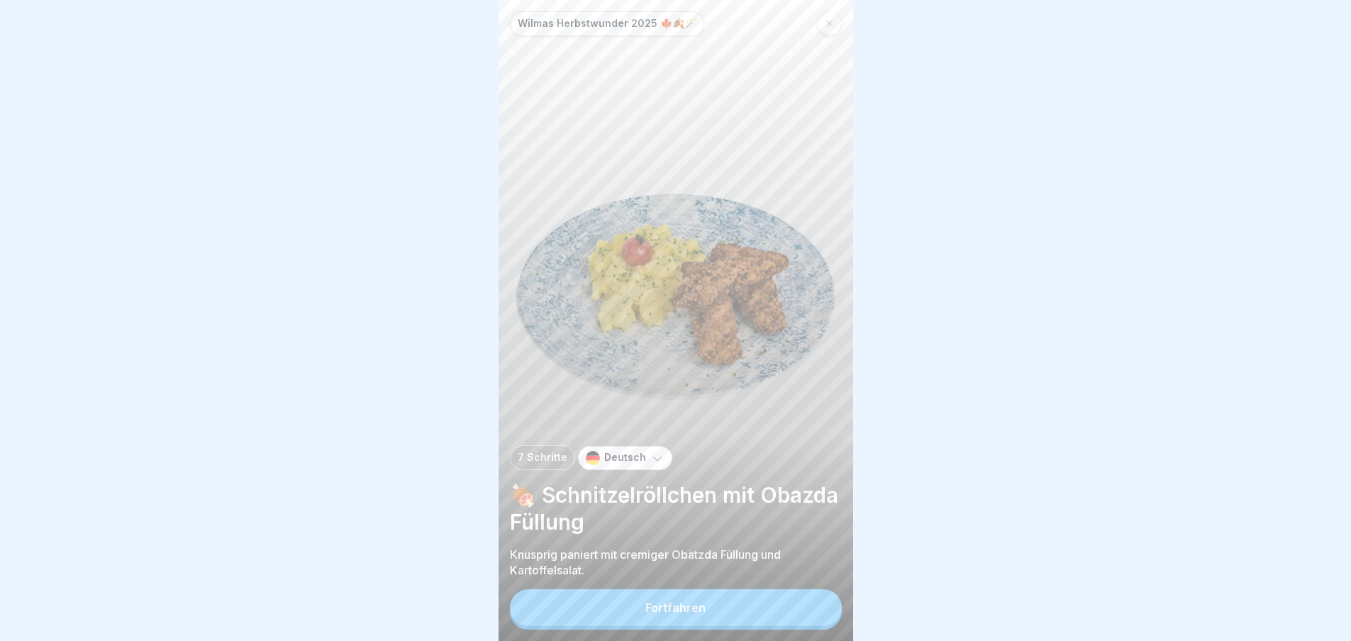
click at [802, 613] on button "Fortfahren" at bounding box center [676, 607] width 332 height 37
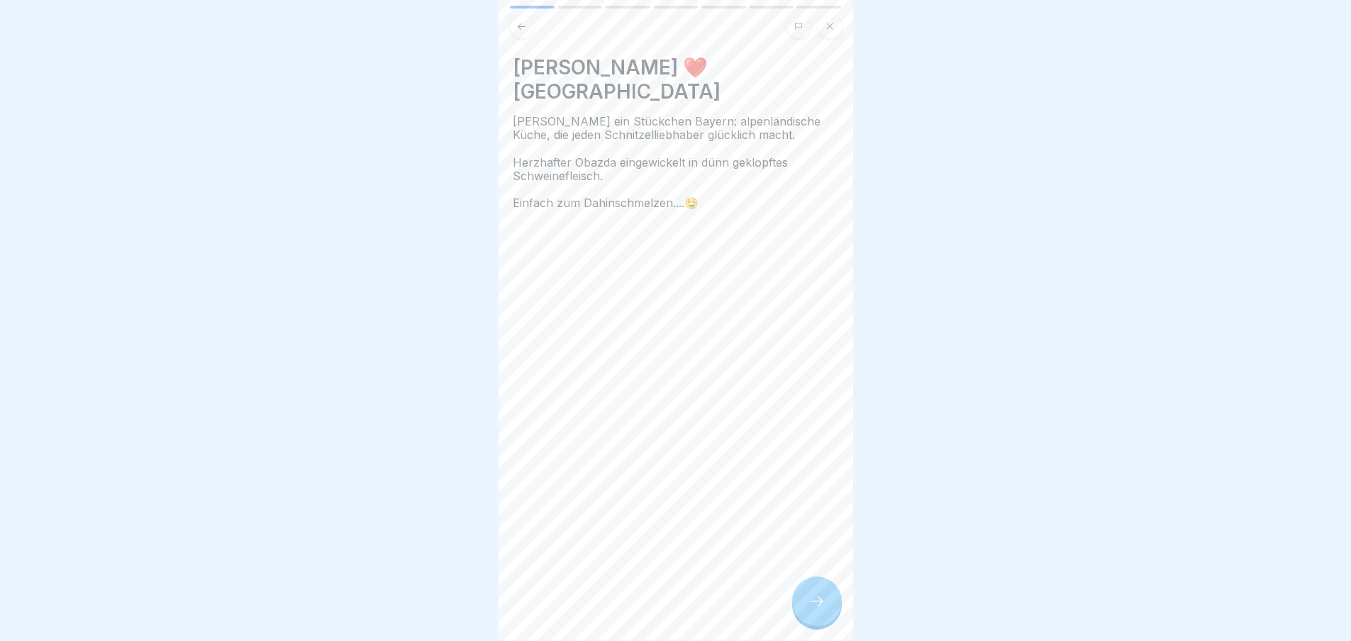
click at [802, 613] on div at bounding box center [817, 601] width 50 height 50
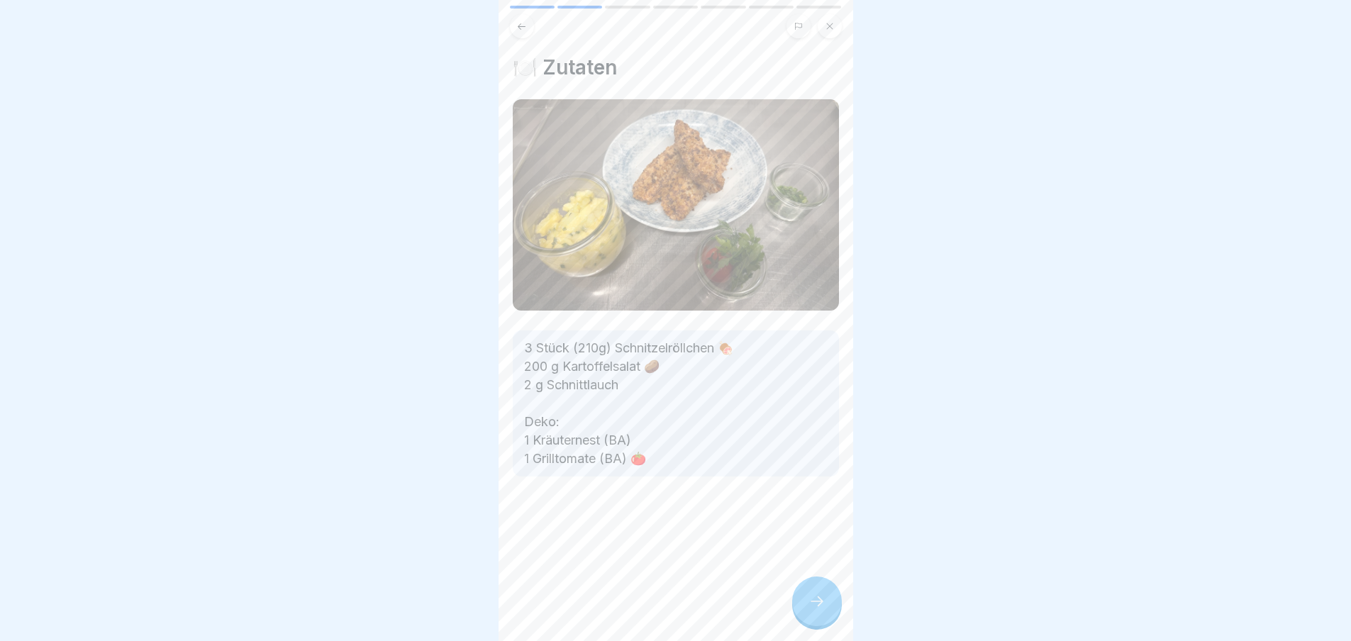
click at [802, 613] on div at bounding box center [817, 601] width 50 height 50
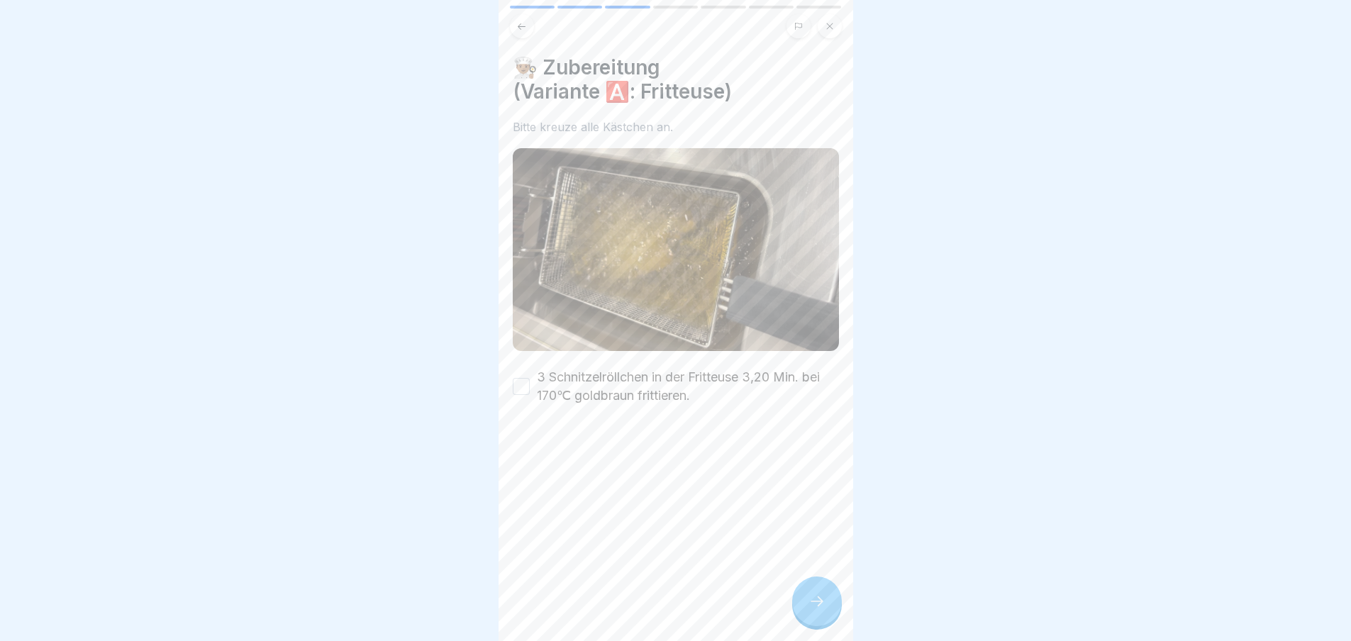
click at [802, 613] on div at bounding box center [817, 601] width 50 height 50
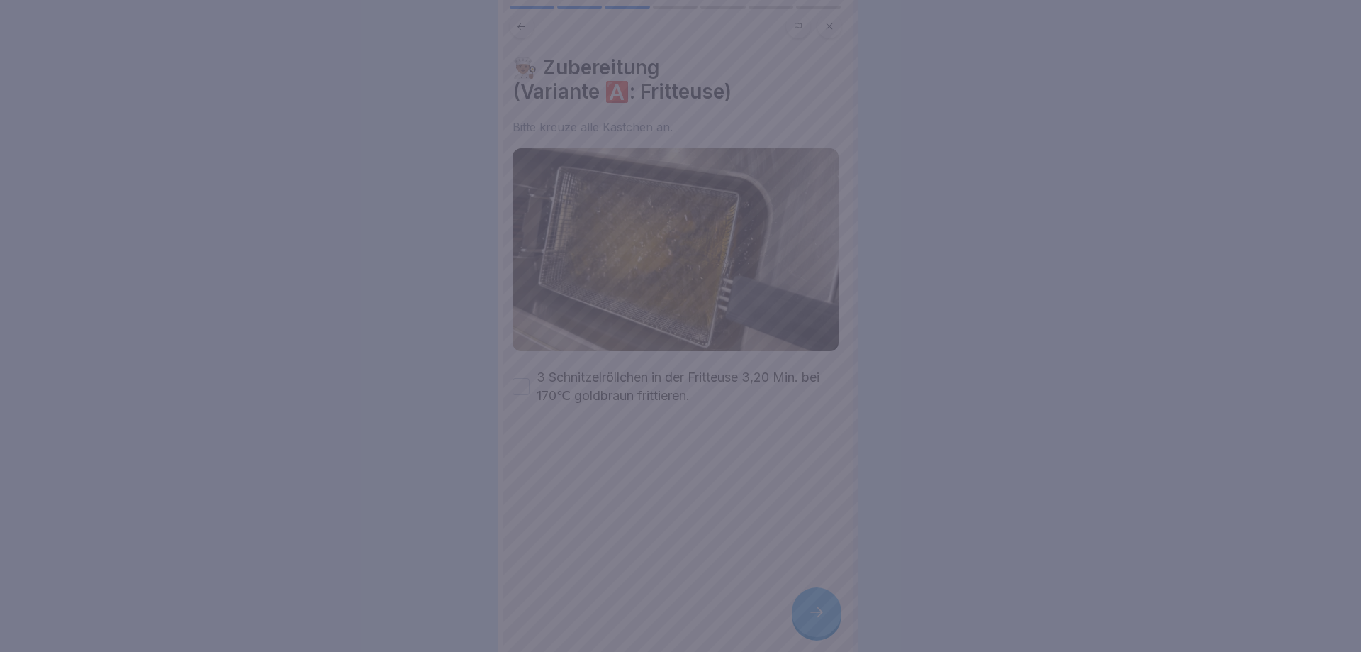
click at [802, 613] on div at bounding box center [680, 326] width 1361 height 652
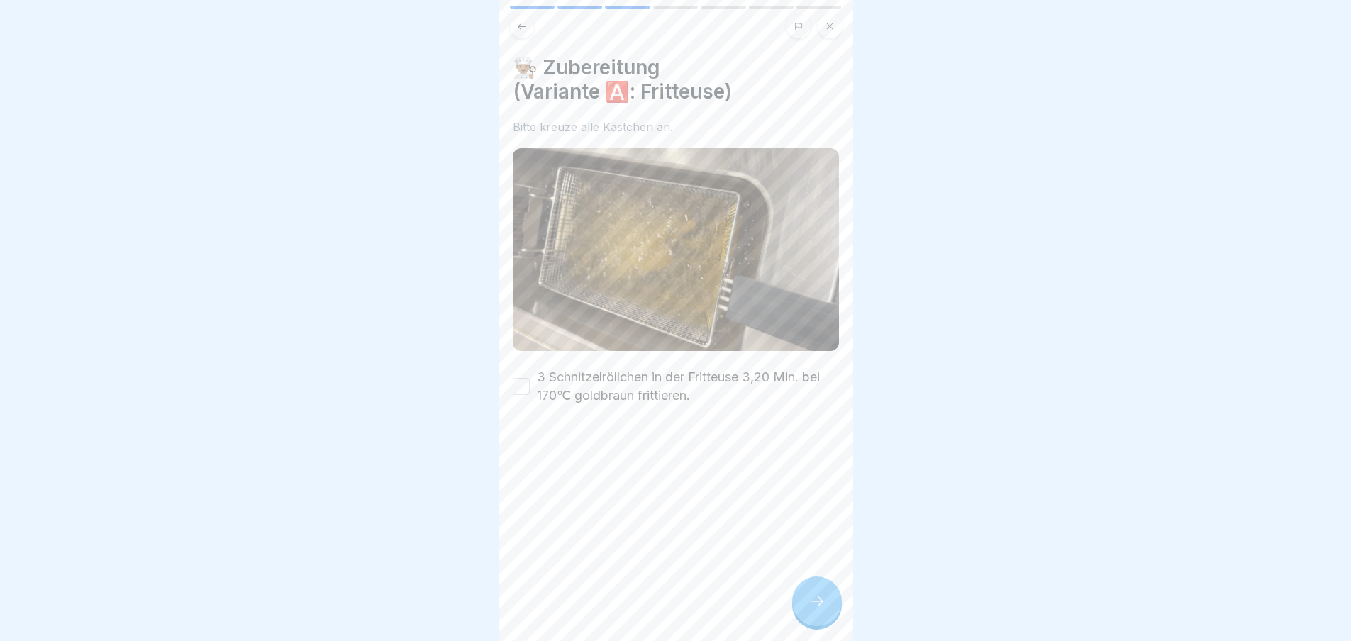
click at [519, 378] on button "3 Schnitzelröllchen in der Fritteuse 3,20 Min. bei 170℃ goldbraun frittieren." at bounding box center [521, 386] width 17 height 17
click at [824, 609] on icon at bounding box center [816, 601] width 17 height 17
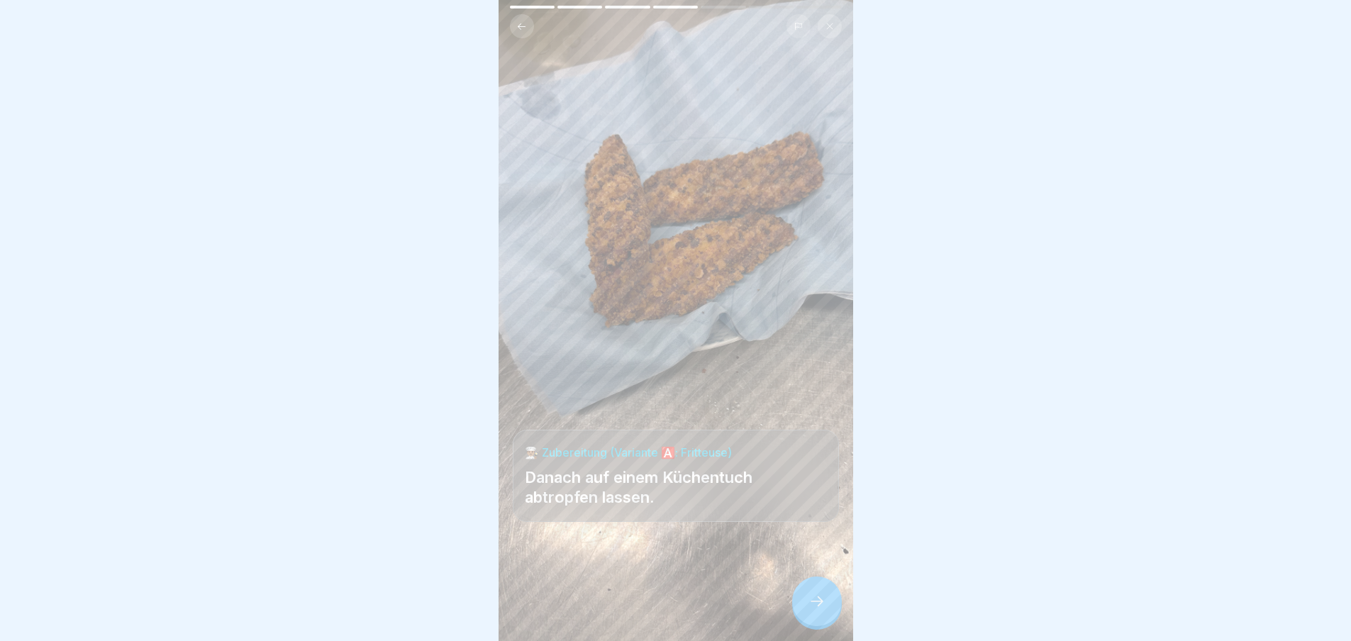
click at [824, 609] on icon at bounding box center [816, 601] width 17 height 17
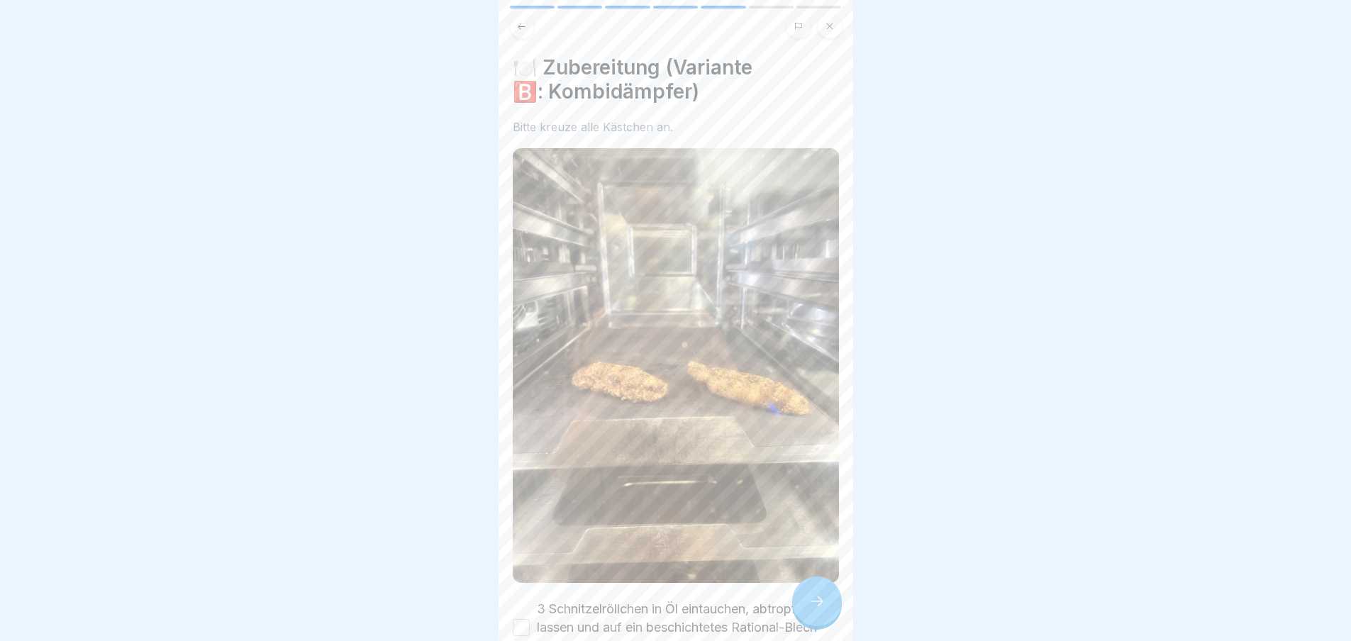
click at [825, 609] on div at bounding box center [817, 601] width 50 height 50
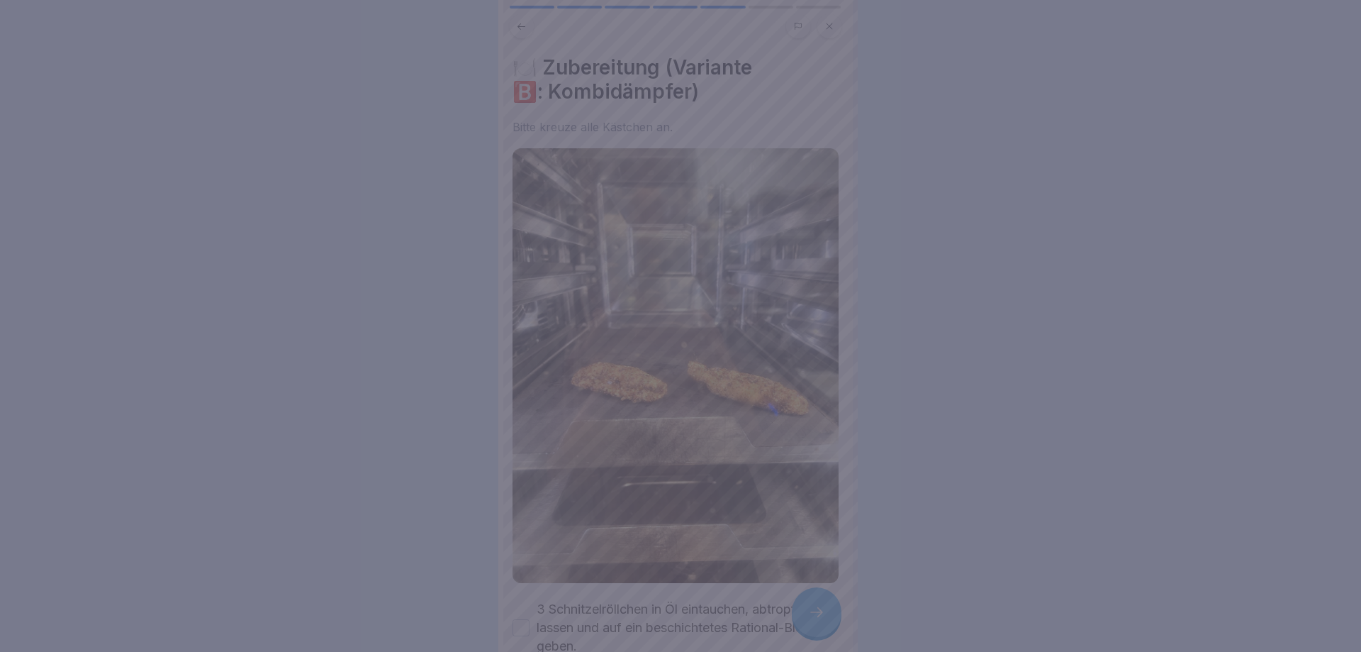
click at [825, 609] on div at bounding box center [680, 326] width 1361 height 652
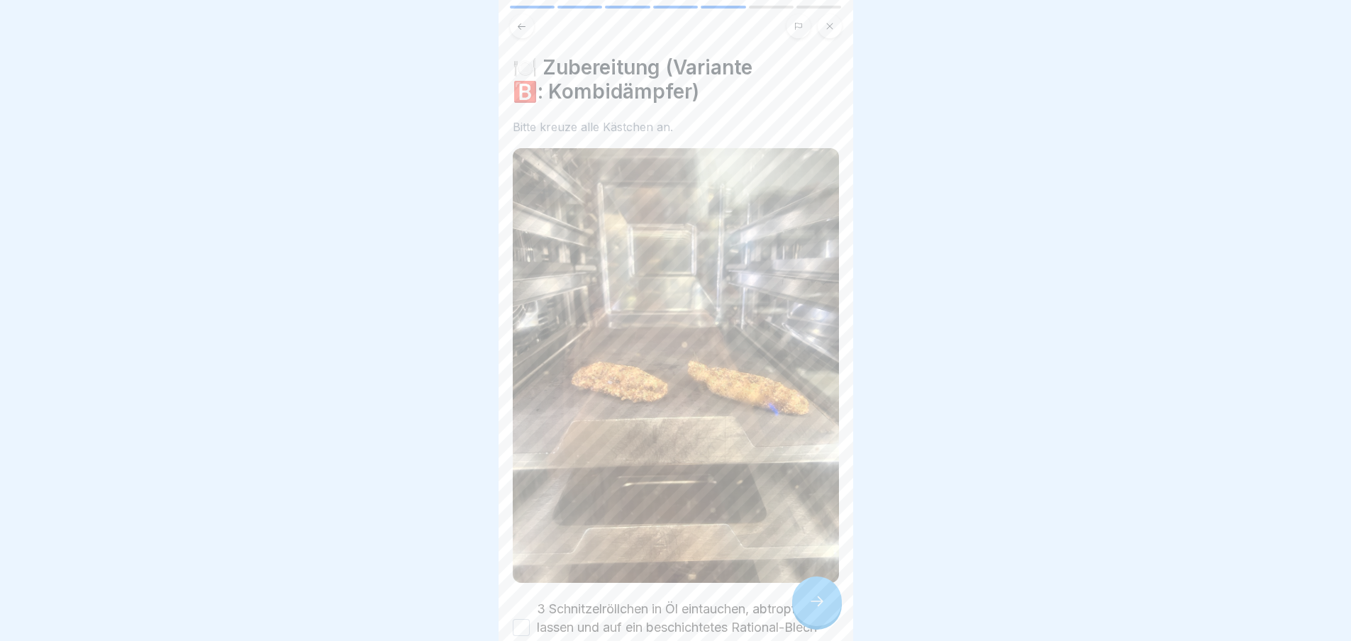
click at [532, 606] on div "3 Schnitzelröllchen in Öl eintauchen, abtropfen lassen und auf ein beschichtete…" at bounding box center [676, 627] width 326 height 55
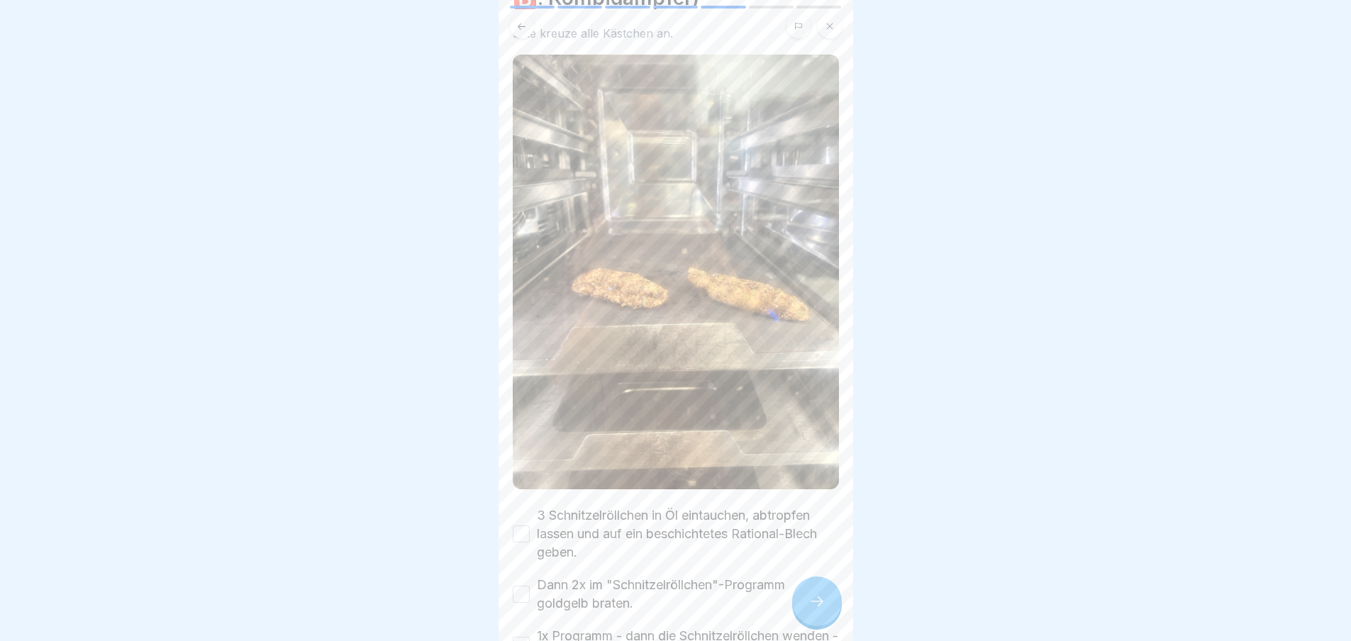
scroll to position [187, 0]
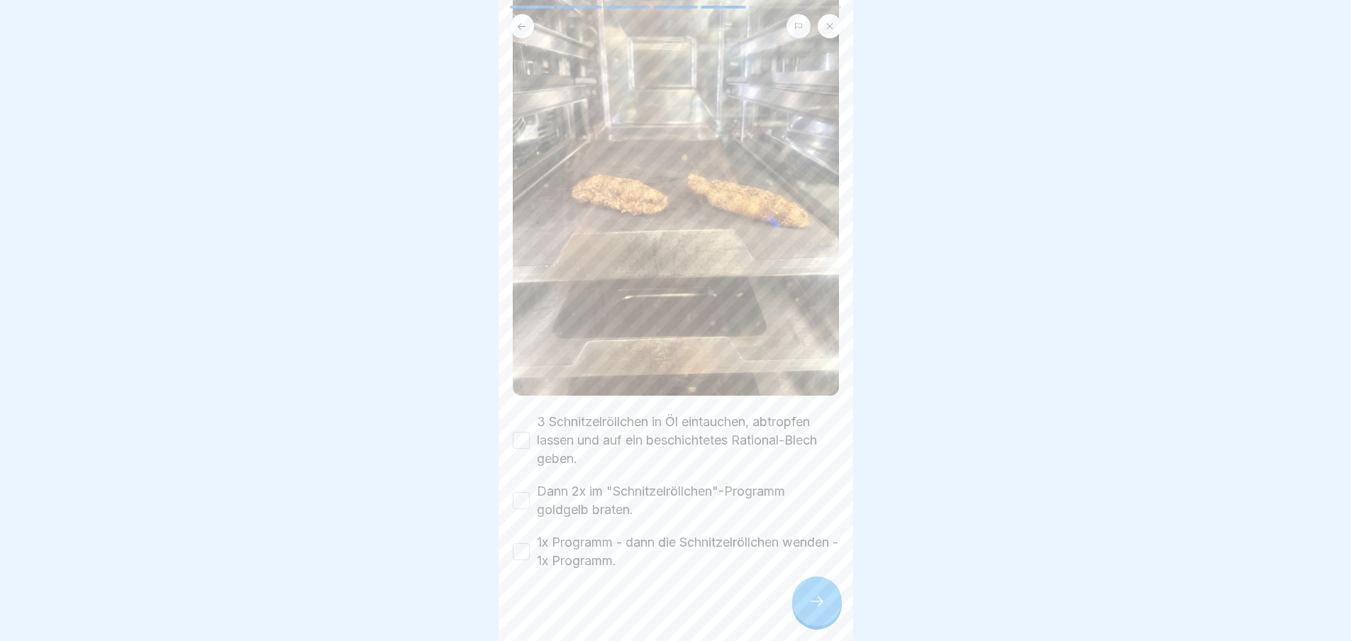
click at [523, 417] on div "3 Schnitzelröllchen in Öl eintauchen, abtropfen lassen und auf ein beschichtete…" at bounding box center [676, 440] width 326 height 55
click at [518, 492] on button "Dann 2x im "Schnitzelröllchen"-Programm goldgelb braten." at bounding box center [521, 500] width 17 height 17
click at [520, 432] on button "3 Schnitzelröllchen in Öl eintauchen, abtropfen lassen und auf ein beschichtete…" at bounding box center [521, 440] width 17 height 17
click at [520, 543] on button "1x Programm - dann die Schnitzelröllchen wenden - 1x Programm." at bounding box center [521, 551] width 17 height 17
click at [812, 605] on icon at bounding box center [816, 601] width 17 height 17
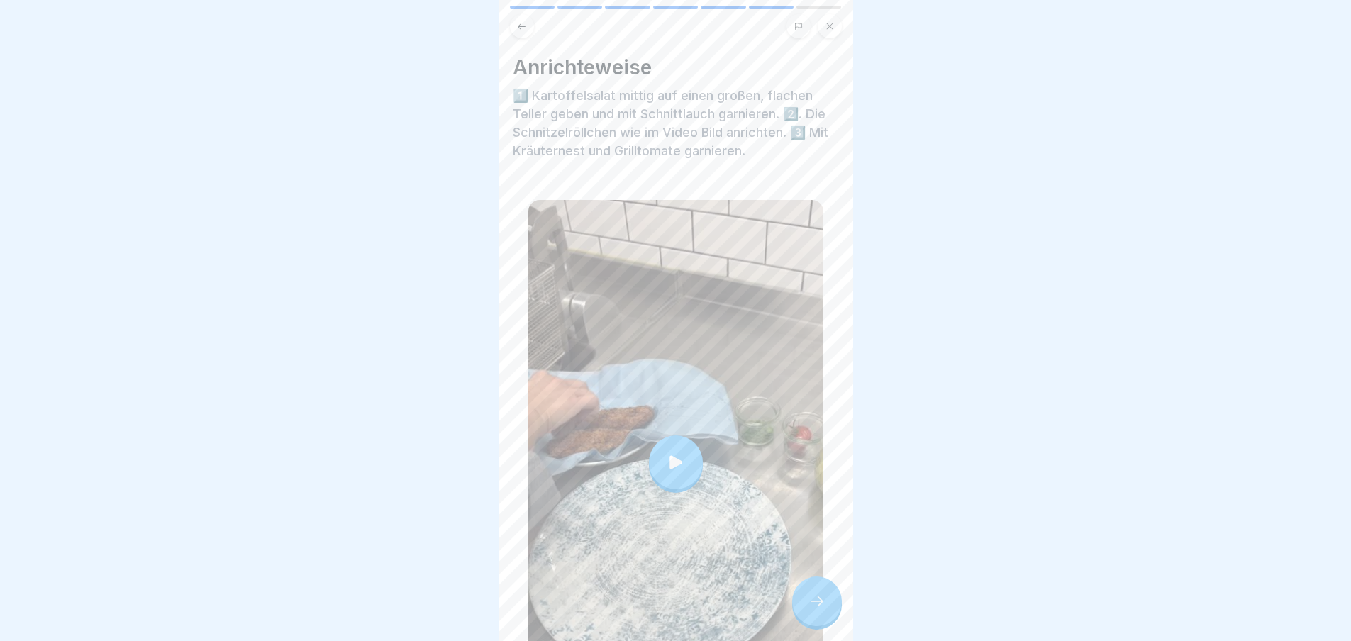
click at [812, 605] on icon at bounding box center [816, 601] width 17 height 17
click at [811, 601] on div at bounding box center [817, 601] width 50 height 50
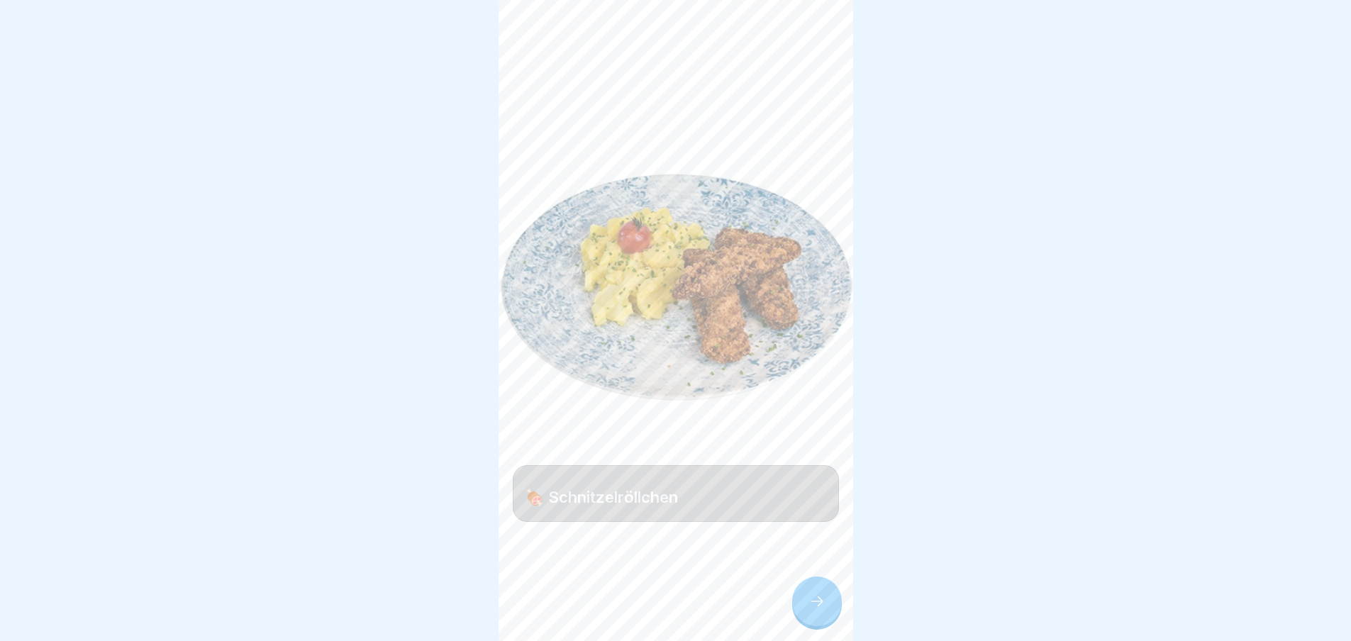
click at [811, 601] on div at bounding box center [817, 601] width 50 height 50
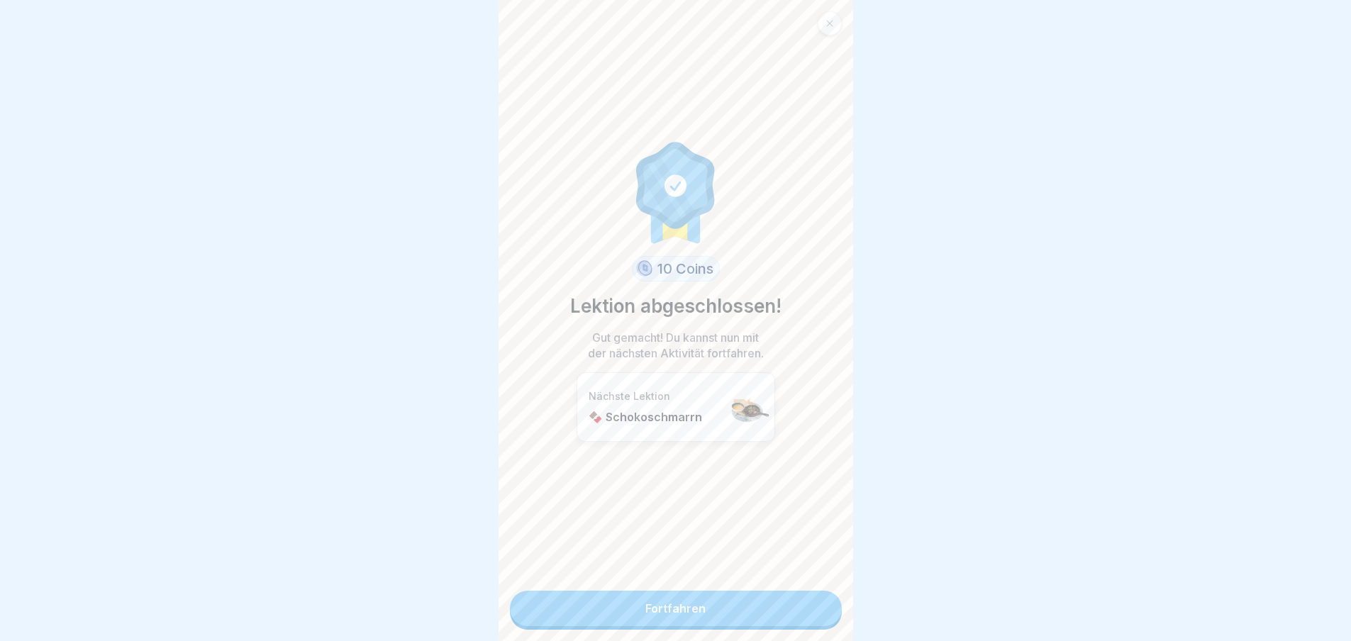
click at [811, 601] on link "Fortfahren" at bounding box center [676, 608] width 332 height 35
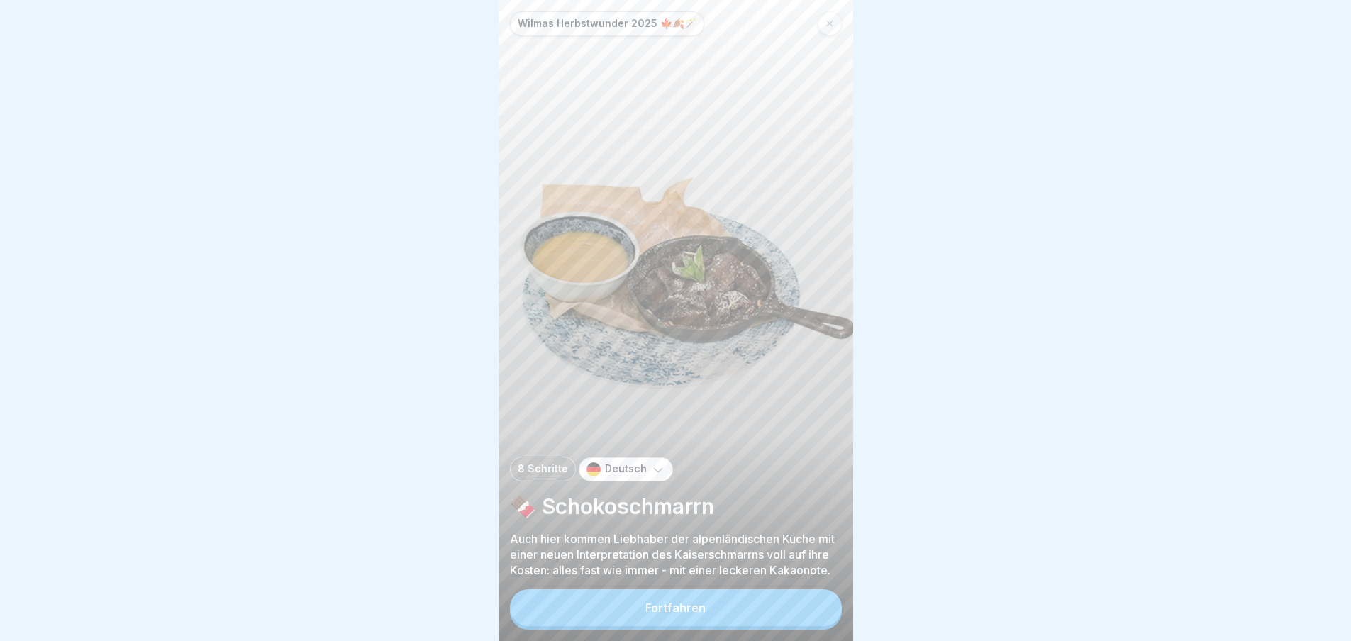
click at [800, 614] on button "Fortfahren" at bounding box center [676, 607] width 332 height 37
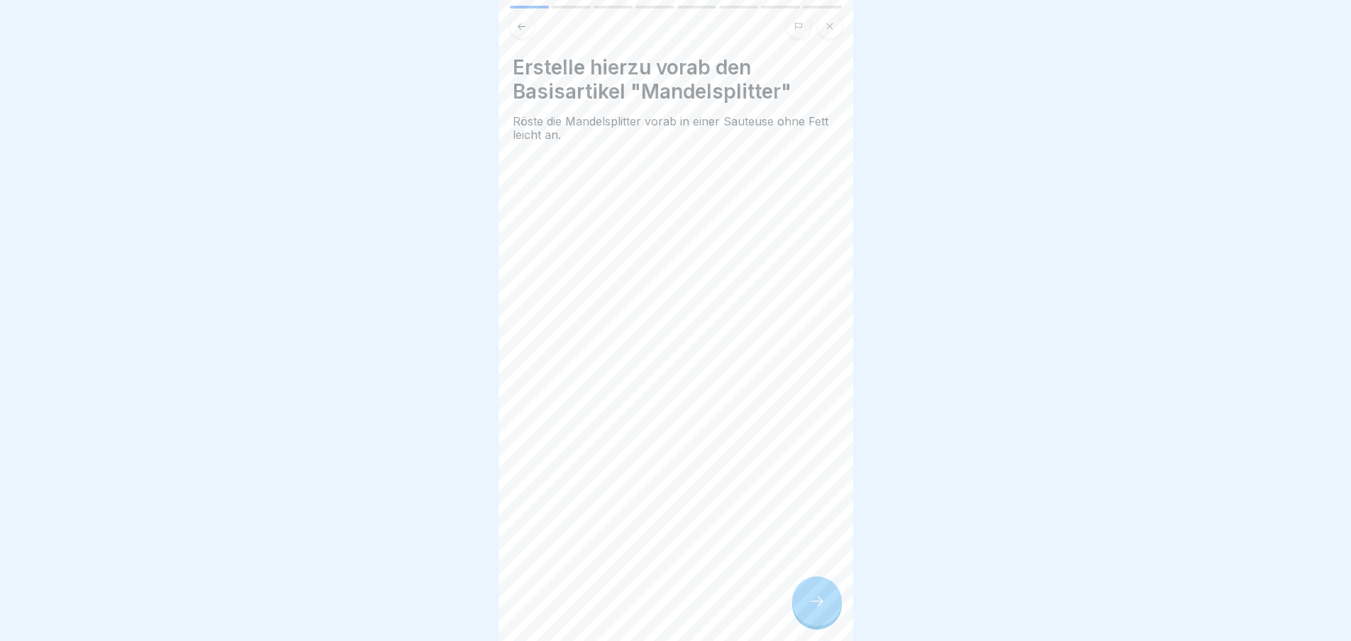
click at [815, 610] on icon at bounding box center [816, 601] width 17 height 17
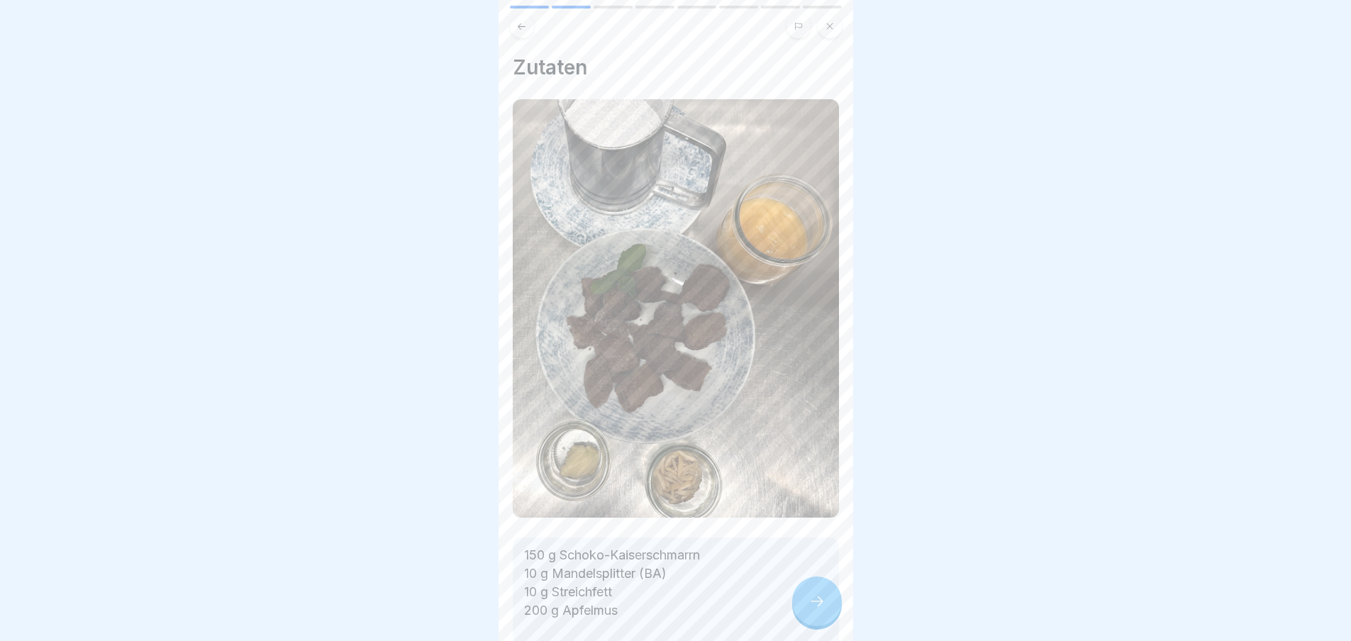
click at [815, 610] on icon at bounding box center [816, 601] width 17 height 17
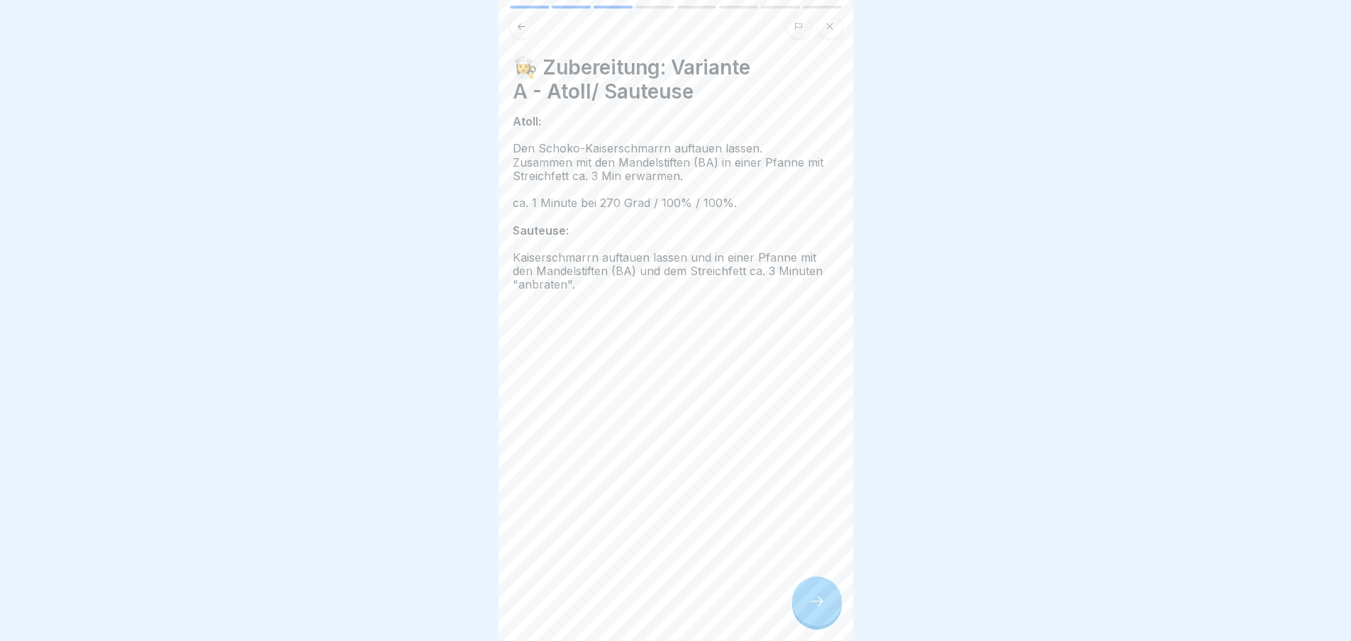
click at [815, 610] on icon at bounding box center [816, 601] width 17 height 17
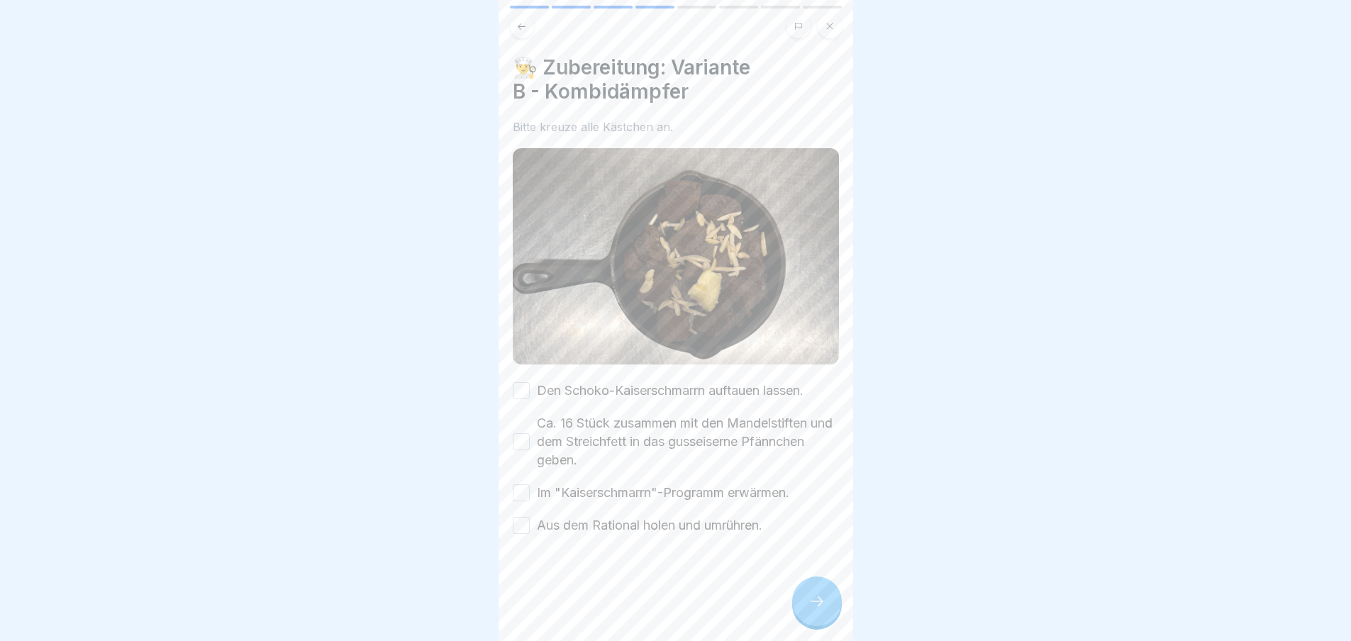
click at [519, 388] on button "Den Schoko-Kaiserschmarrn auftauen lassen." at bounding box center [521, 390] width 17 height 17
click at [523, 436] on button "Ca. 16 Stück zusammen mit den Mandelstiften und dem Streichfett in das gusseise…" at bounding box center [521, 441] width 17 height 17
click at [520, 484] on button "Im "Kaiserschmarrn"-Programm erwärmen." at bounding box center [521, 492] width 17 height 17
click at [520, 517] on button "Aus dem Rational holen und umrühren." at bounding box center [521, 525] width 17 height 17
click at [815, 610] on icon at bounding box center [816, 601] width 17 height 17
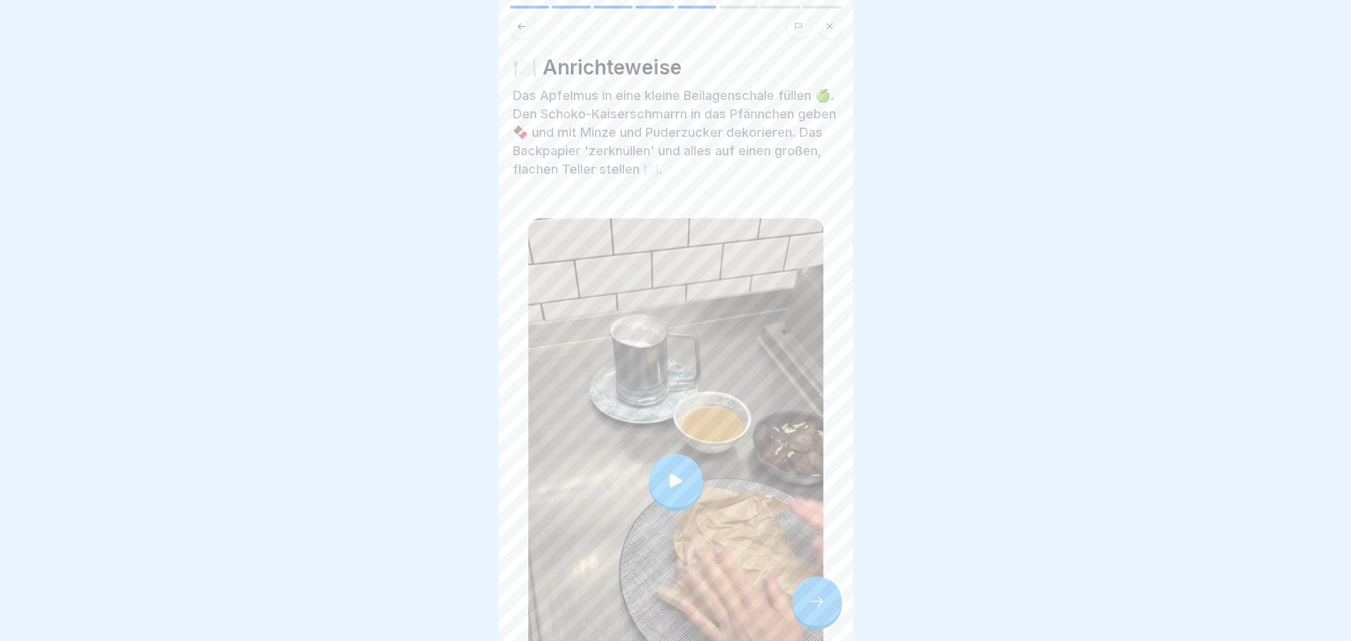
click at [815, 610] on icon at bounding box center [816, 601] width 17 height 17
click at [813, 600] on div at bounding box center [817, 601] width 50 height 50
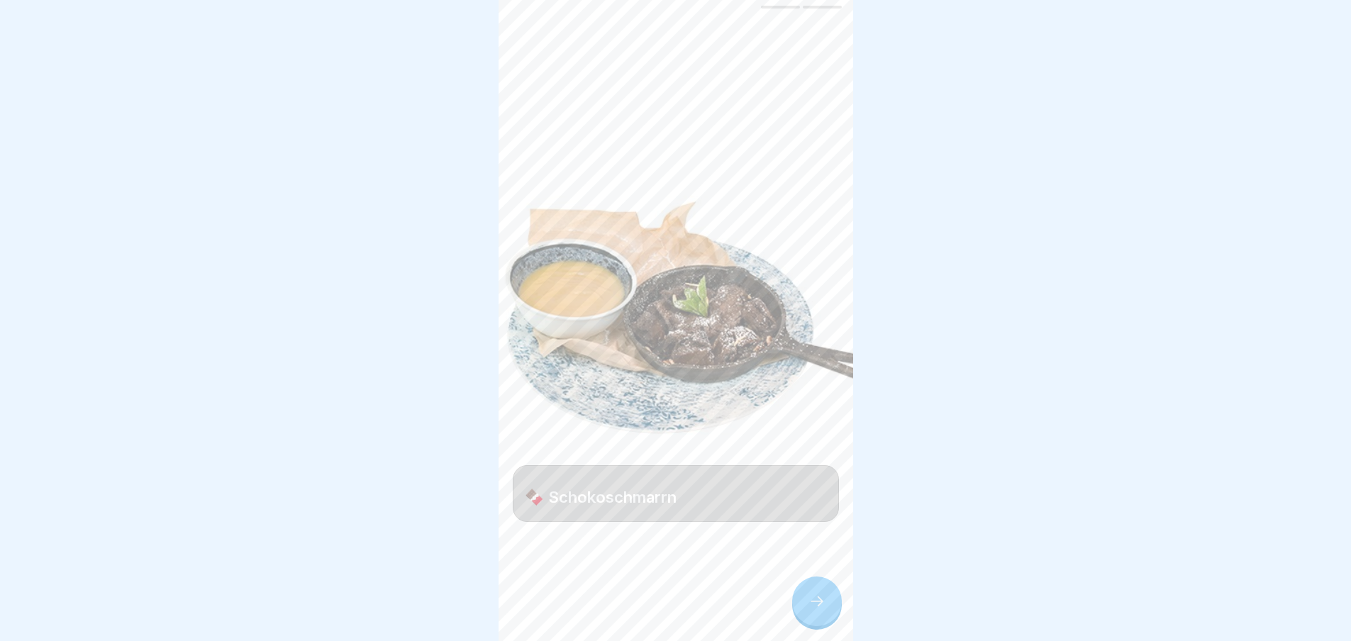
click at [813, 600] on div at bounding box center [817, 601] width 50 height 50
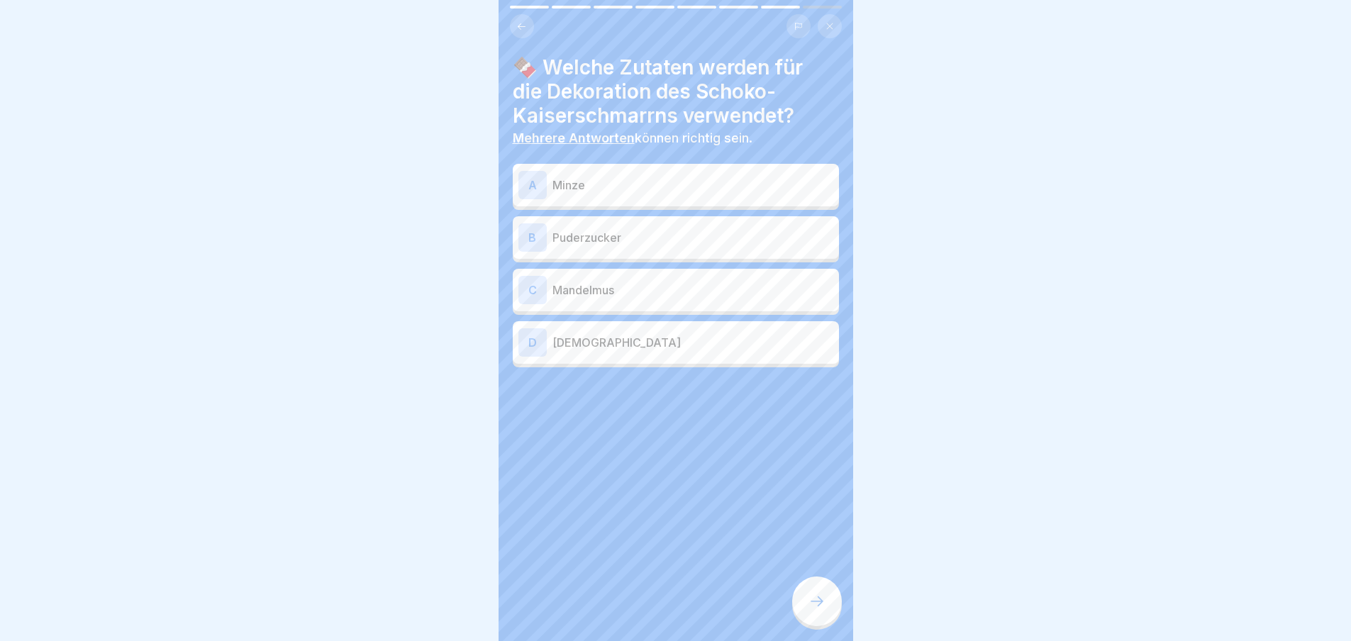
click at [630, 182] on p "Minze" at bounding box center [692, 185] width 281 height 17
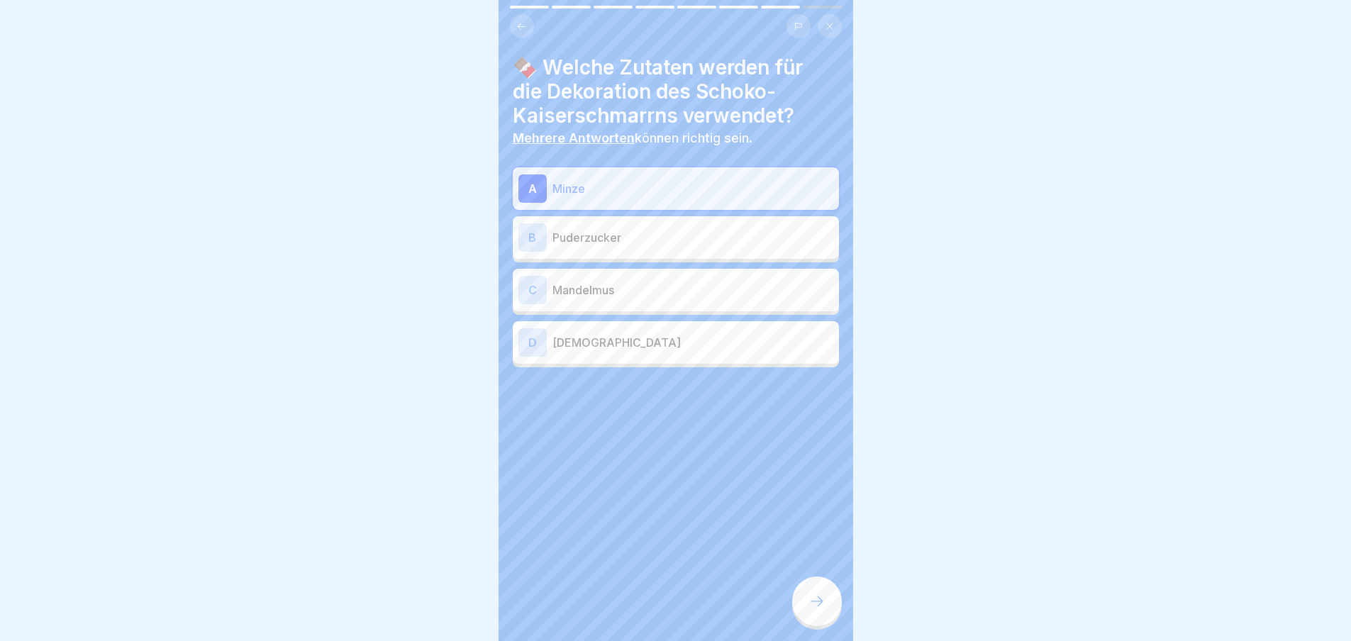
click at [627, 236] on p "Puderzucker" at bounding box center [692, 237] width 281 height 17
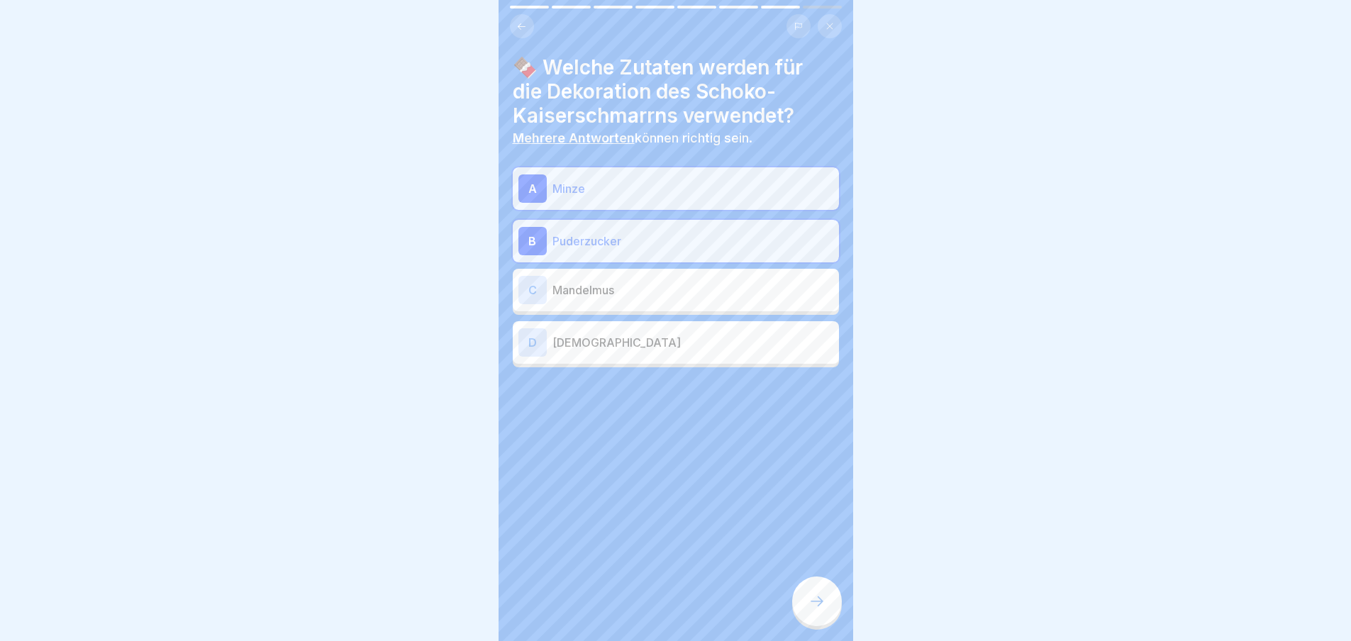
click at [813, 610] on icon at bounding box center [816, 601] width 17 height 17
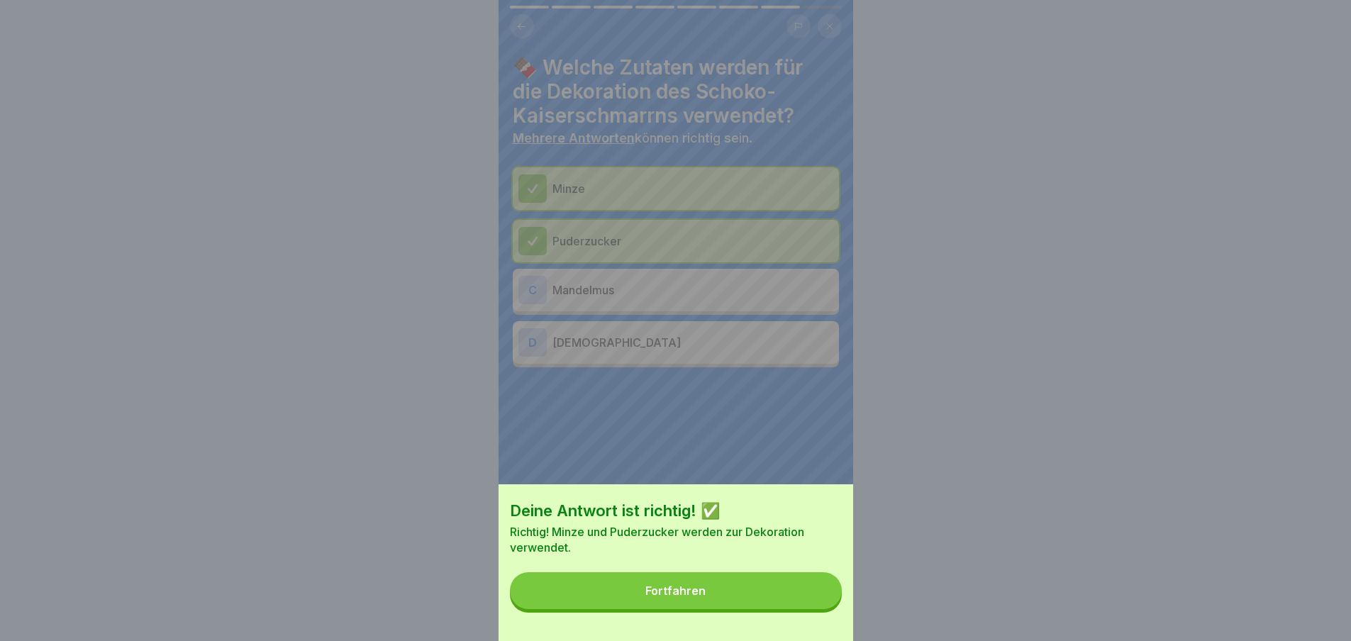
click at [813, 609] on button "Fortfahren" at bounding box center [676, 590] width 332 height 37
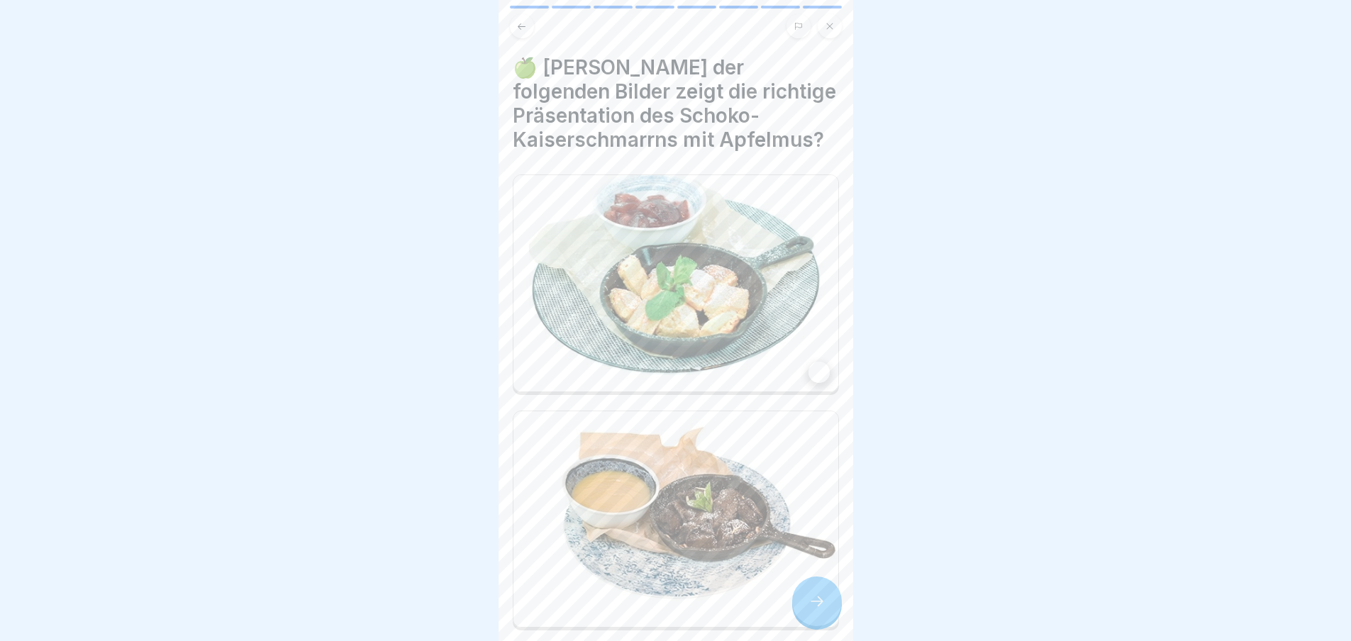
click at [813, 610] on icon at bounding box center [816, 601] width 17 height 17
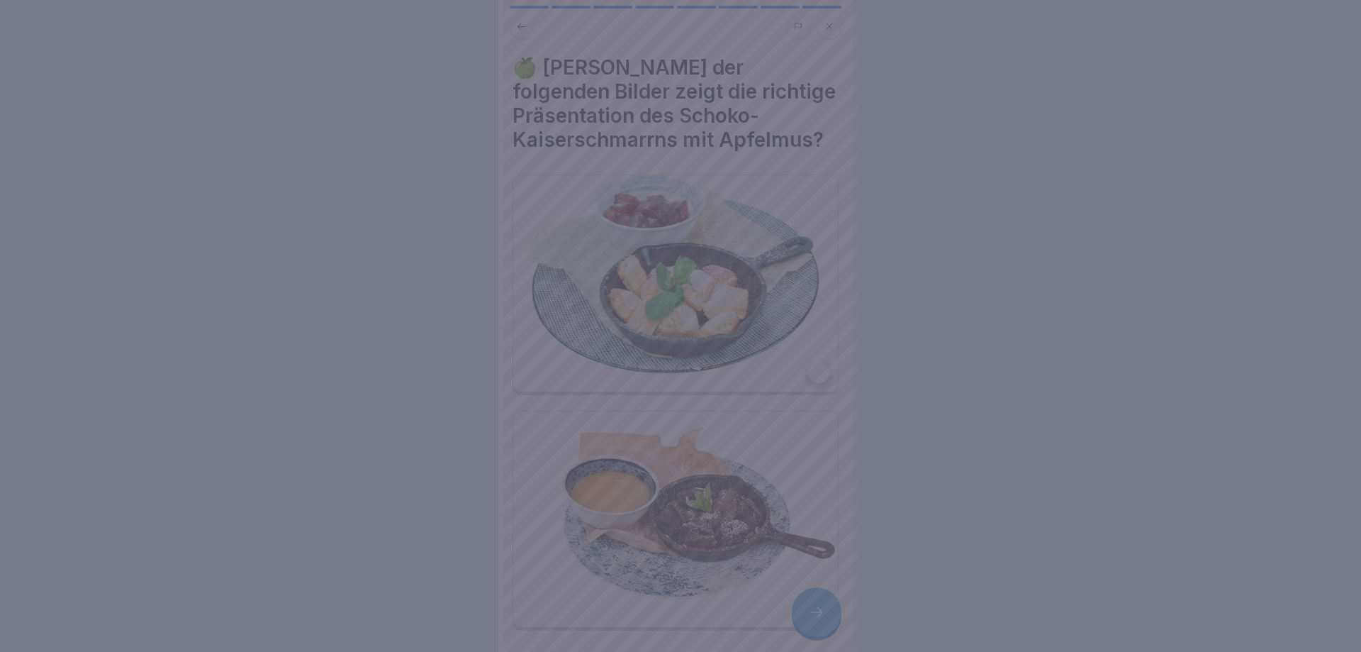
click at [813, 613] on div at bounding box center [680, 326] width 1361 height 652
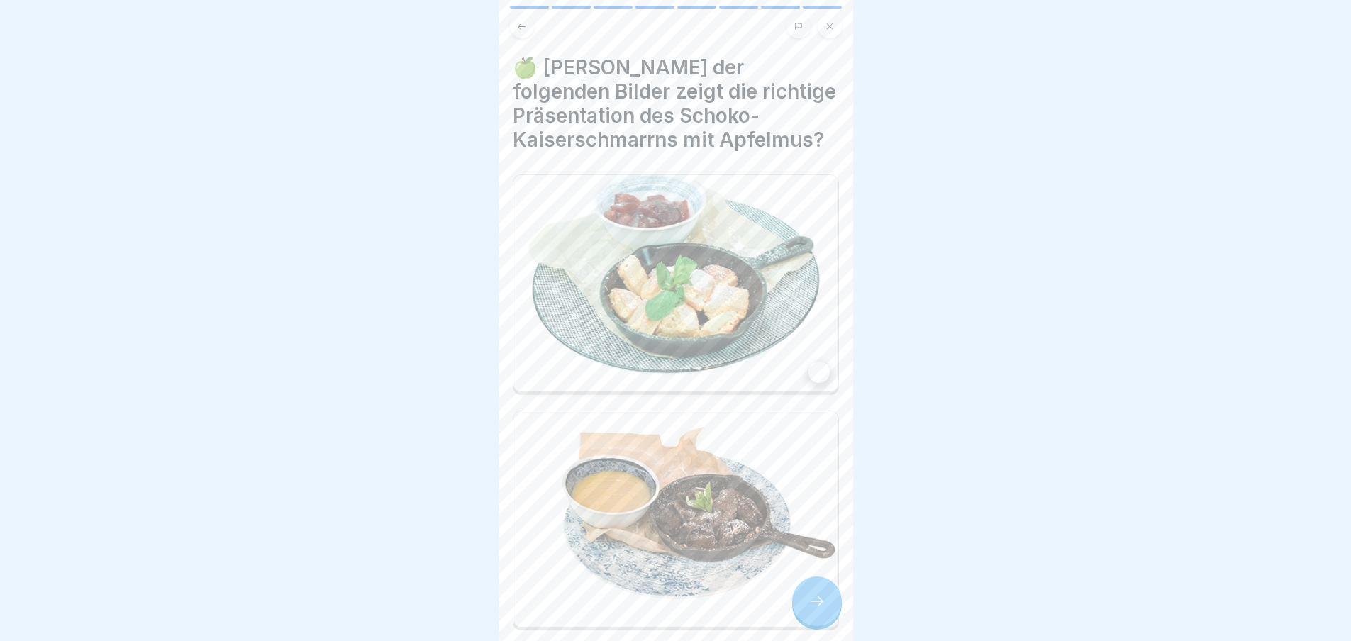
click at [733, 540] on img at bounding box center [675, 519] width 325 height 216
click at [823, 623] on div at bounding box center [817, 601] width 50 height 50
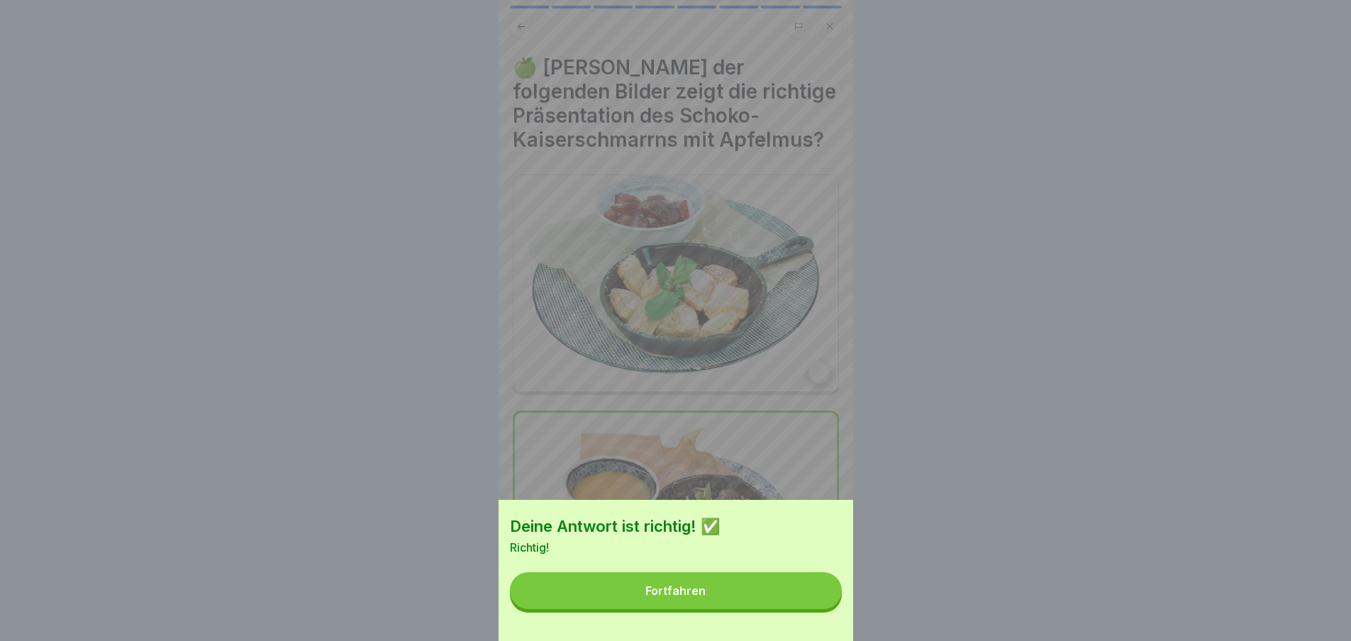
click at [823, 623] on div "Deine Antwort ist richtig! ✅ Richtig! Fortfahren" at bounding box center [675, 570] width 354 height 141
click at [810, 600] on button "Fortfahren" at bounding box center [676, 590] width 332 height 37
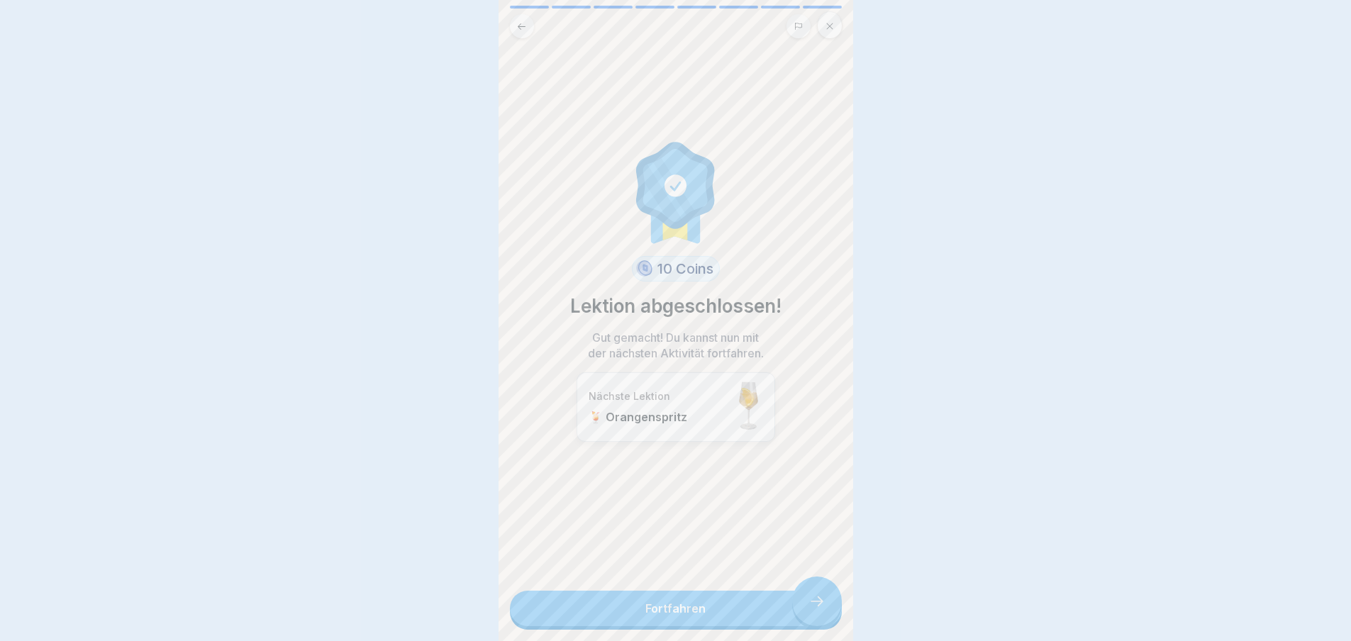
click at [810, 600] on link "Fortfahren" at bounding box center [676, 608] width 332 height 35
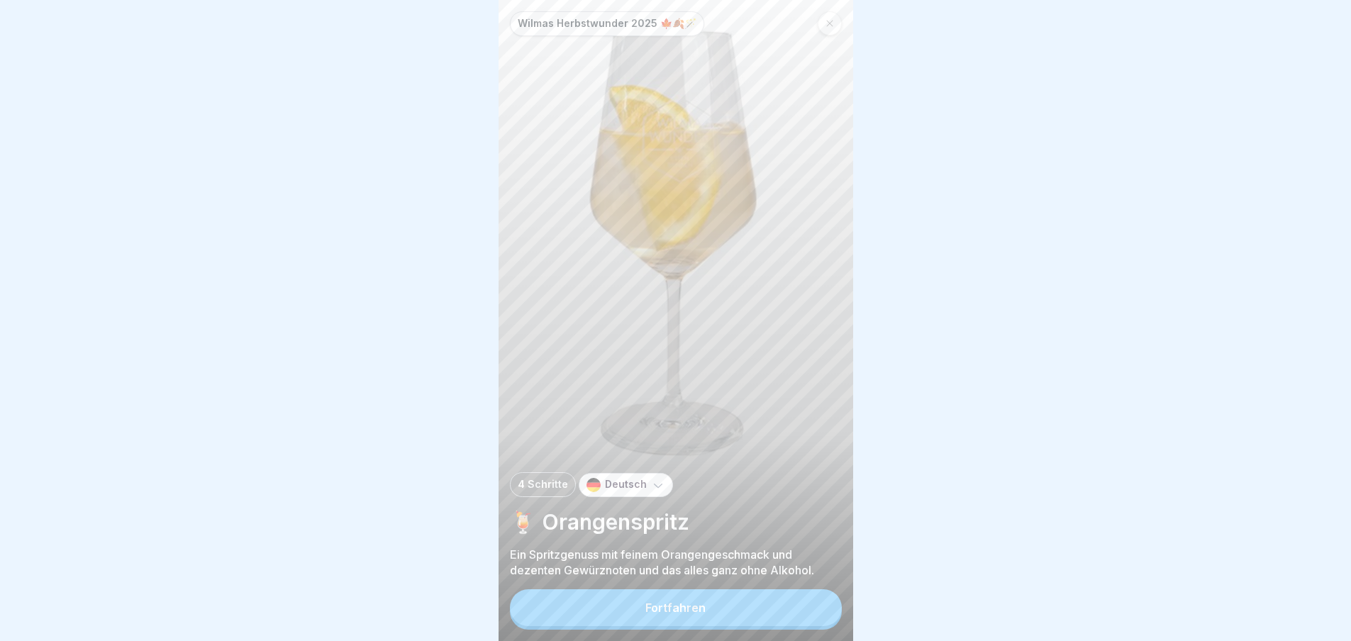
click at [792, 608] on button "Fortfahren" at bounding box center [676, 607] width 332 height 37
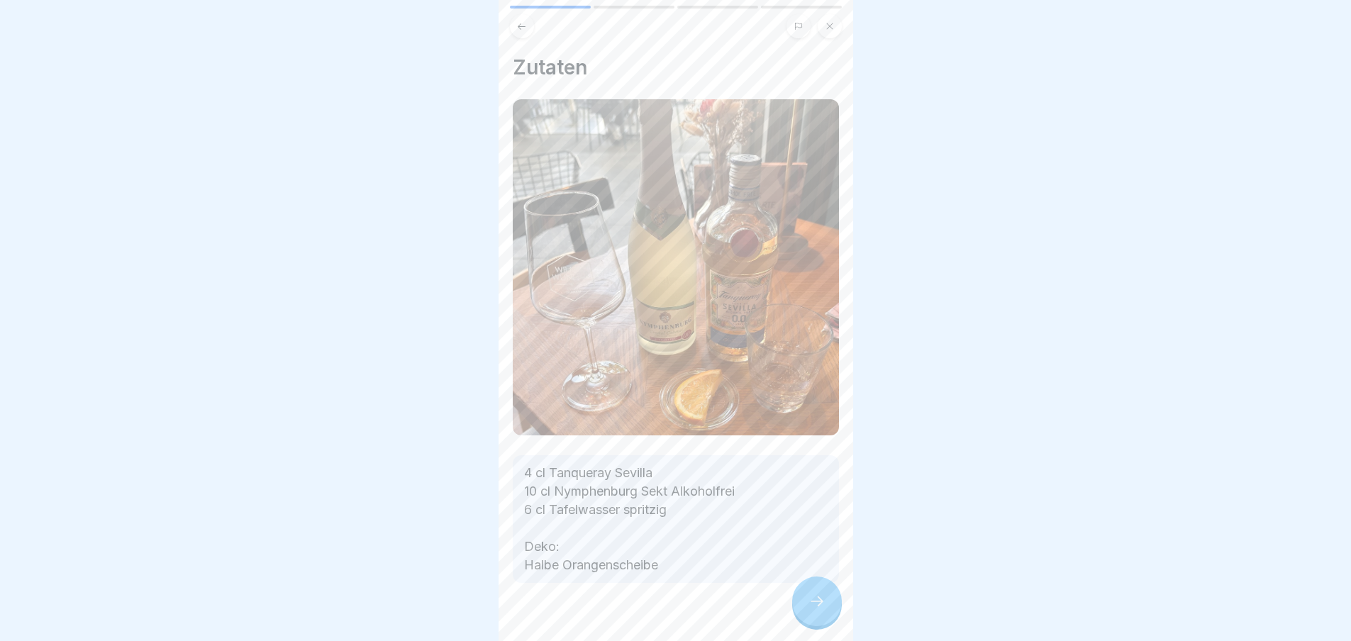
click at [792, 608] on div at bounding box center [817, 601] width 50 height 50
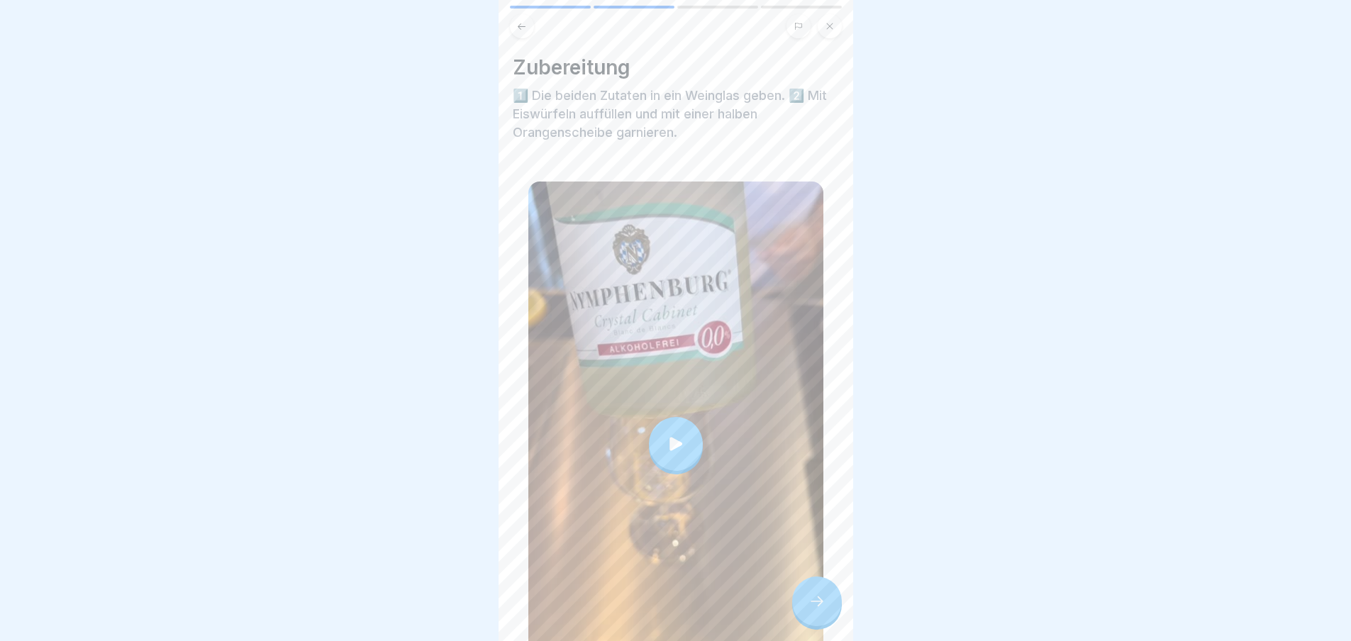
click at [792, 608] on div at bounding box center [817, 601] width 50 height 50
click at [817, 610] on icon at bounding box center [816, 601] width 17 height 17
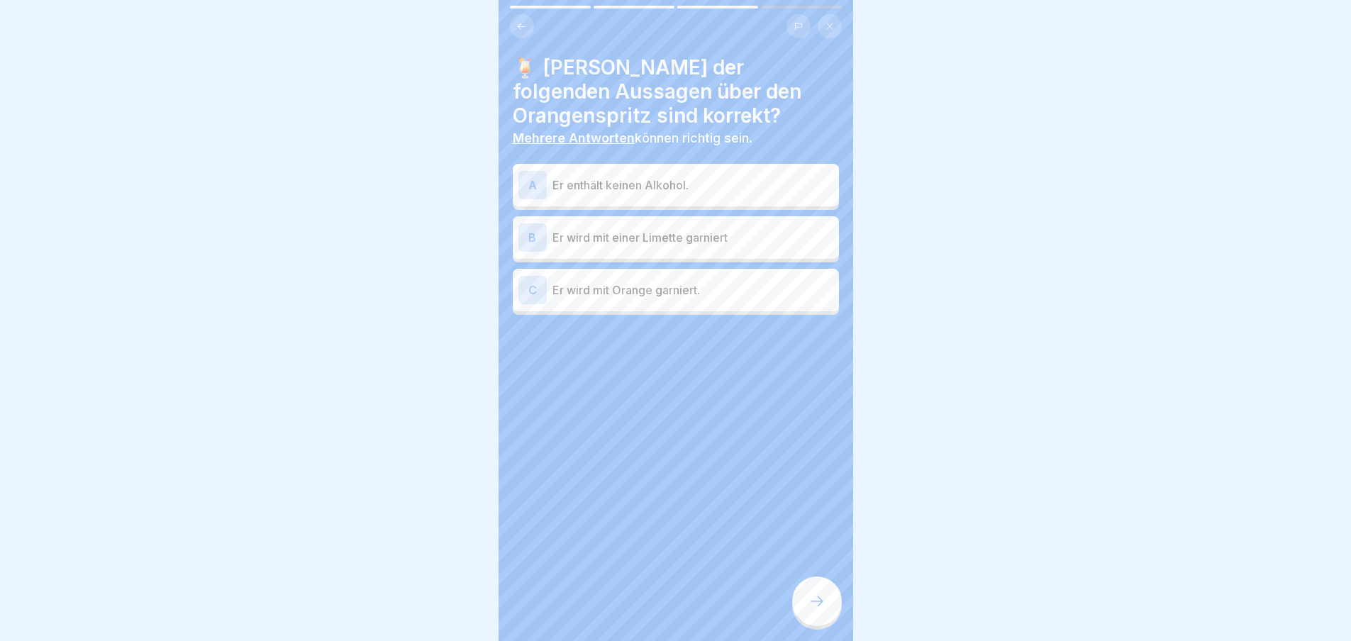
click at [661, 182] on p "Er enthält keinen Alkohol." at bounding box center [692, 185] width 281 height 17
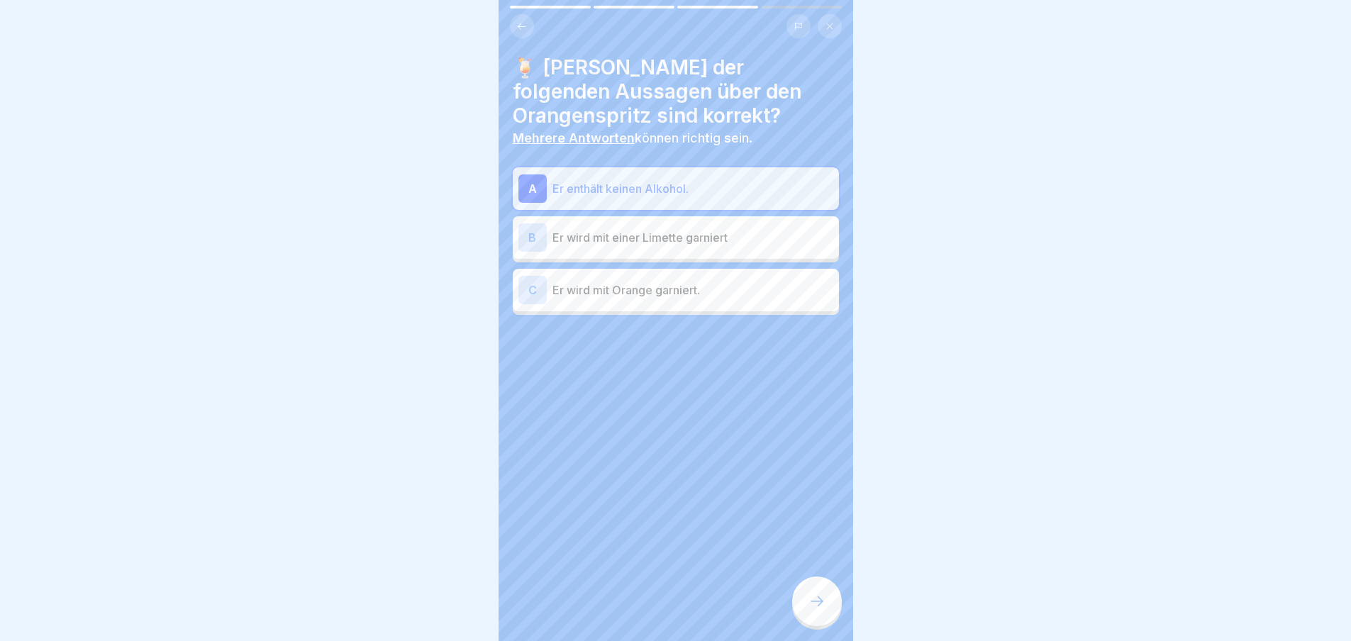
click at [833, 614] on div at bounding box center [817, 601] width 50 height 50
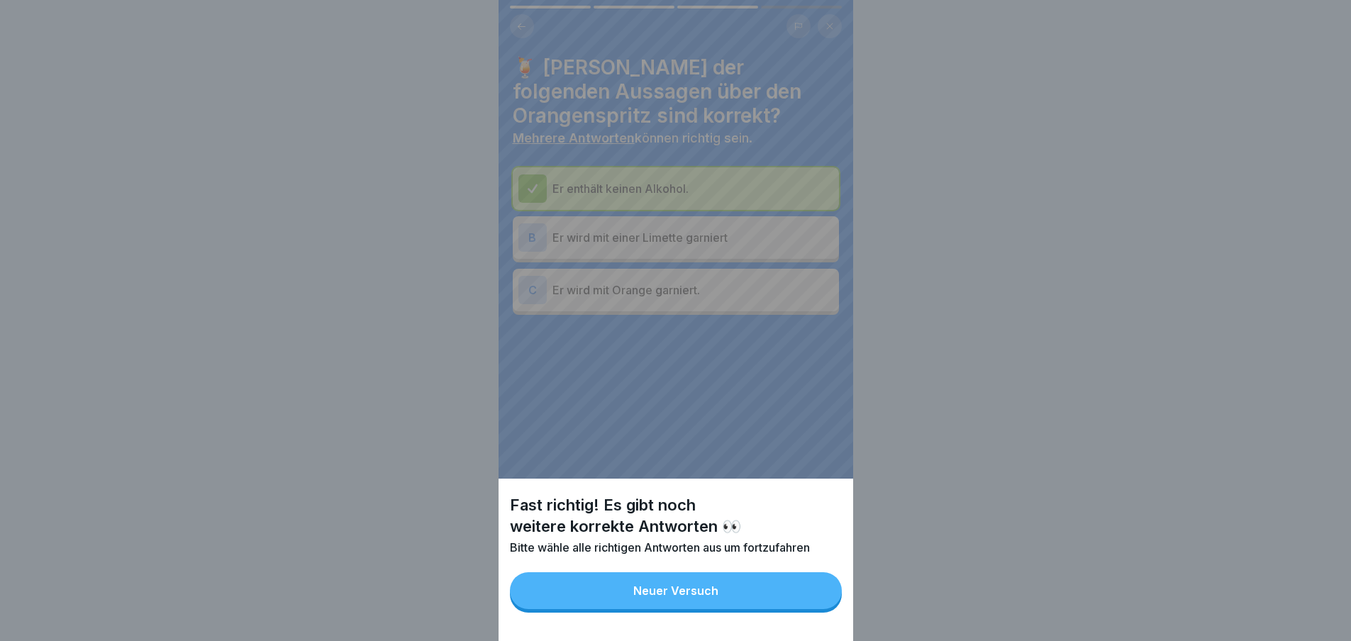
click at [787, 602] on button "Neuer Versuch" at bounding box center [676, 590] width 332 height 37
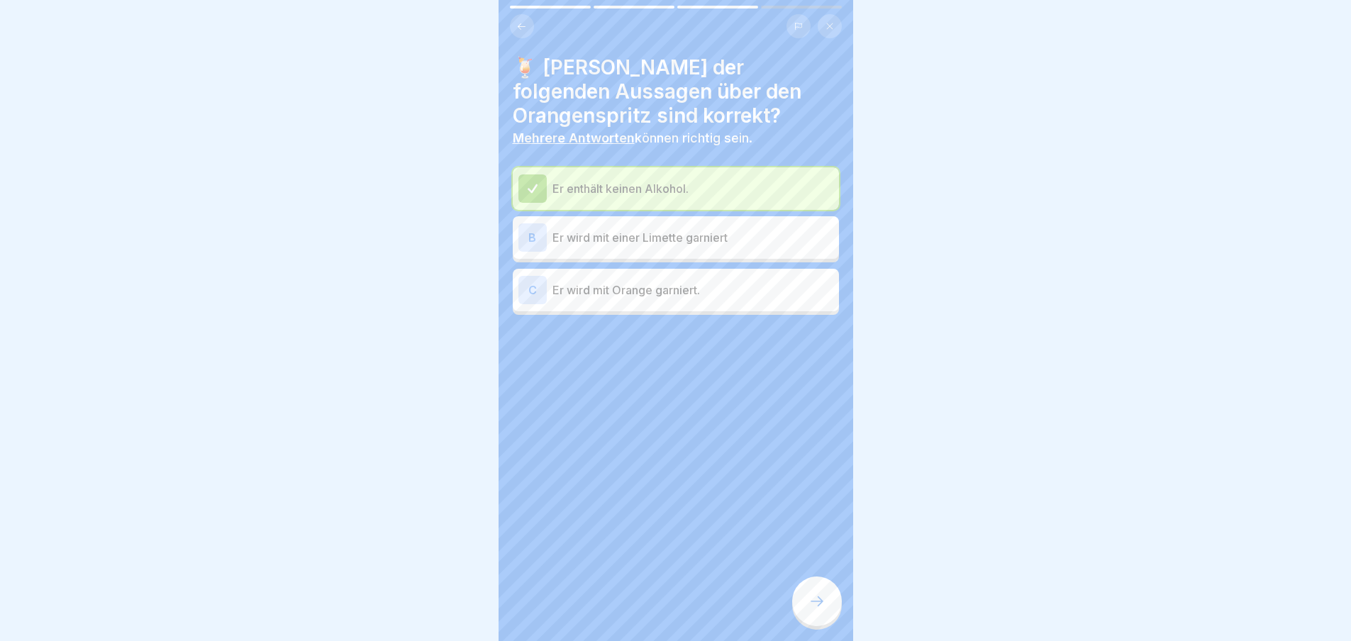
click at [712, 235] on p "Er wird mit einer Limette garniert" at bounding box center [692, 237] width 281 height 17
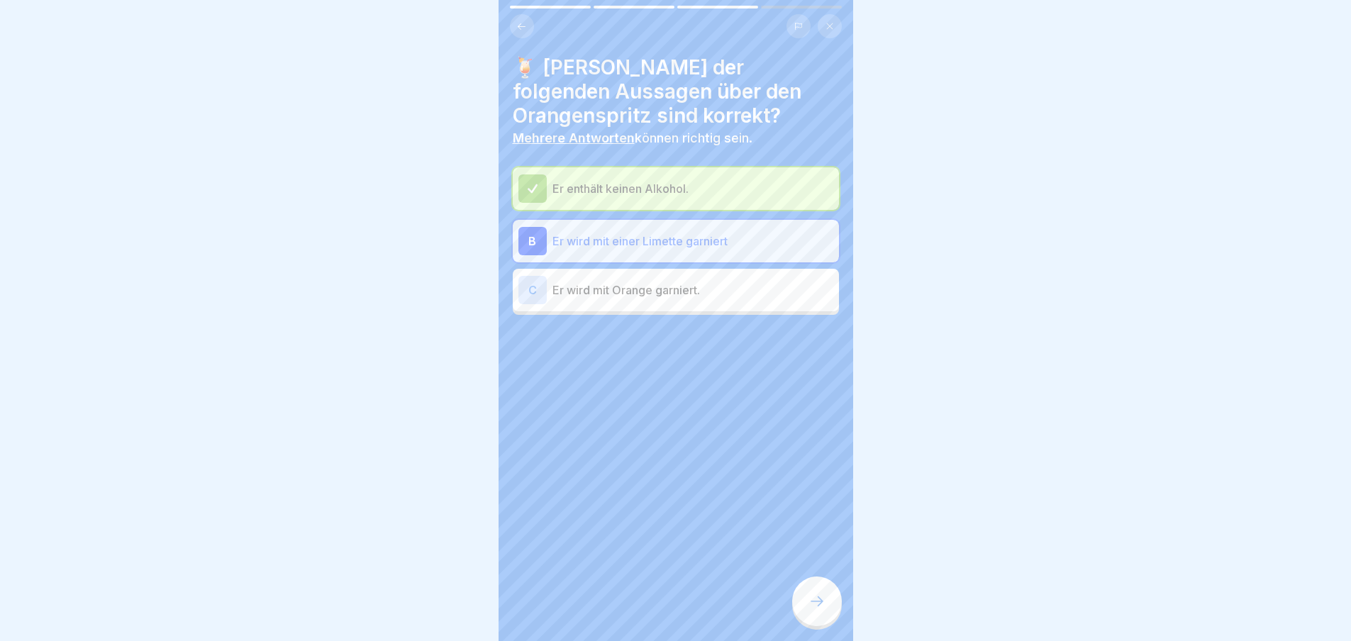
click at [808, 608] on icon at bounding box center [816, 601] width 17 height 17
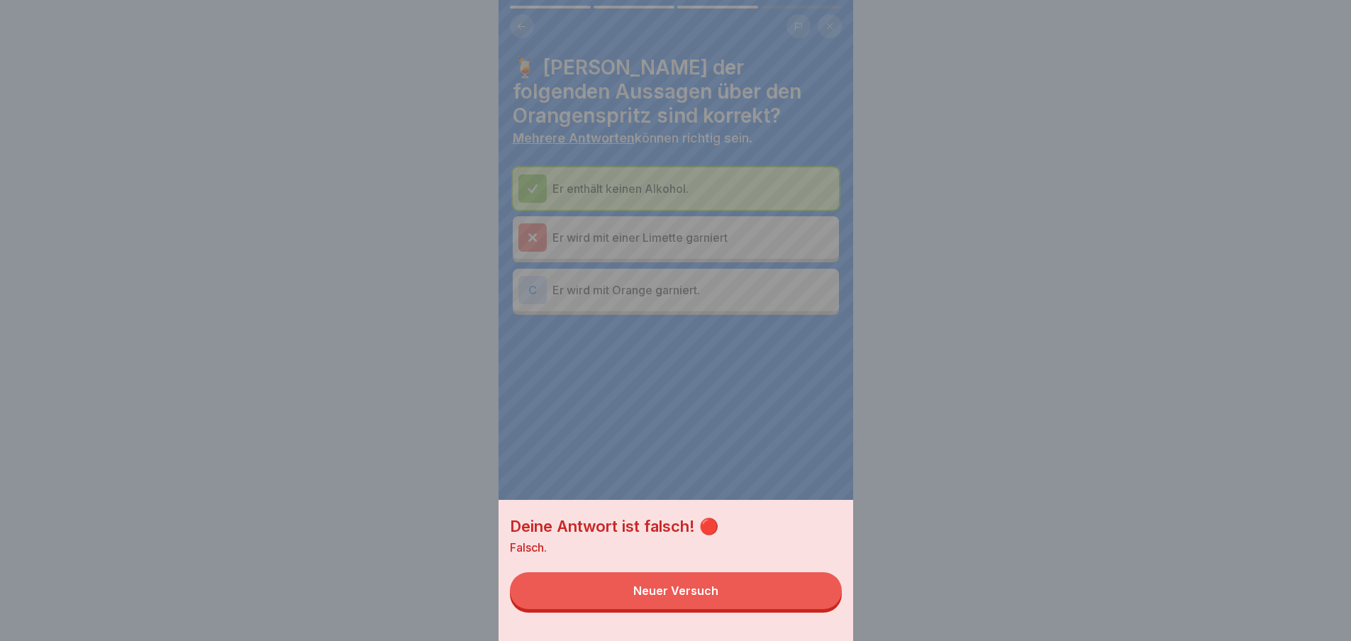
click at [766, 608] on button "Neuer Versuch" at bounding box center [676, 590] width 332 height 37
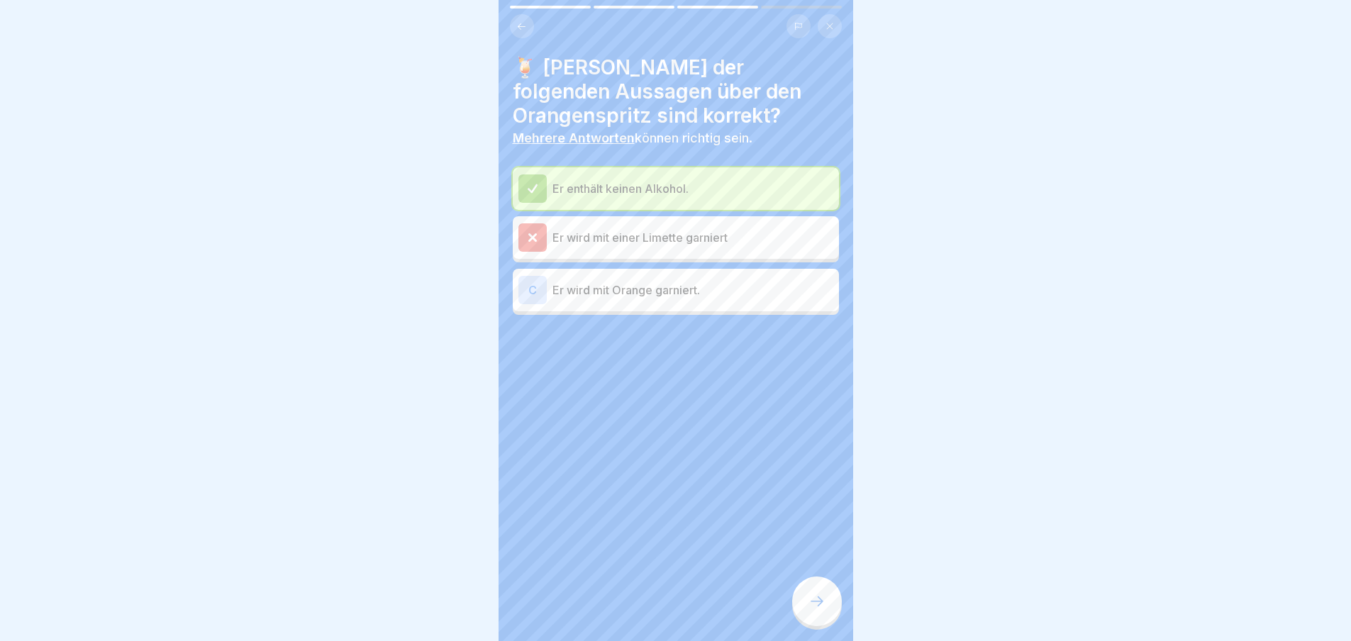
click at [701, 296] on p "Er wird mit Orange garniert." at bounding box center [692, 289] width 281 height 17
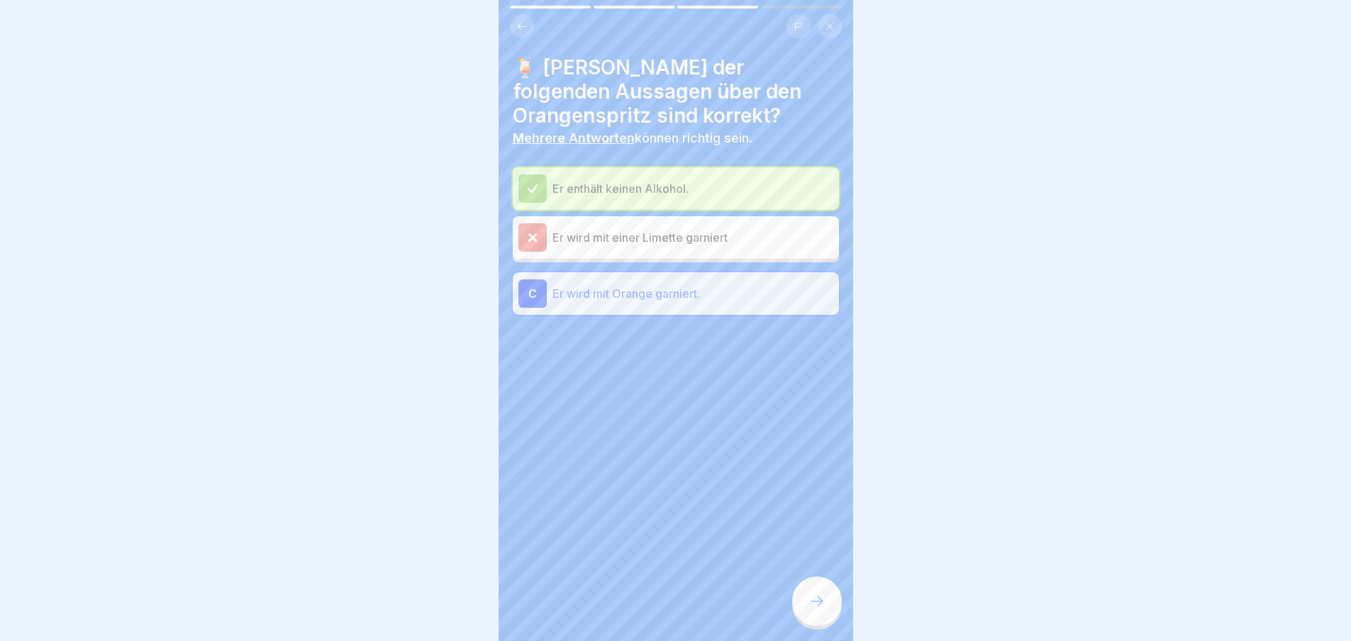
click at [825, 619] on div at bounding box center [817, 601] width 50 height 50
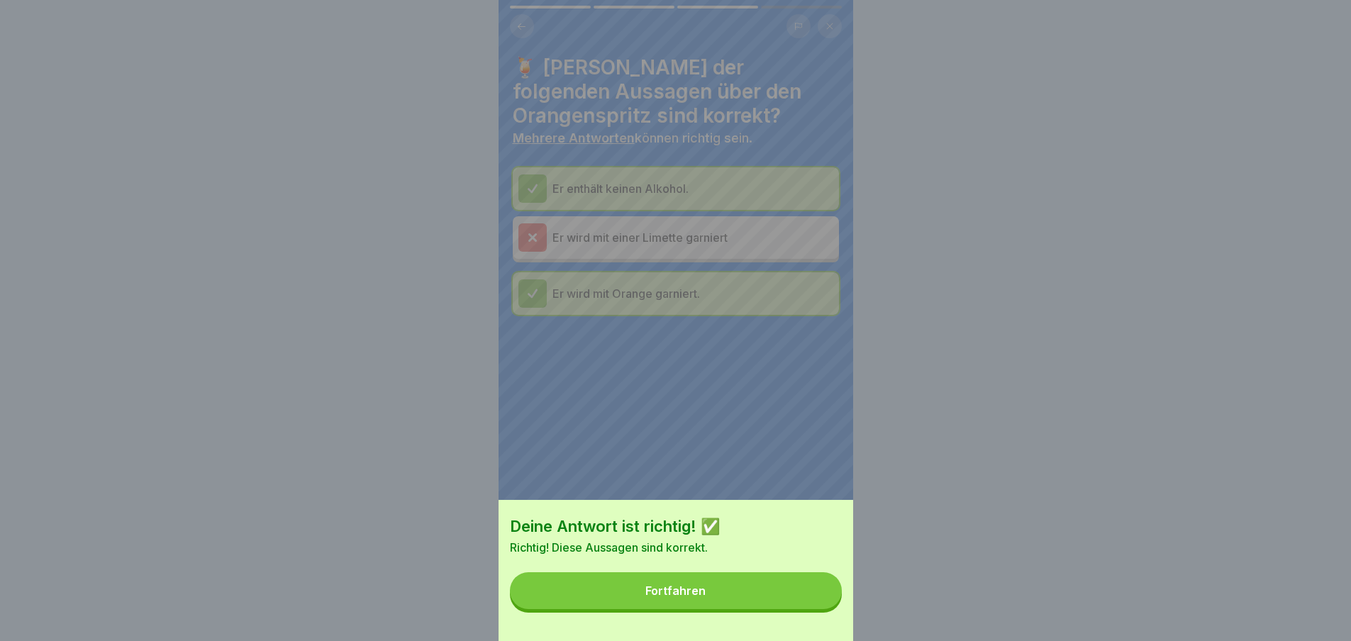
click at [826, 609] on button "Fortfahren" at bounding box center [676, 590] width 332 height 37
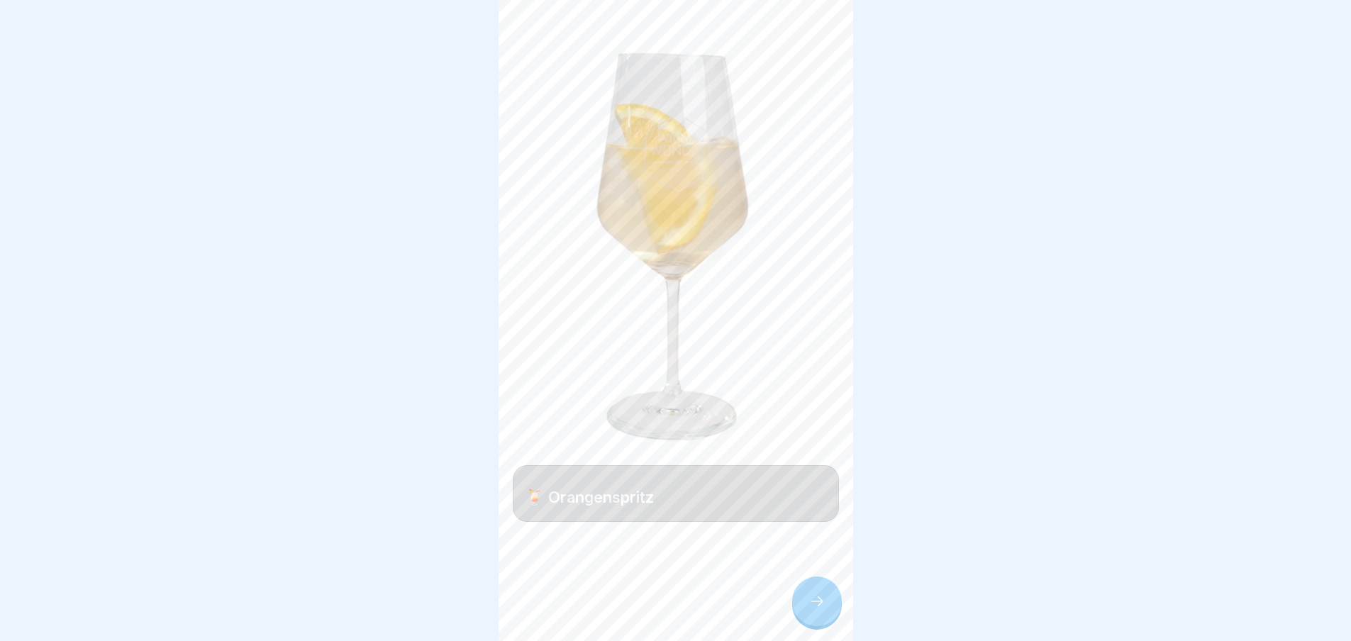
click at [824, 610] on icon at bounding box center [816, 601] width 17 height 17
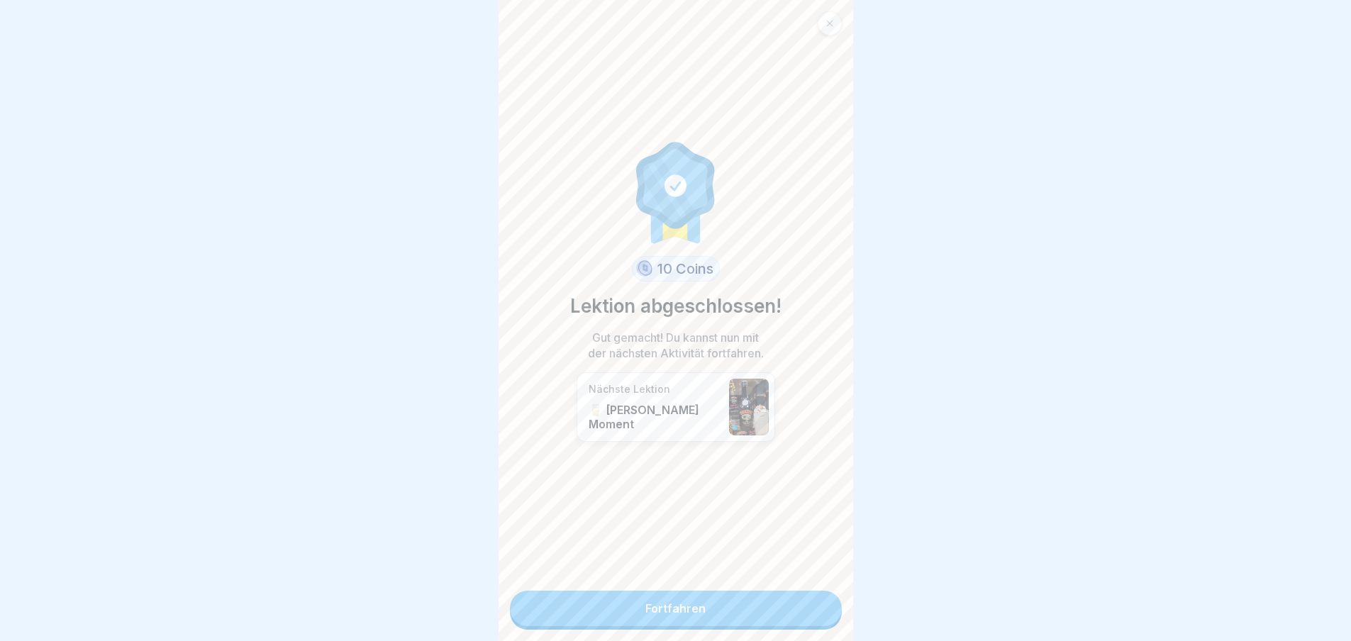
click at [824, 615] on link "Fortfahren" at bounding box center [676, 608] width 332 height 35
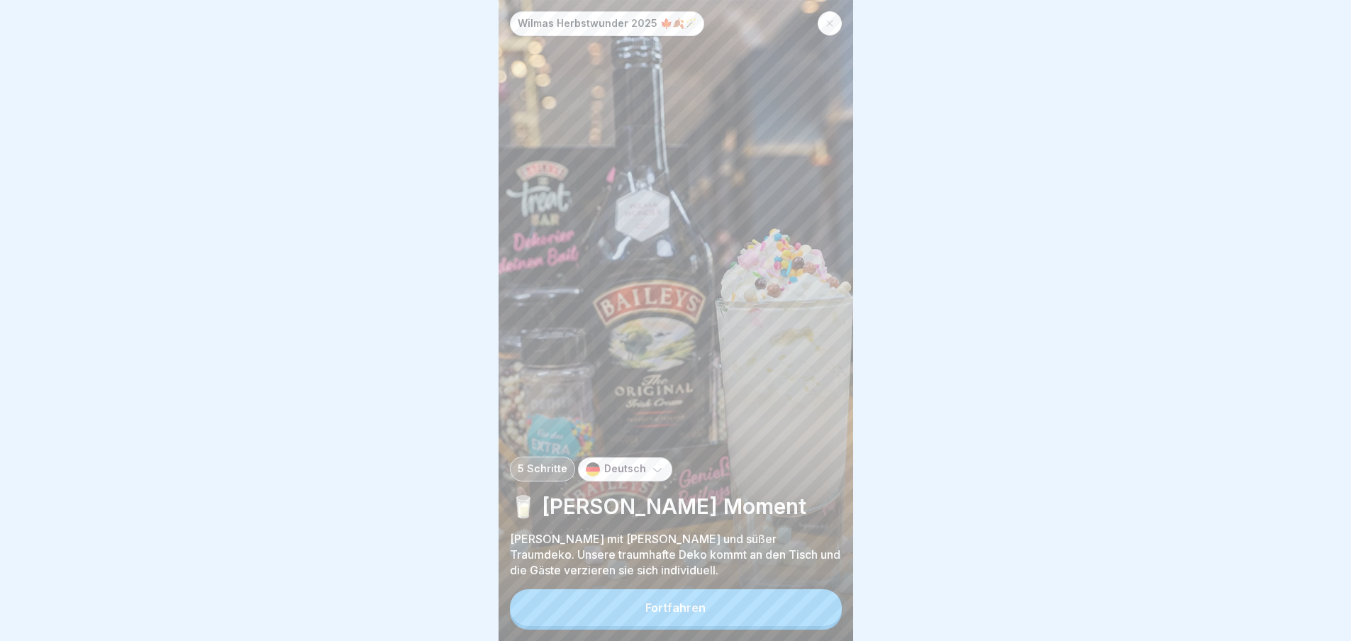
click at [815, 615] on button "Fortfahren" at bounding box center [676, 607] width 332 height 37
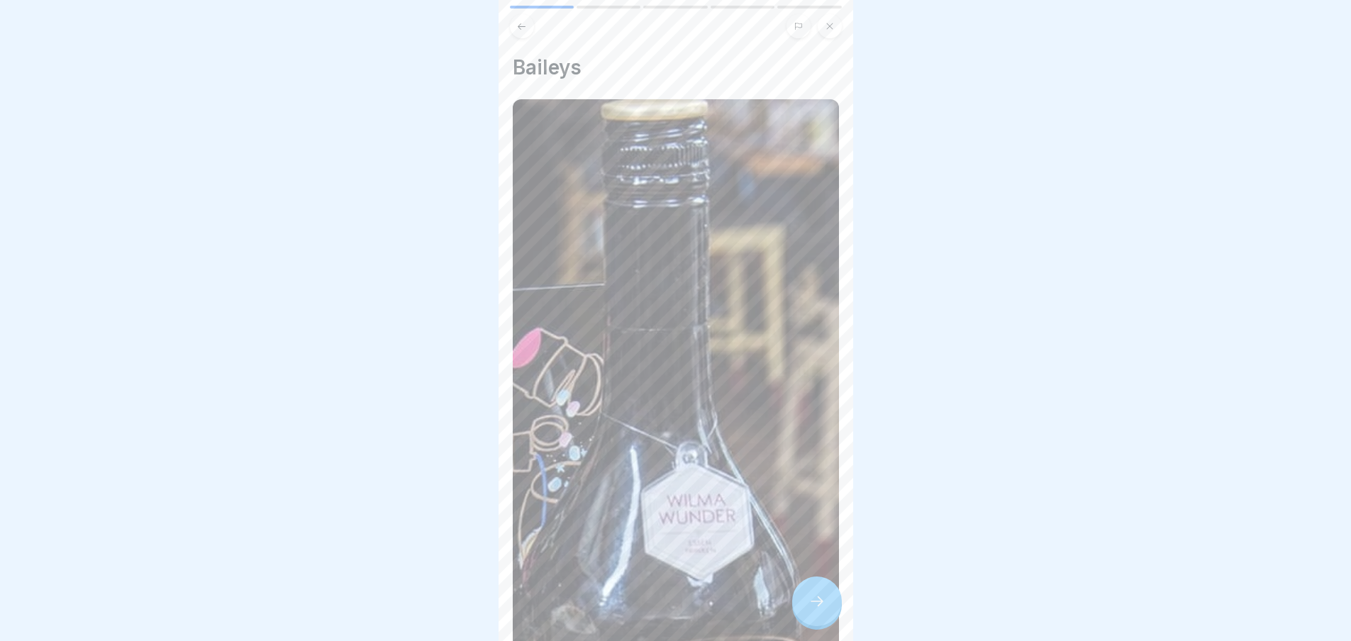
click at [815, 610] on icon at bounding box center [816, 601] width 17 height 17
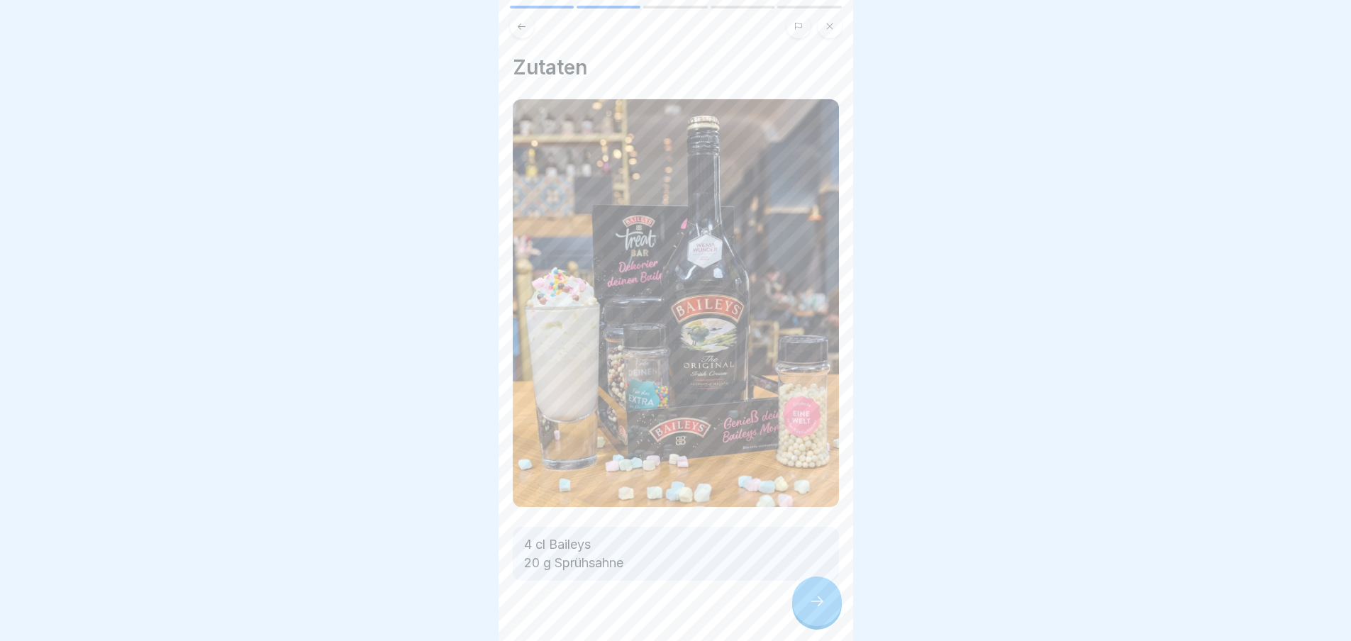
click at [815, 610] on icon at bounding box center [816, 601] width 17 height 17
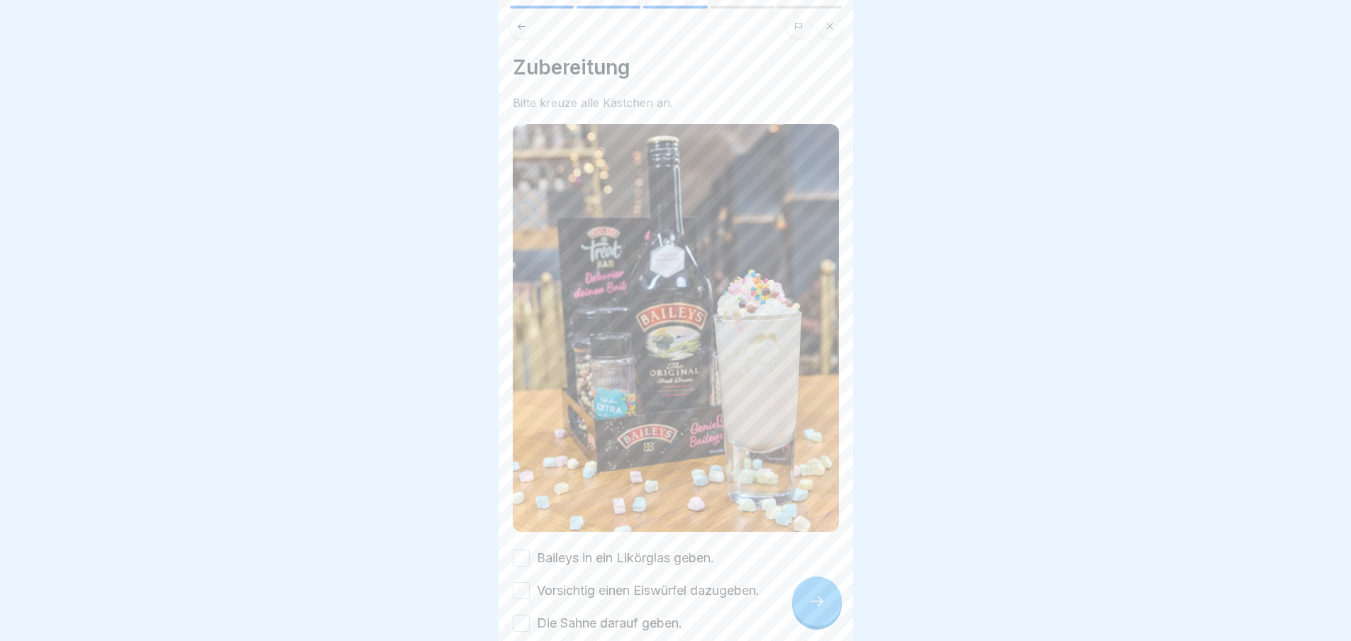
click at [815, 610] on icon at bounding box center [816, 601] width 17 height 17
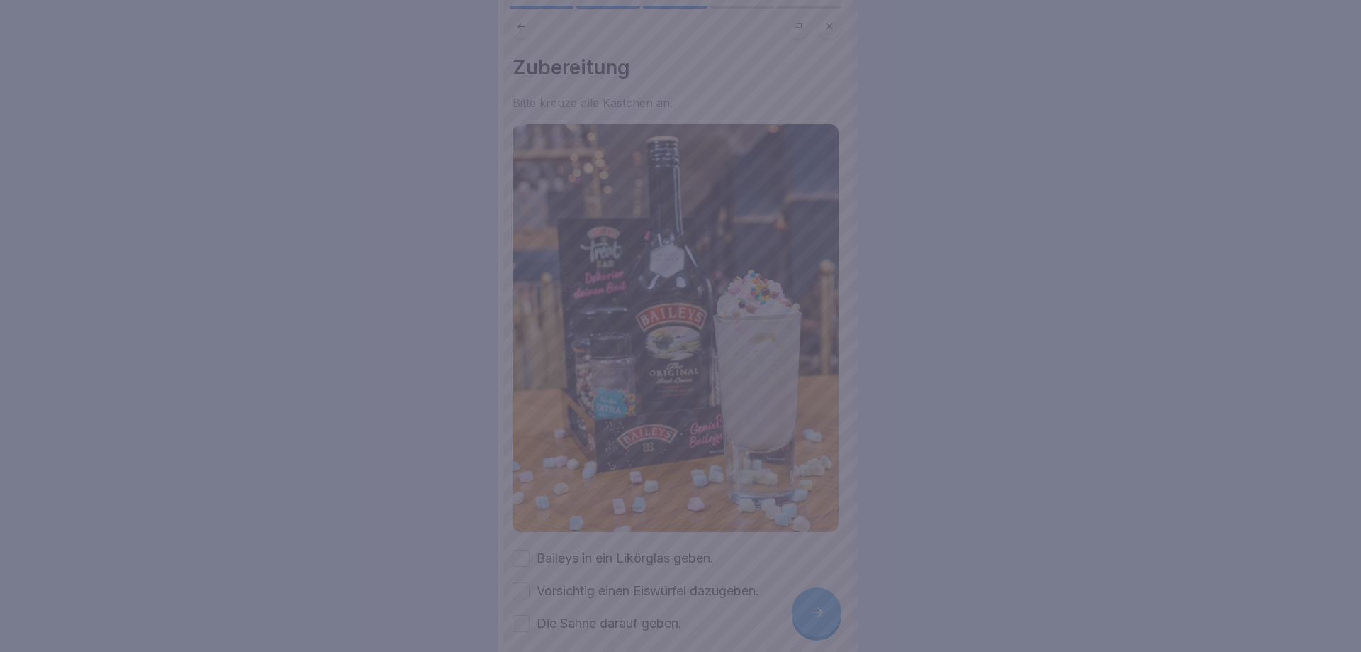
click at [815, 615] on div at bounding box center [680, 326] width 1361 height 652
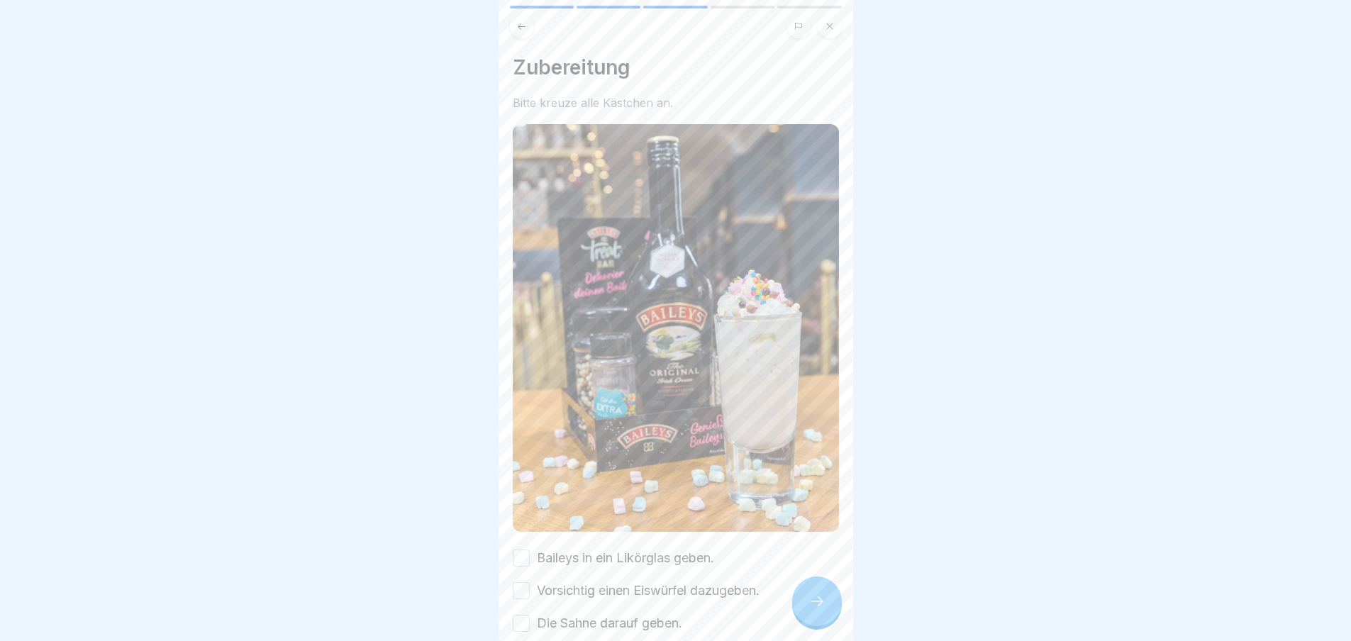
click at [518, 549] on button "Baileys in ein Likörglas geben." at bounding box center [521, 557] width 17 height 17
click at [522, 582] on button "Vorsichtig einen Eiswürfel dazugeben." at bounding box center [521, 590] width 17 height 17
click at [525, 615] on button "Die Sahne darauf geben." at bounding box center [521, 623] width 17 height 17
click at [815, 626] on div at bounding box center [817, 601] width 50 height 50
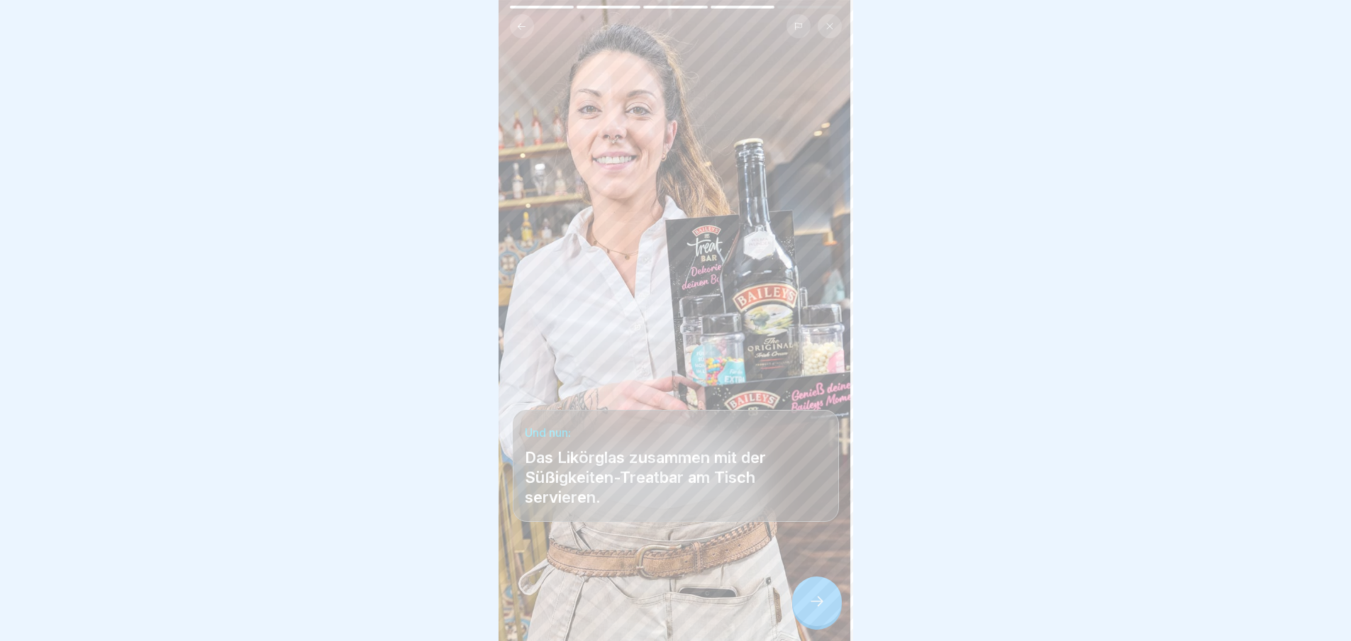
click at [774, 618] on div at bounding box center [676, 598] width 326 height 85
click at [820, 608] on icon at bounding box center [816, 601] width 17 height 17
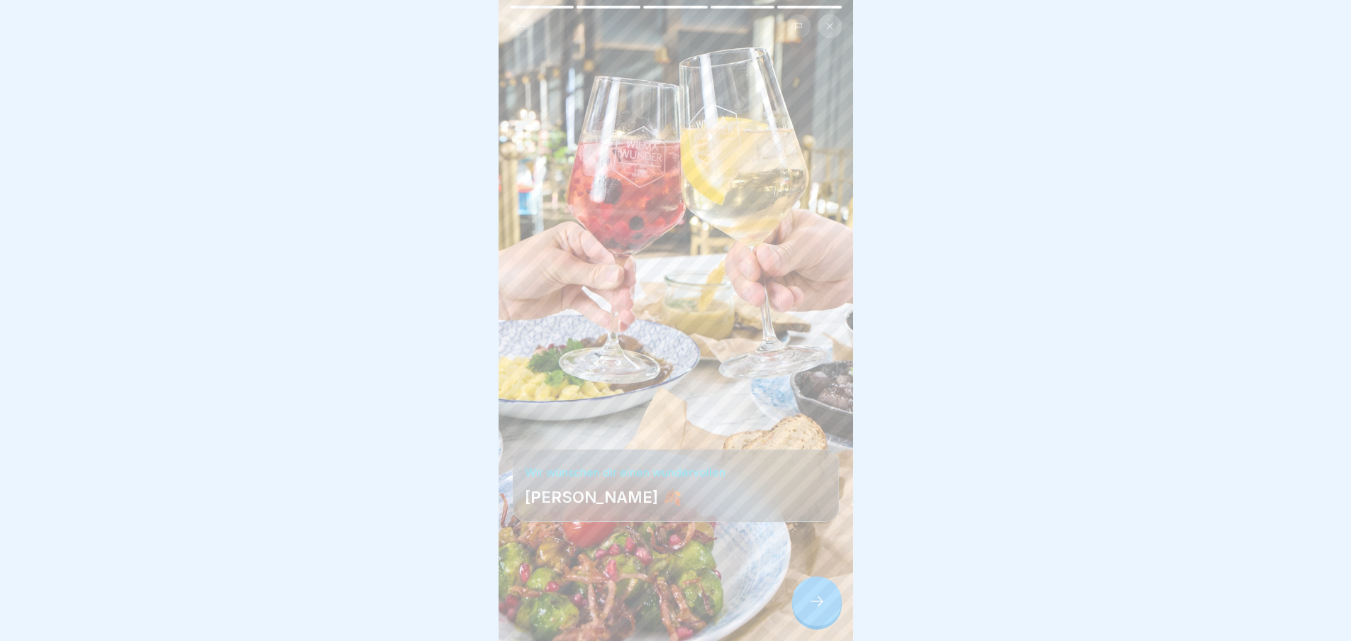
click at [818, 608] on icon at bounding box center [816, 601] width 17 height 17
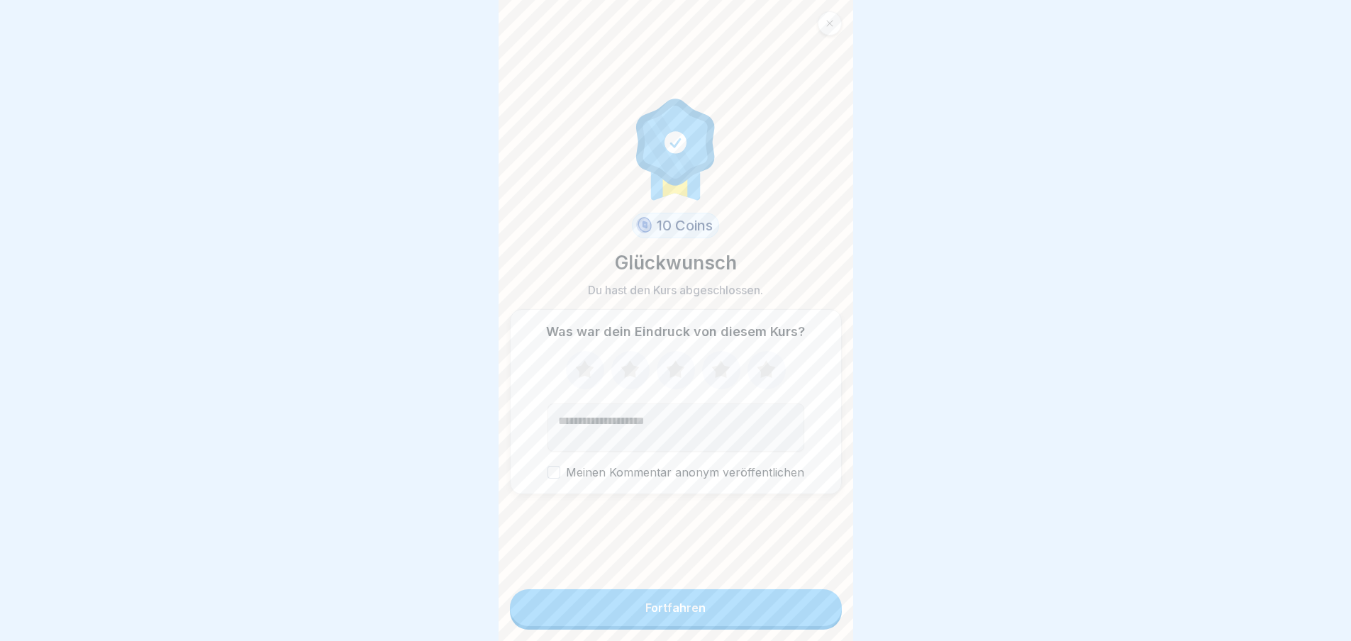
click at [693, 608] on button "Fortfahren" at bounding box center [676, 607] width 332 height 37
